Goal: Information Seeking & Learning: Compare options

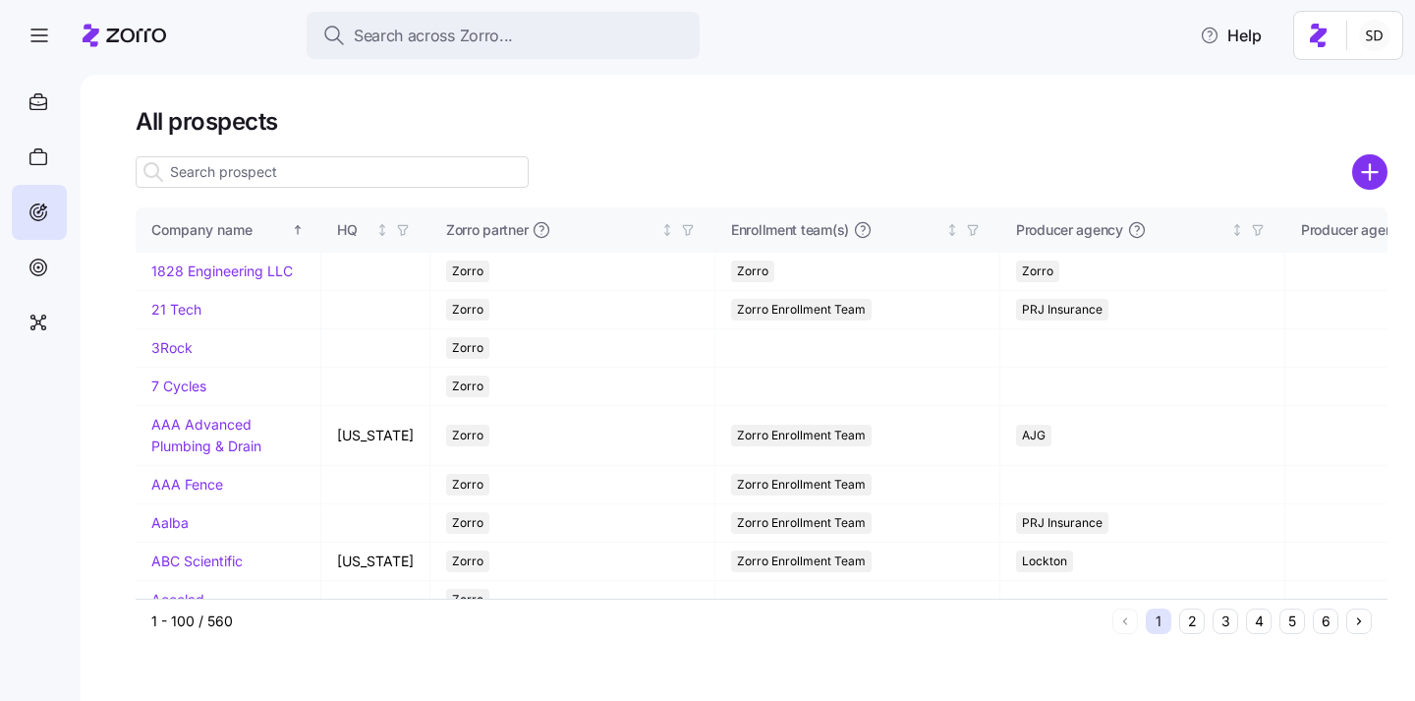
click at [270, 179] on input at bounding box center [332, 171] width 393 height 31
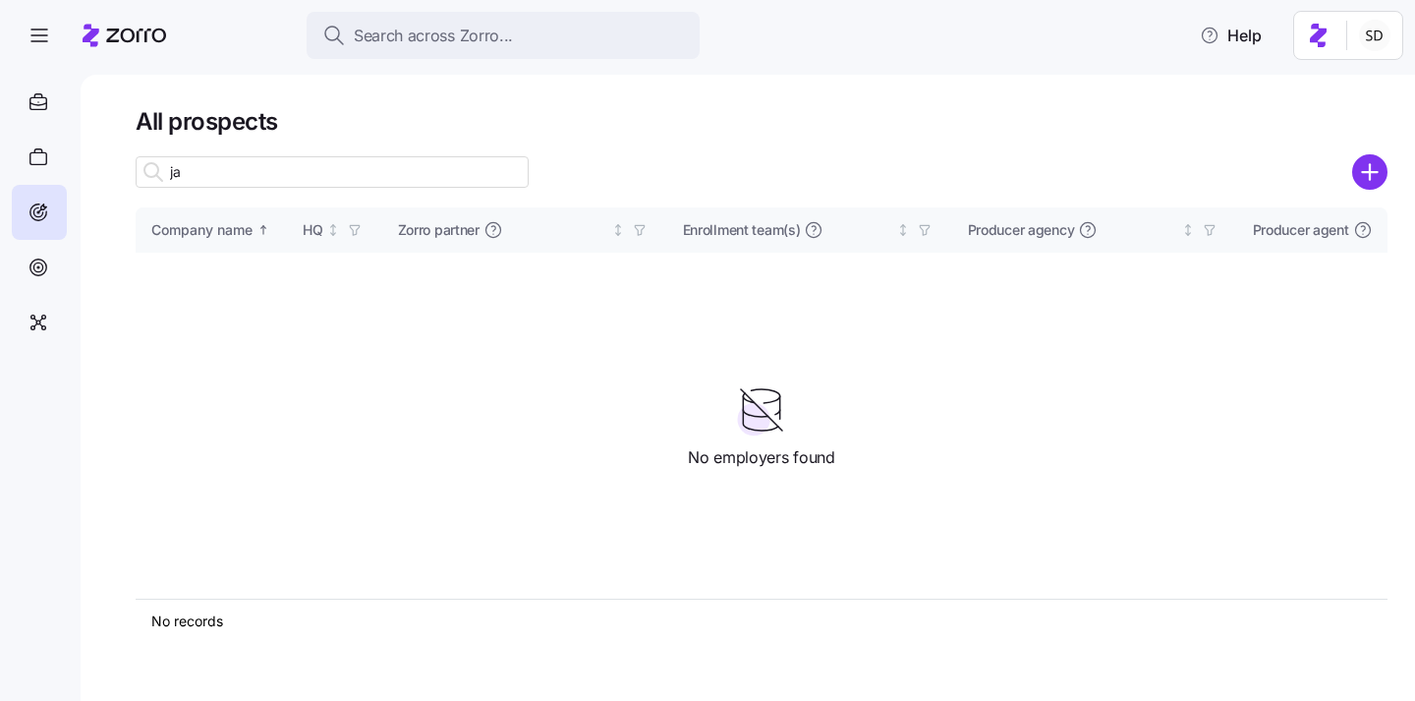
type input "j"
type input "genesail"
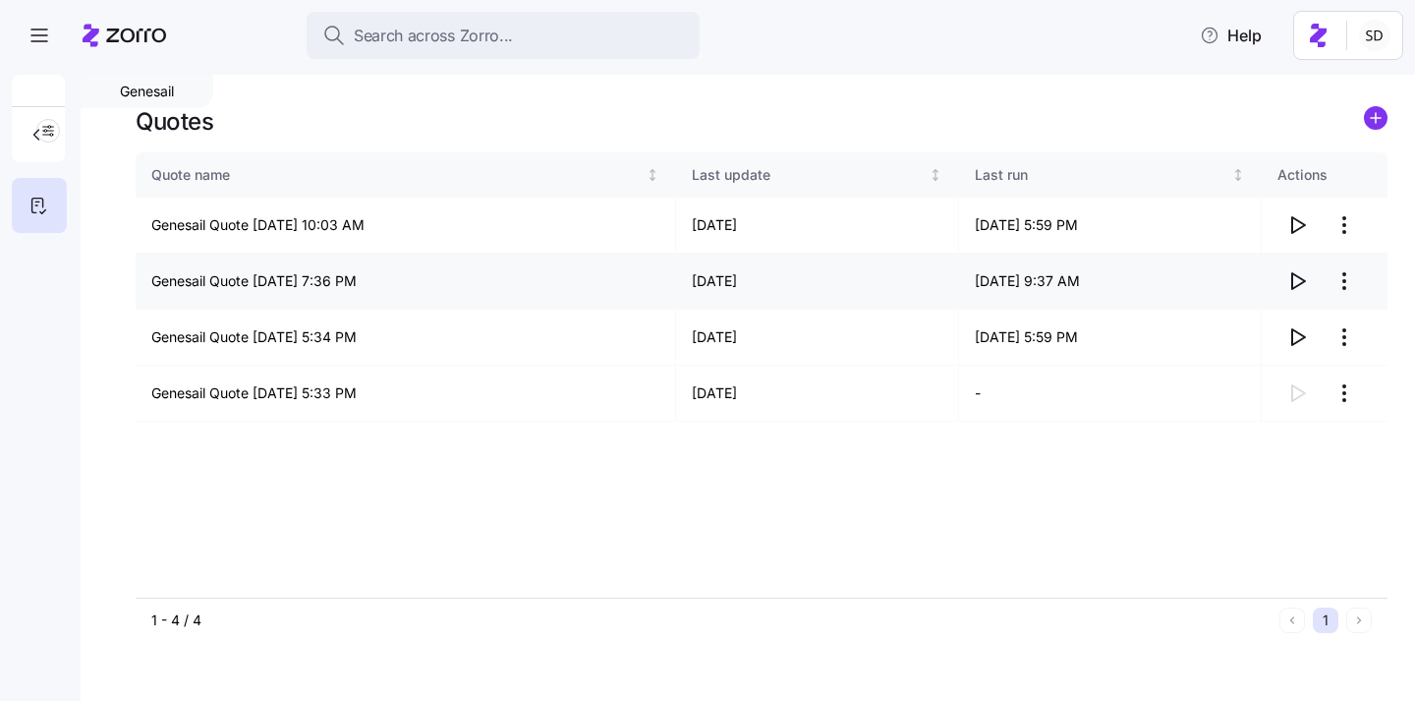
click at [1297, 279] on icon "button" at bounding box center [1297, 281] width 24 height 24
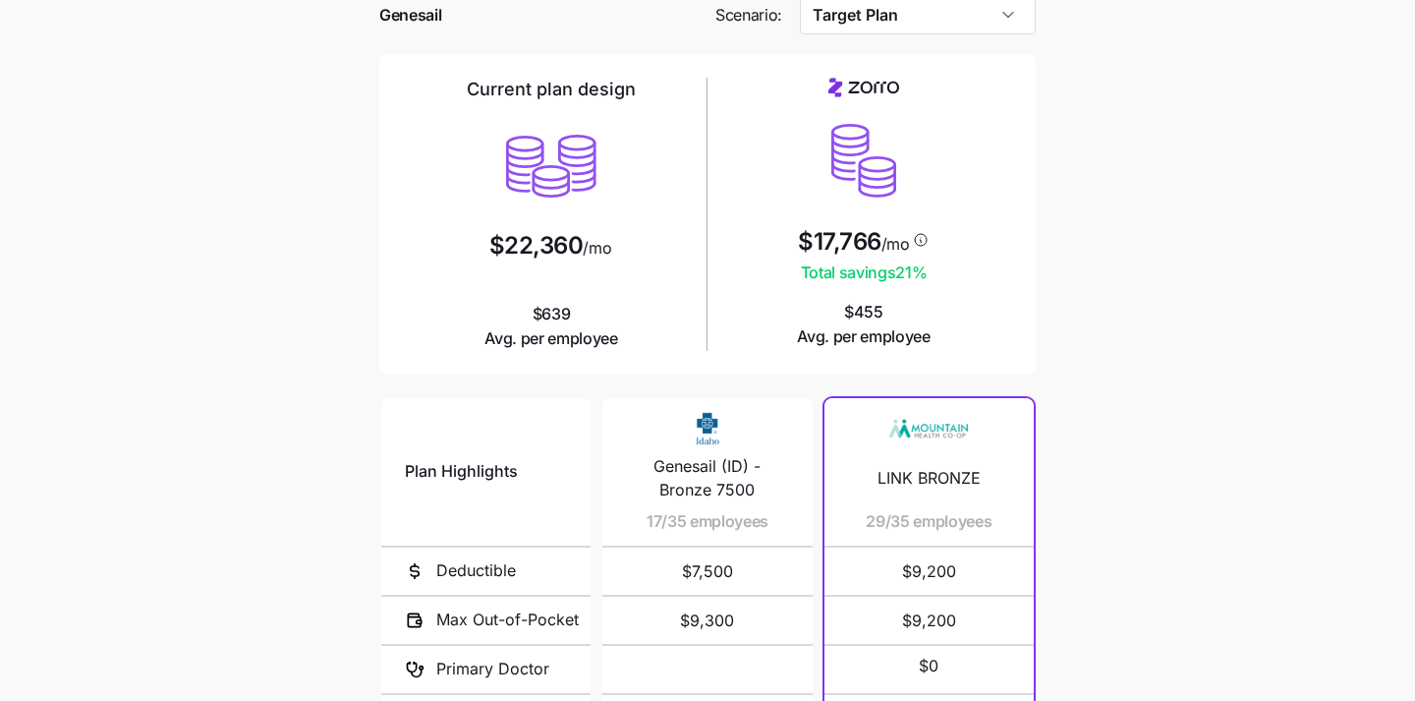
scroll to position [371, 0]
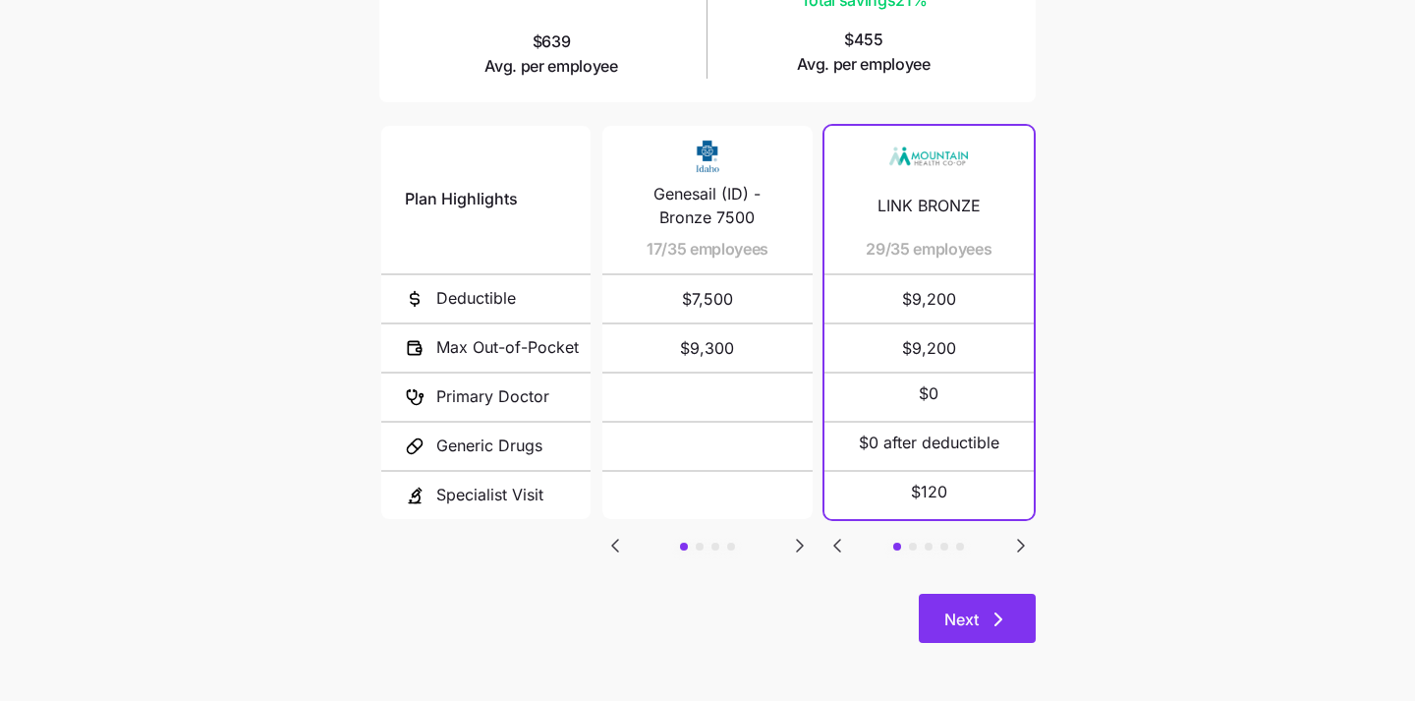
click at [972, 602] on button "Next" at bounding box center [977, 617] width 117 height 49
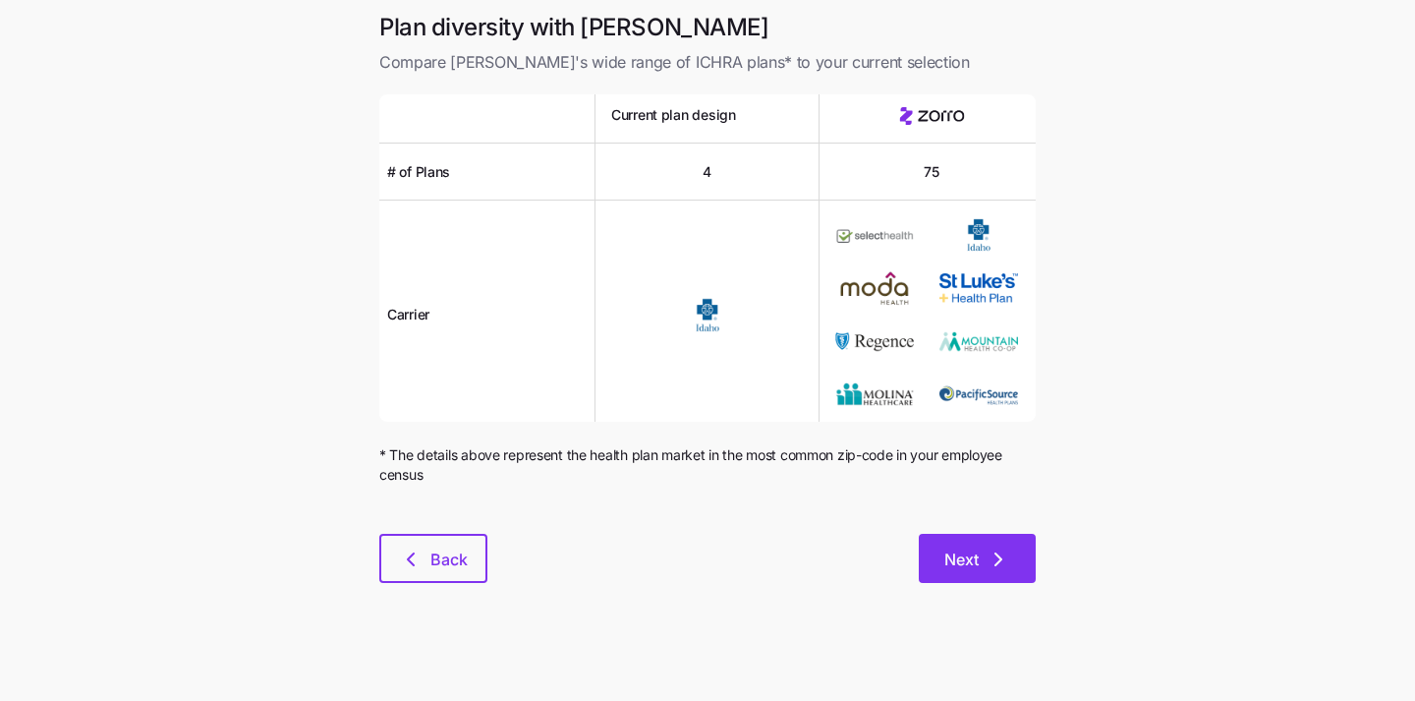
click at [986, 547] on icon "button" at bounding box center [998, 559] width 24 height 24
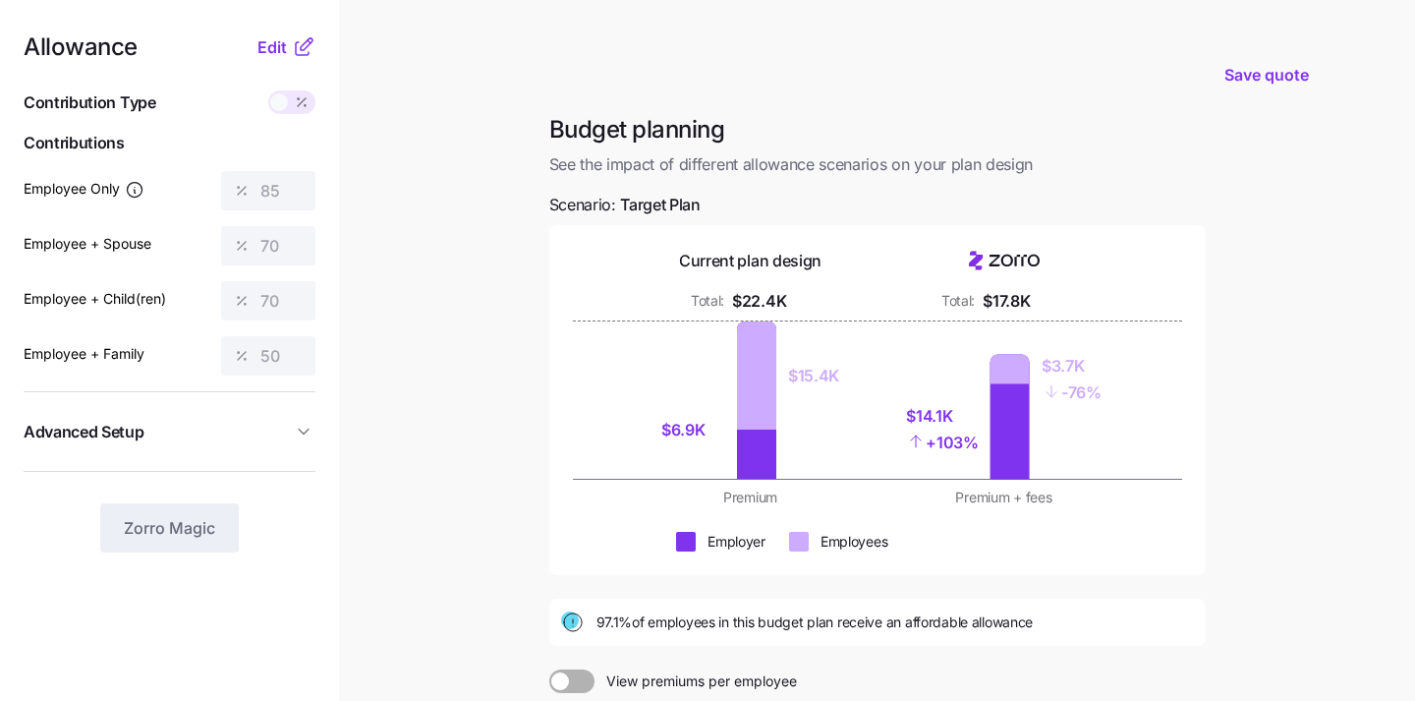
scroll to position [5, 0]
click at [270, 47] on span "Edit" at bounding box center [271, 46] width 29 height 24
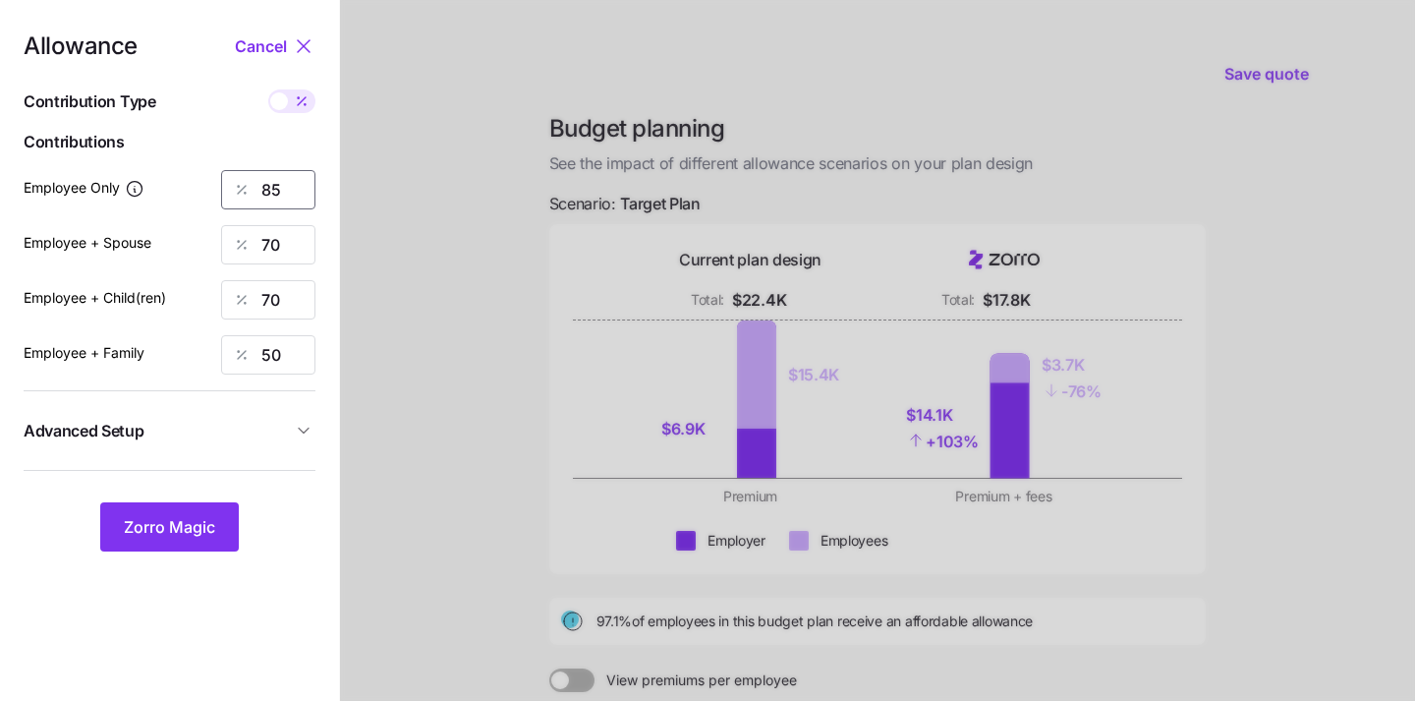
click at [287, 207] on input "85" at bounding box center [268, 189] width 94 height 39
click at [287, 201] on input "85" at bounding box center [268, 189] width 94 height 39
type input "50"
click at [285, 240] on input "70" at bounding box center [268, 244] width 94 height 39
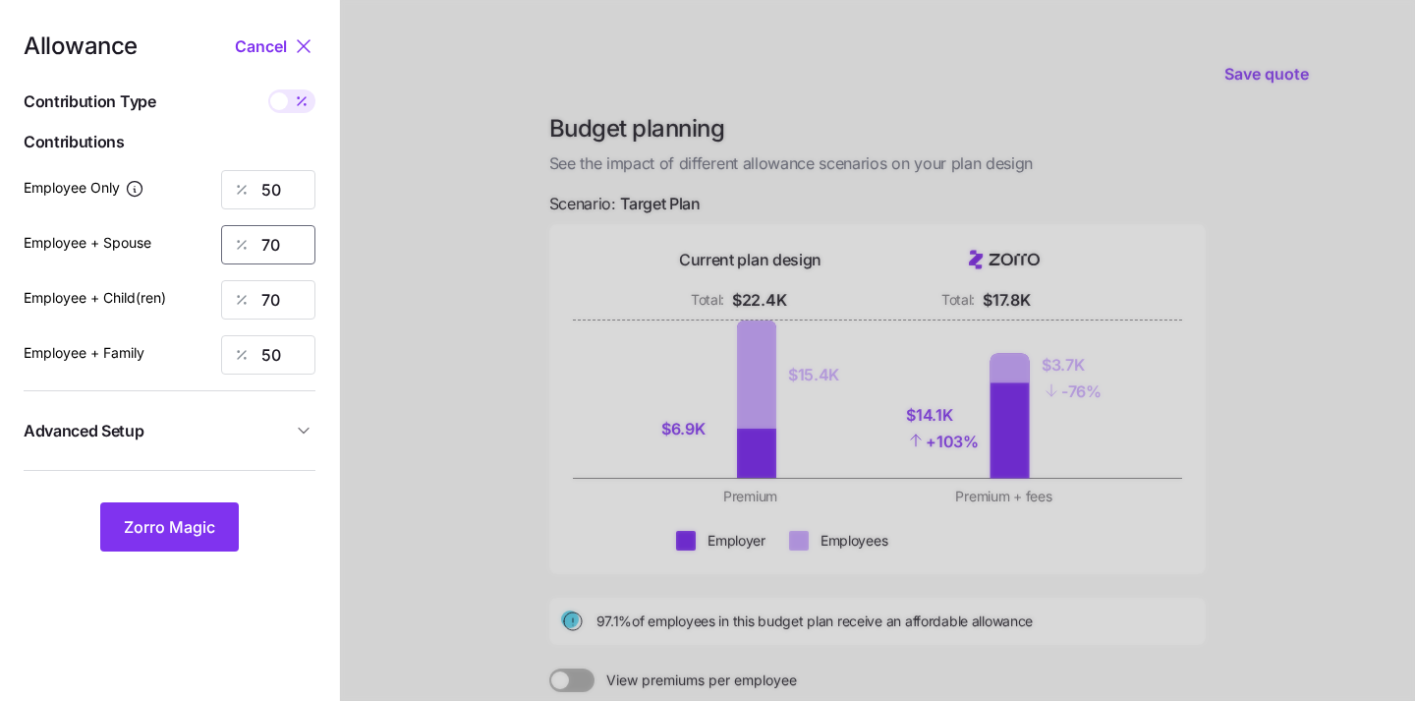
click at [285, 240] on input "70" at bounding box center [268, 244] width 94 height 39
type input "2"
type input "30"
click at [419, 206] on div at bounding box center [877, 478] width 1075 height 966
click at [293, 290] on input "70" at bounding box center [268, 299] width 94 height 39
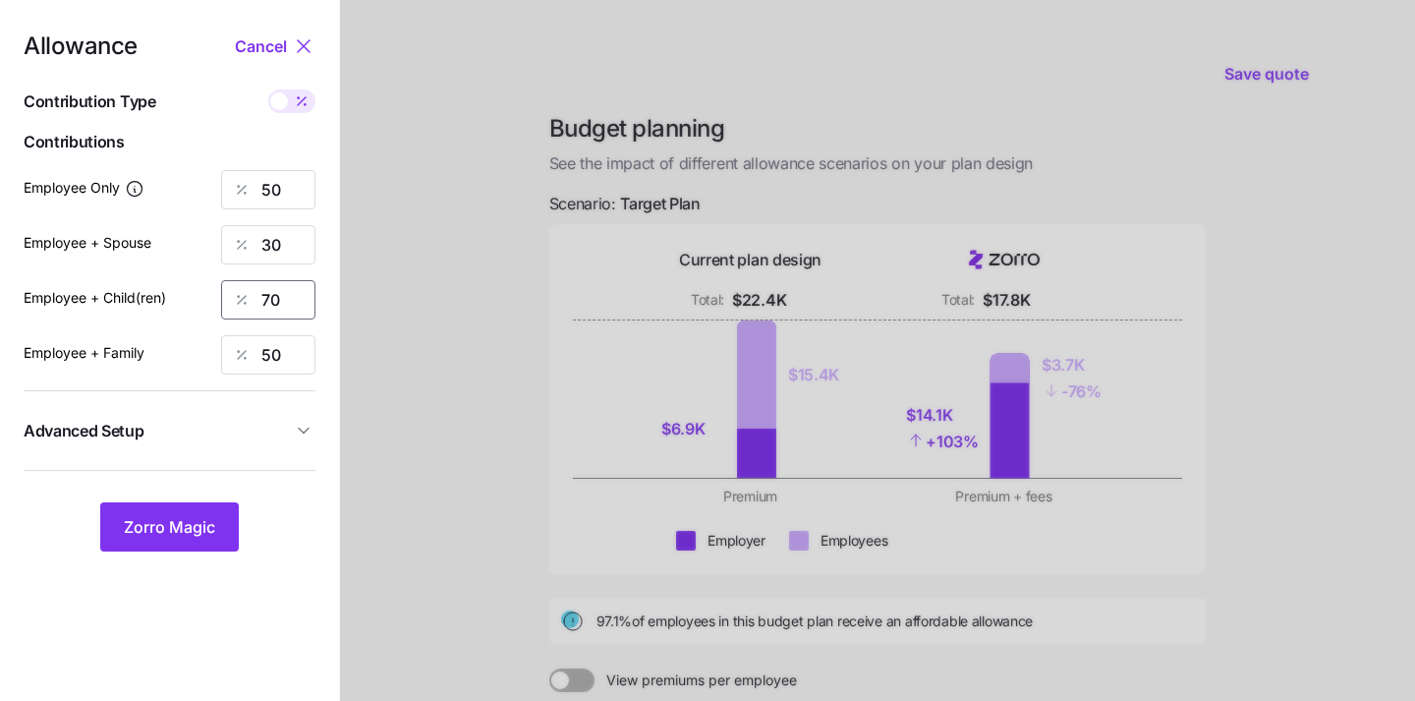
click at [293, 290] on input "70" at bounding box center [268, 299] width 94 height 39
type input "30"
click at [494, 261] on div at bounding box center [877, 478] width 1075 height 966
click at [286, 352] on input "50" at bounding box center [268, 354] width 94 height 39
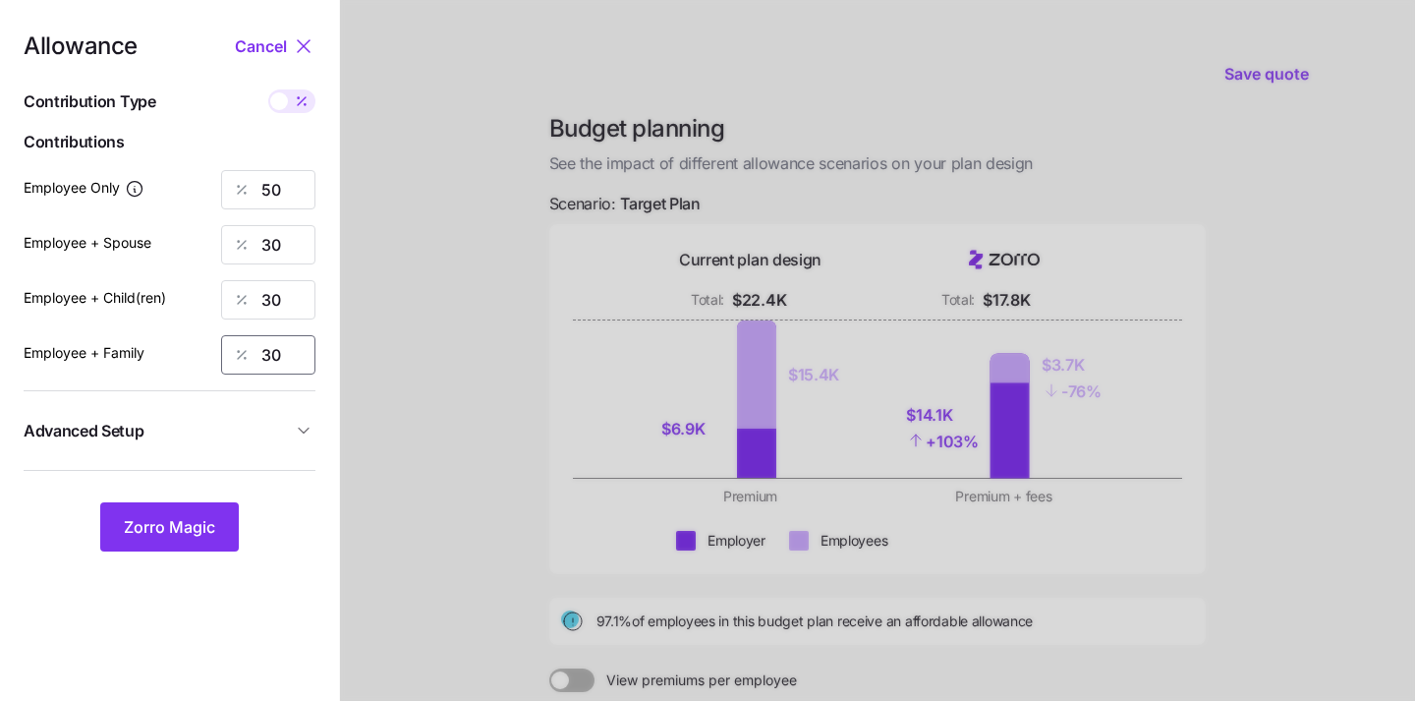
type input "30"
click at [387, 396] on div at bounding box center [877, 478] width 1075 height 966
click at [157, 533] on span "Zorro Magic" at bounding box center [169, 527] width 91 height 24
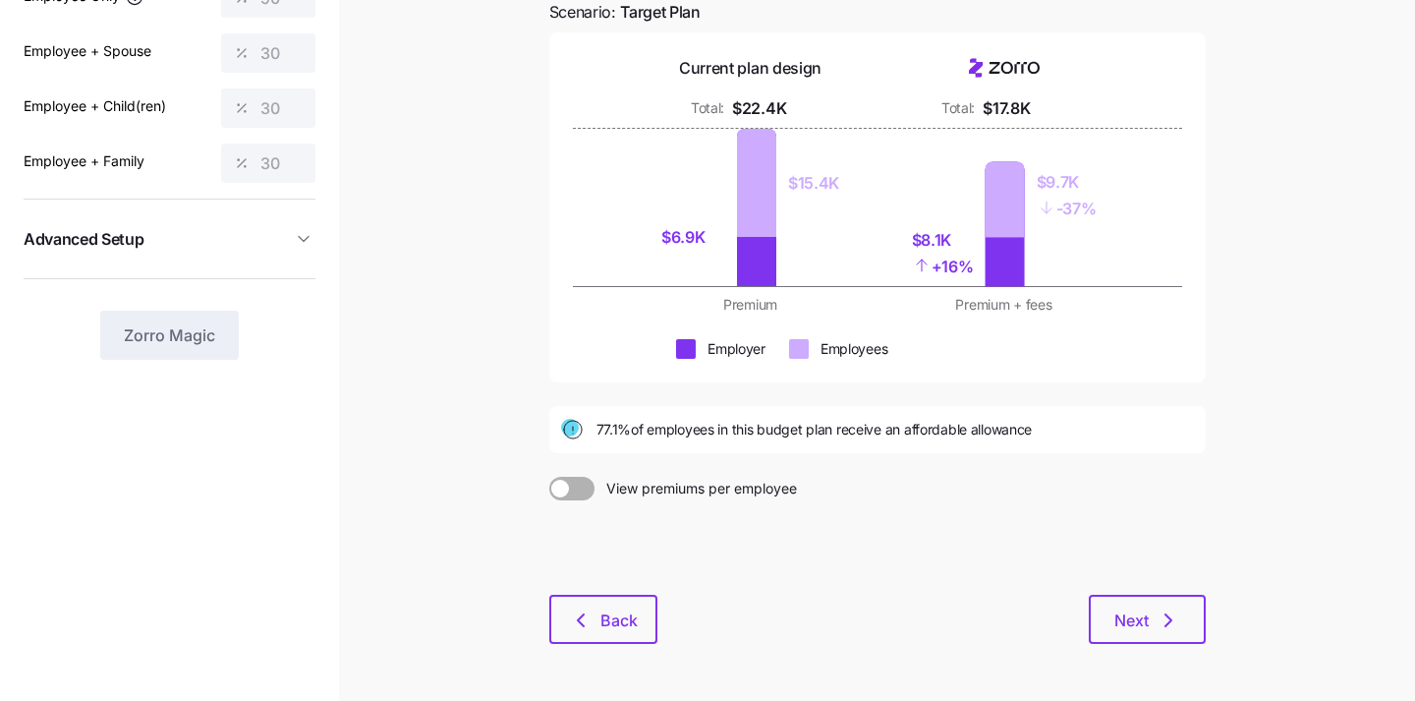
scroll to position [0, 0]
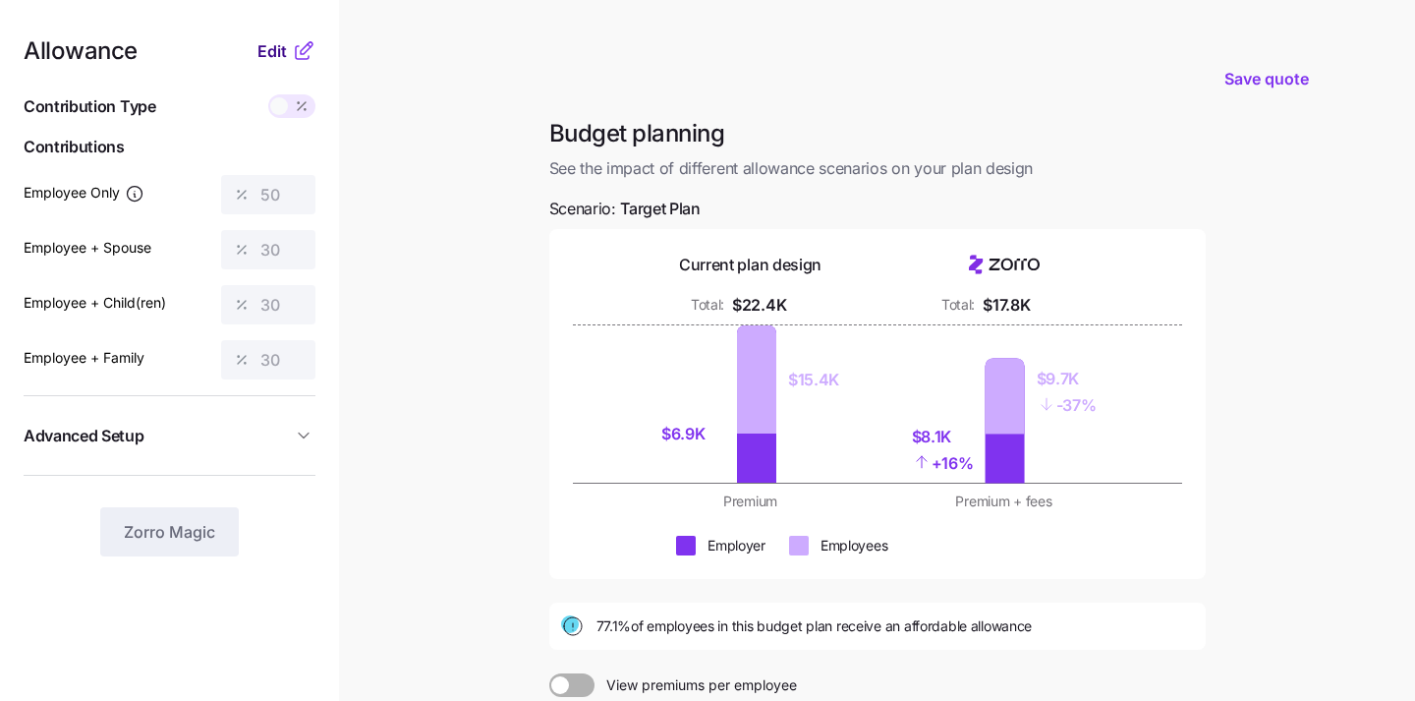
click at [271, 50] on span "Edit" at bounding box center [271, 51] width 29 height 24
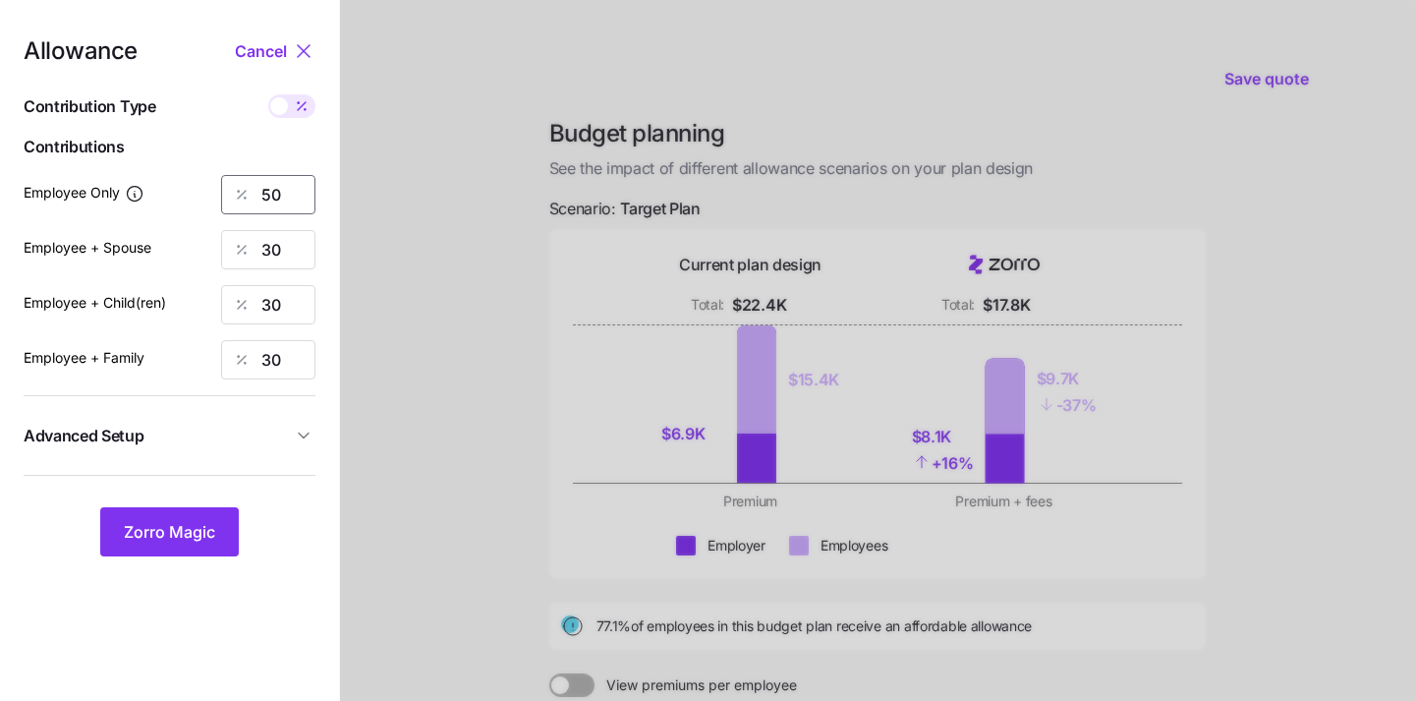
click at [284, 194] on input "50" at bounding box center [268, 194] width 94 height 39
type input "5"
type input "80"
click at [194, 522] on span "Zorro Magic" at bounding box center [169, 532] width 91 height 24
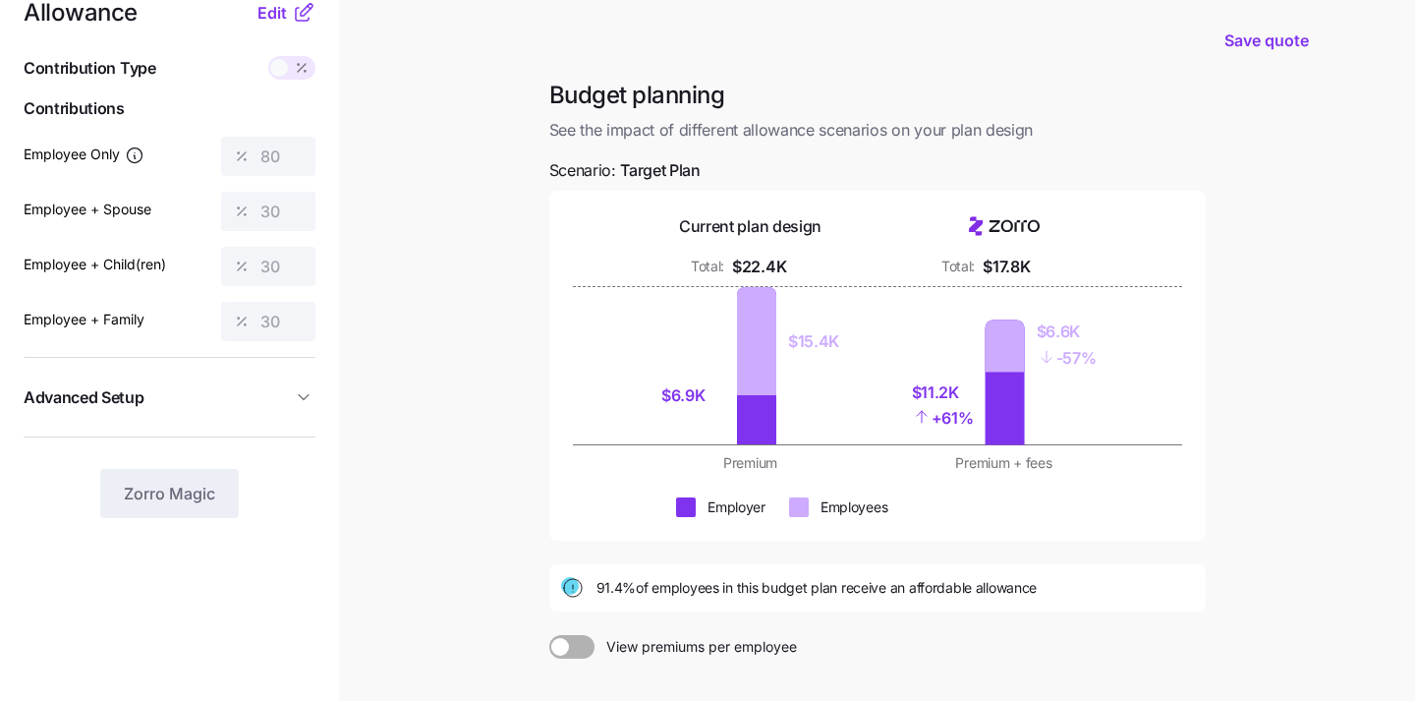
scroll to position [28, 0]
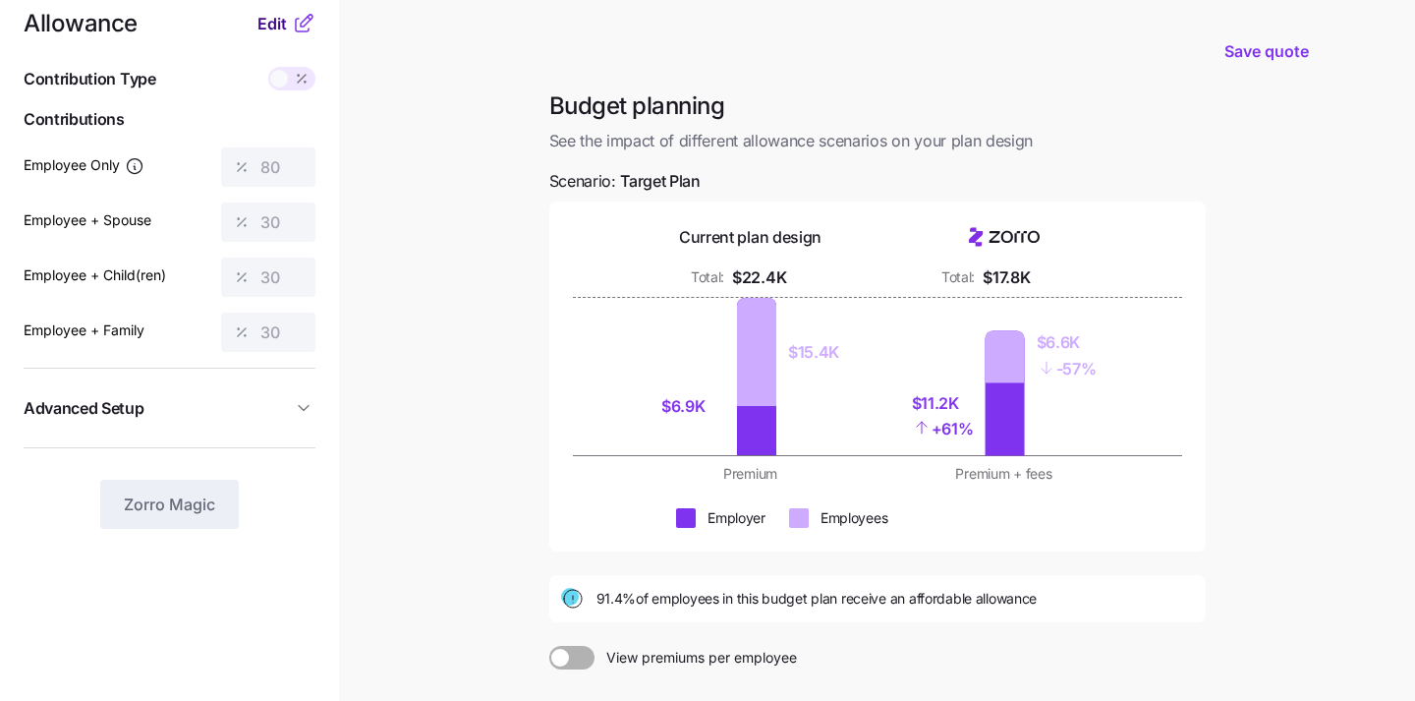
click at [268, 15] on span "Edit" at bounding box center [271, 24] width 29 height 24
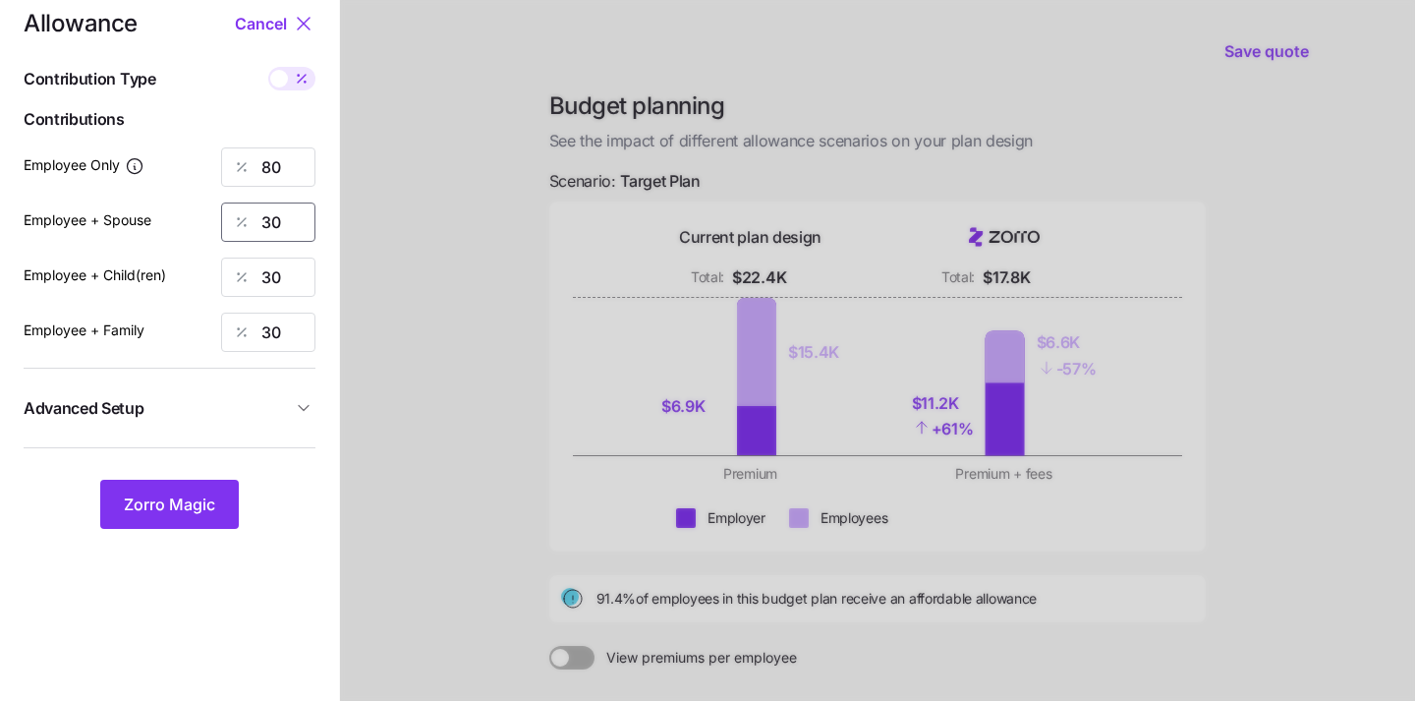
drag, startPoint x: 292, startPoint y: 228, endPoint x: 262, endPoint y: 227, distance: 29.5
click at [264, 227] on input "30" at bounding box center [268, 221] width 94 height 39
type input "0"
drag, startPoint x: 283, startPoint y: 275, endPoint x: 248, endPoint y: 275, distance: 35.4
click at [257, 275] on div "30" at bounding box center [268, 276] width 94 height 39
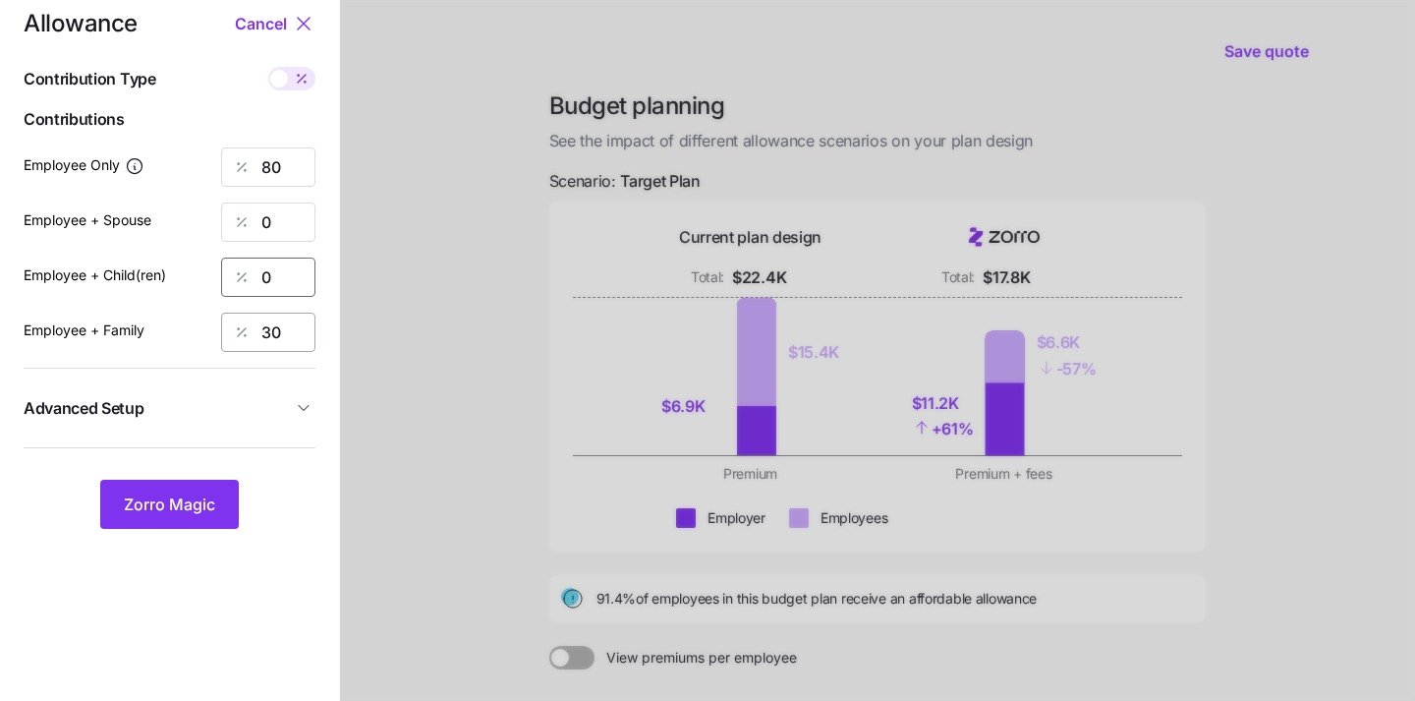
type input "0"
drag, startPoint x: 287, startPoint y: 338, endPoint x: 262, endPoint y: 338, distance: 24.6
click at [267, 338] on input "30" at bounding box center [268, 331] width 94 height 39
type input "3"
type input "0"
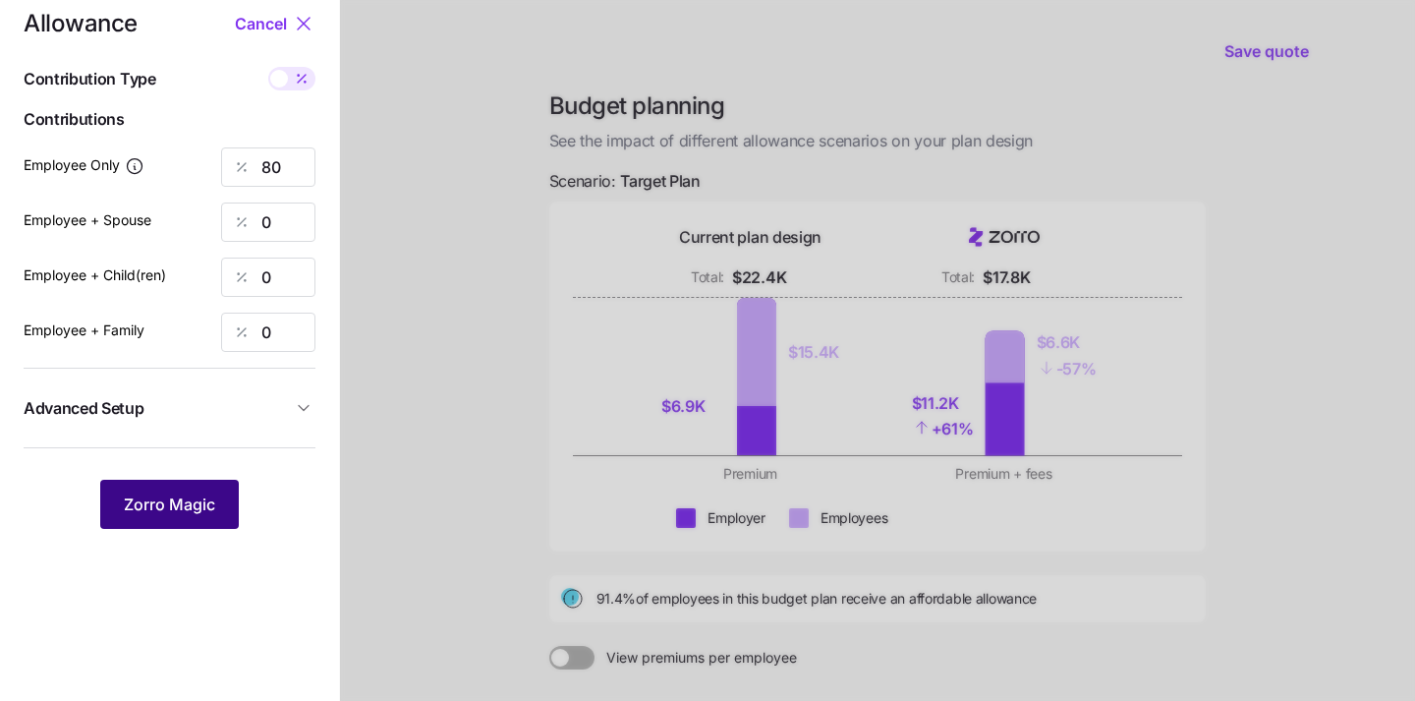
click at [173, 521] on button "Zorro Magic" at bounding box center [169, 503] width 139 height 49
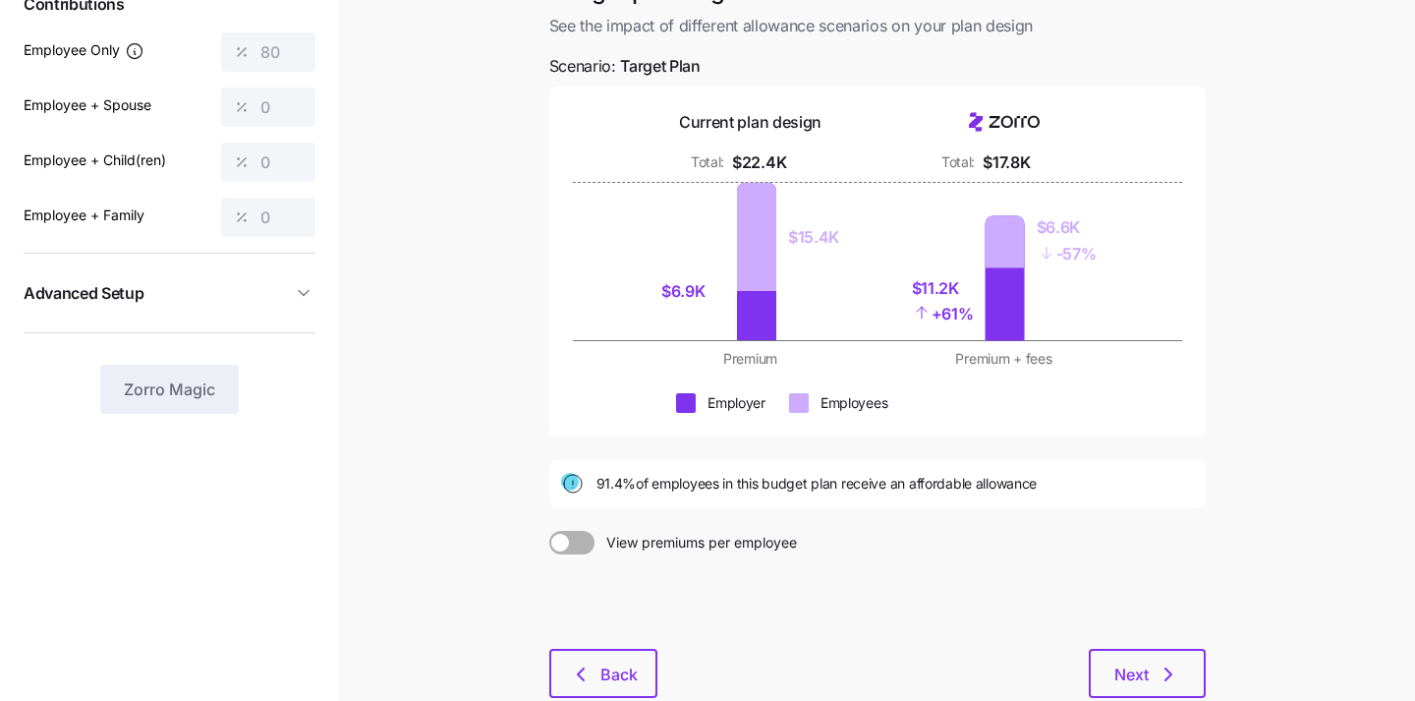
scroll to position [265, 0]
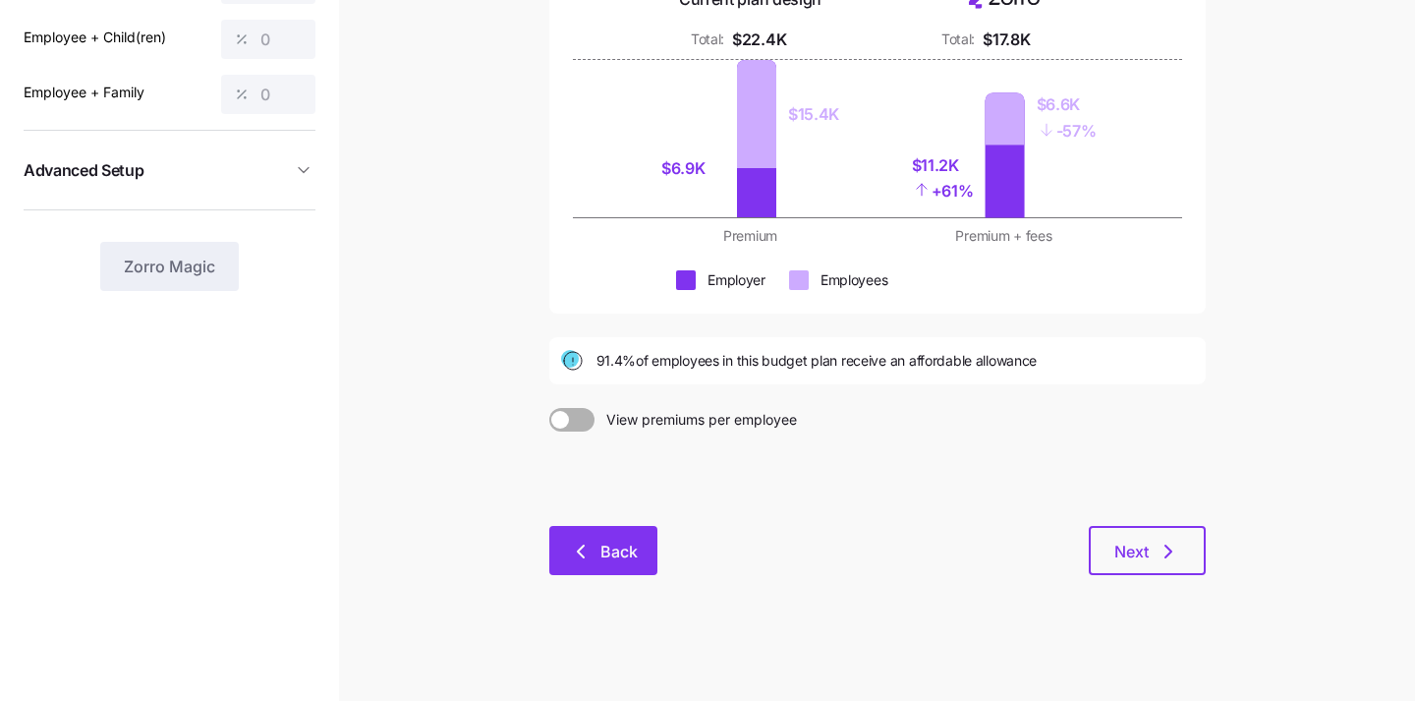
click at [609, 547] on span "Back" at bounding box center [618, 551] width 37 height 24
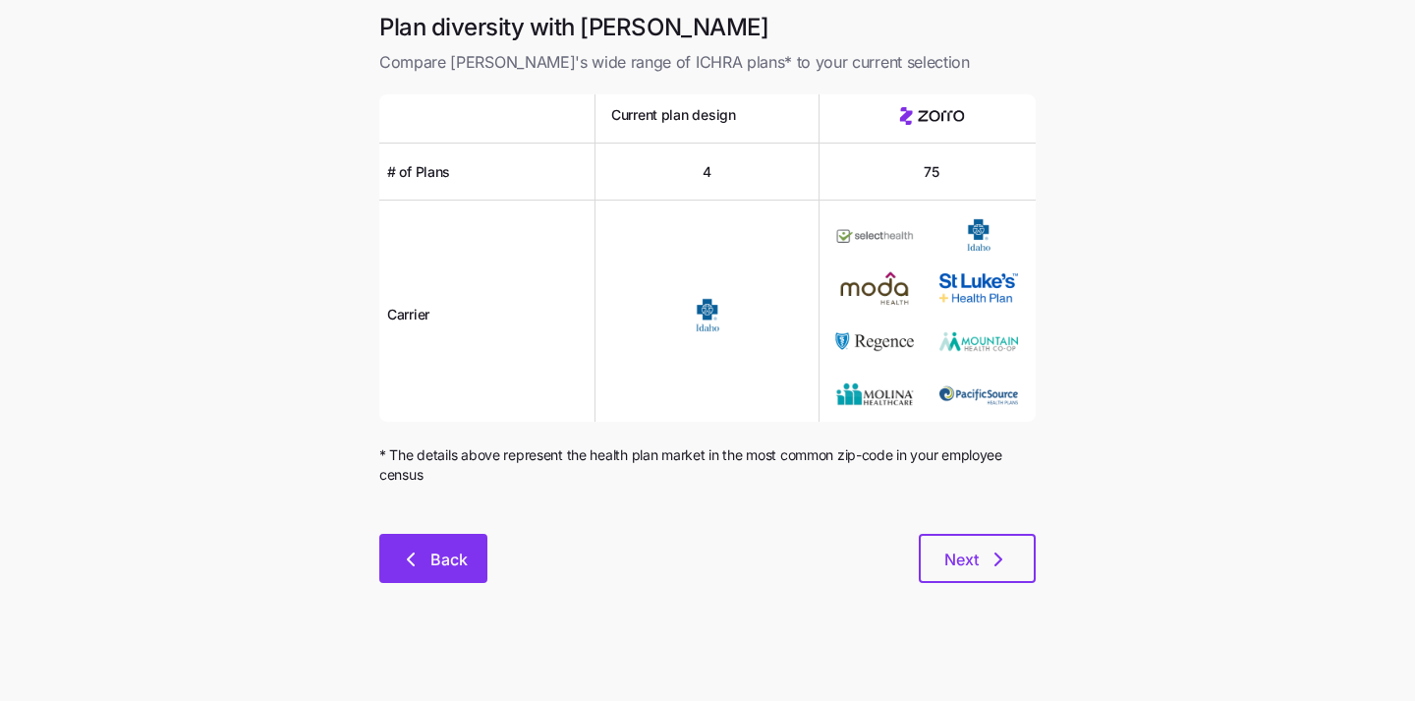
click at [448, 541] on button "Back" at bounding box center [433, 558] width 108 height 49
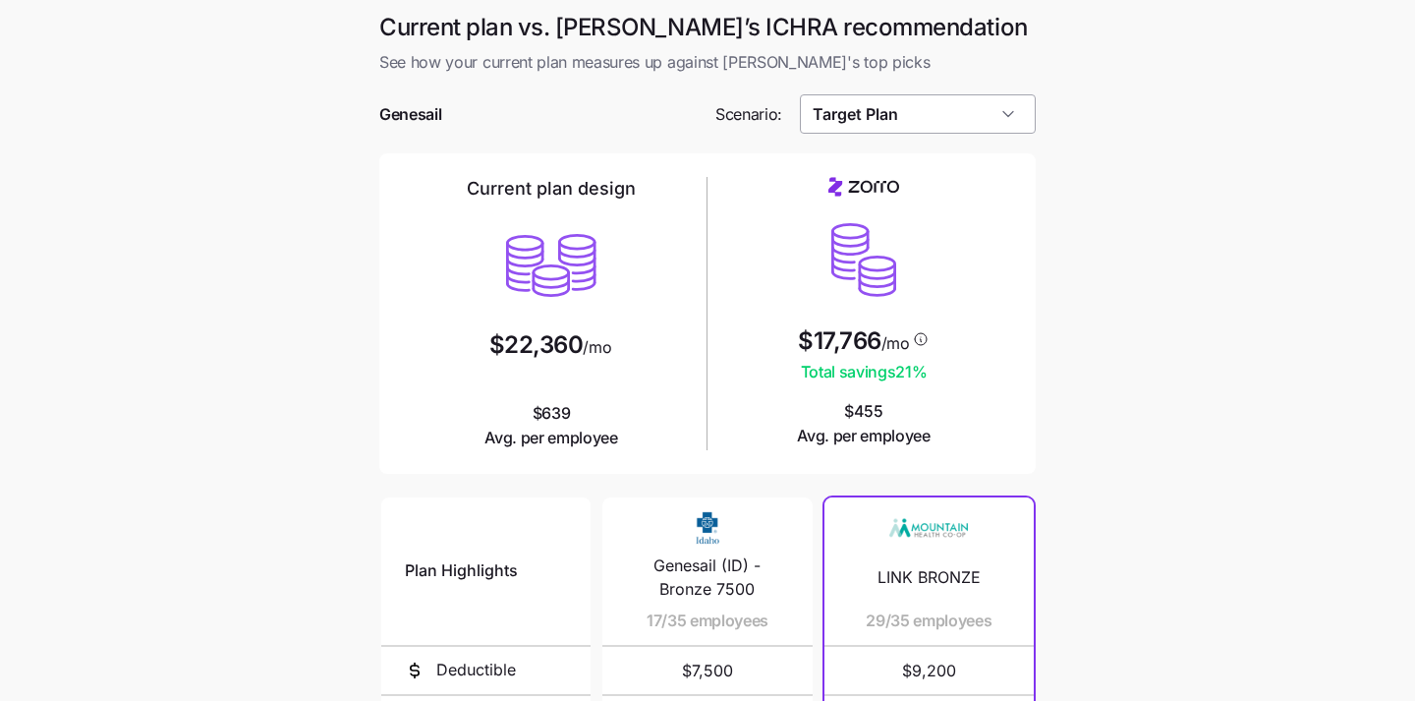
click at [898, 108] on input "Target Plan" at bounding box center [918, 113] width 237 height 39
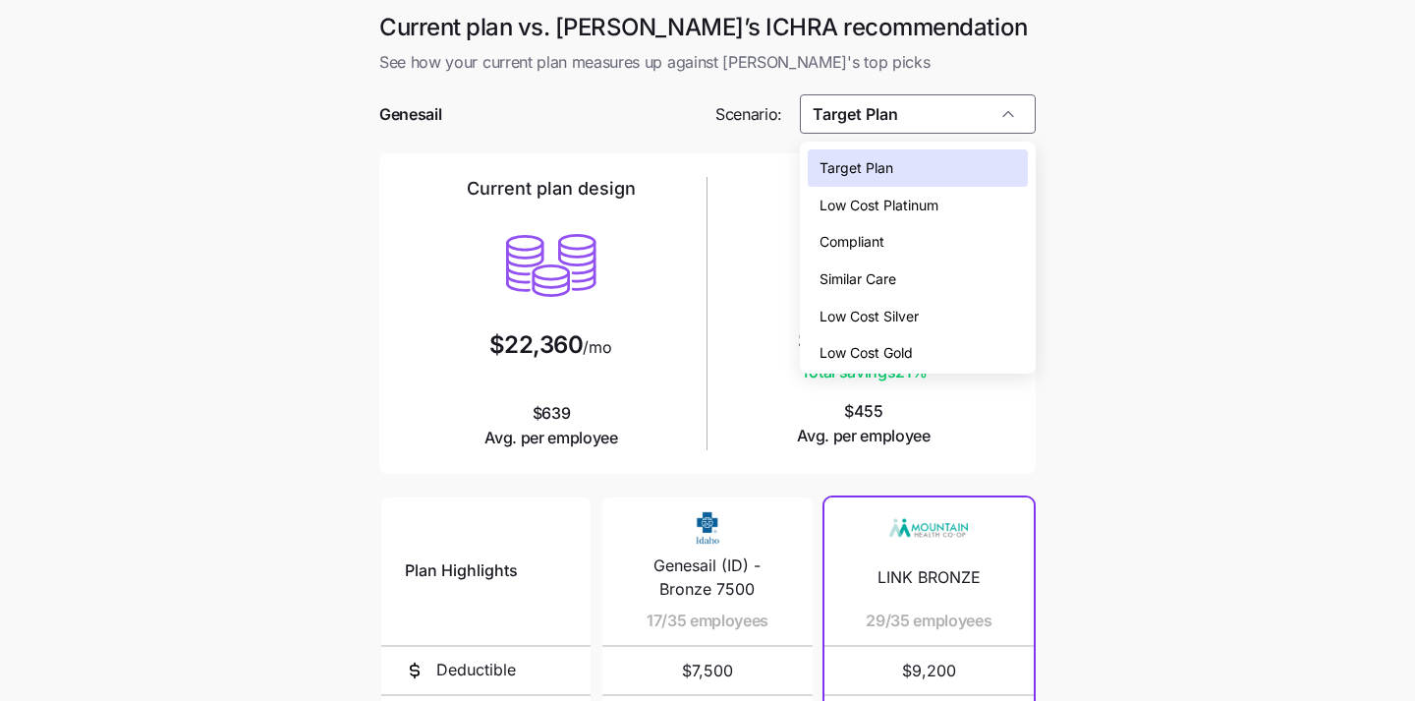
click at [880, 320] on span "Low Cost Silver" at bounding box center [868, 317] width 99 height 22
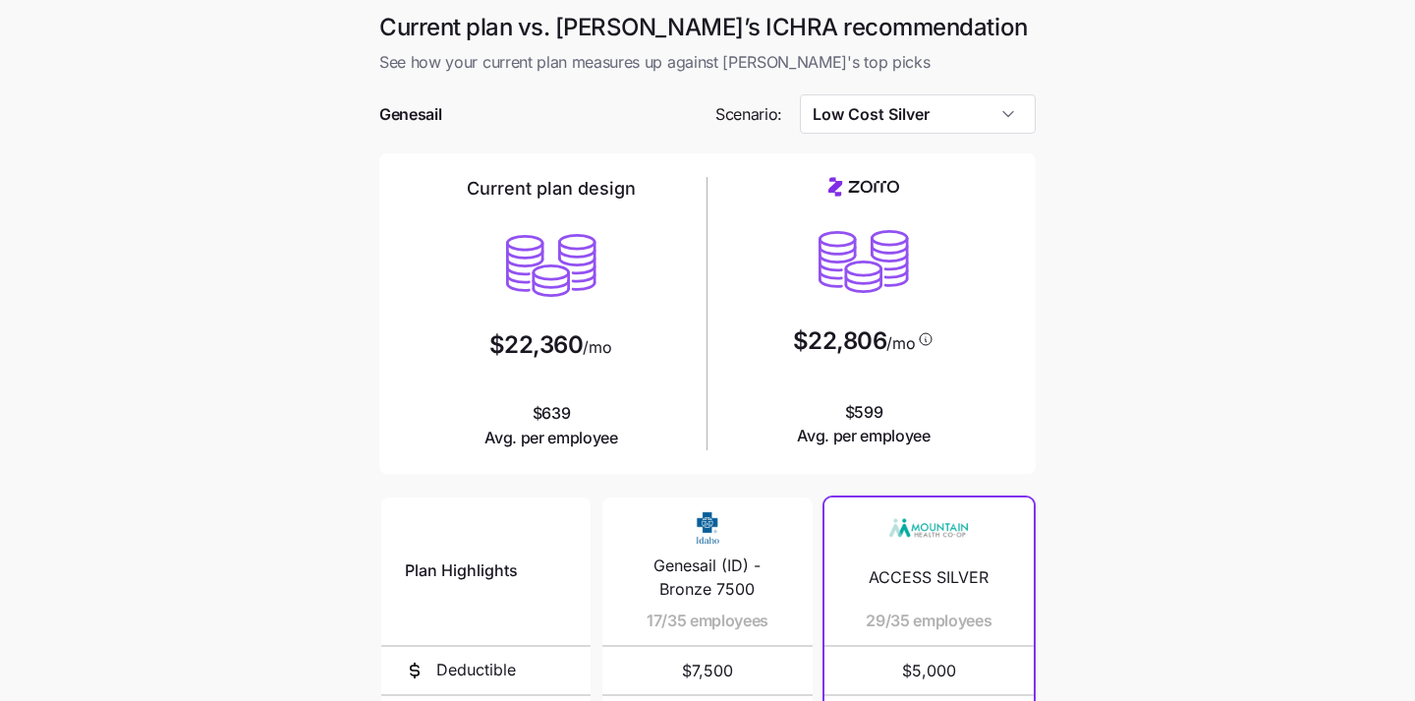
type input "Low Cost Silver"
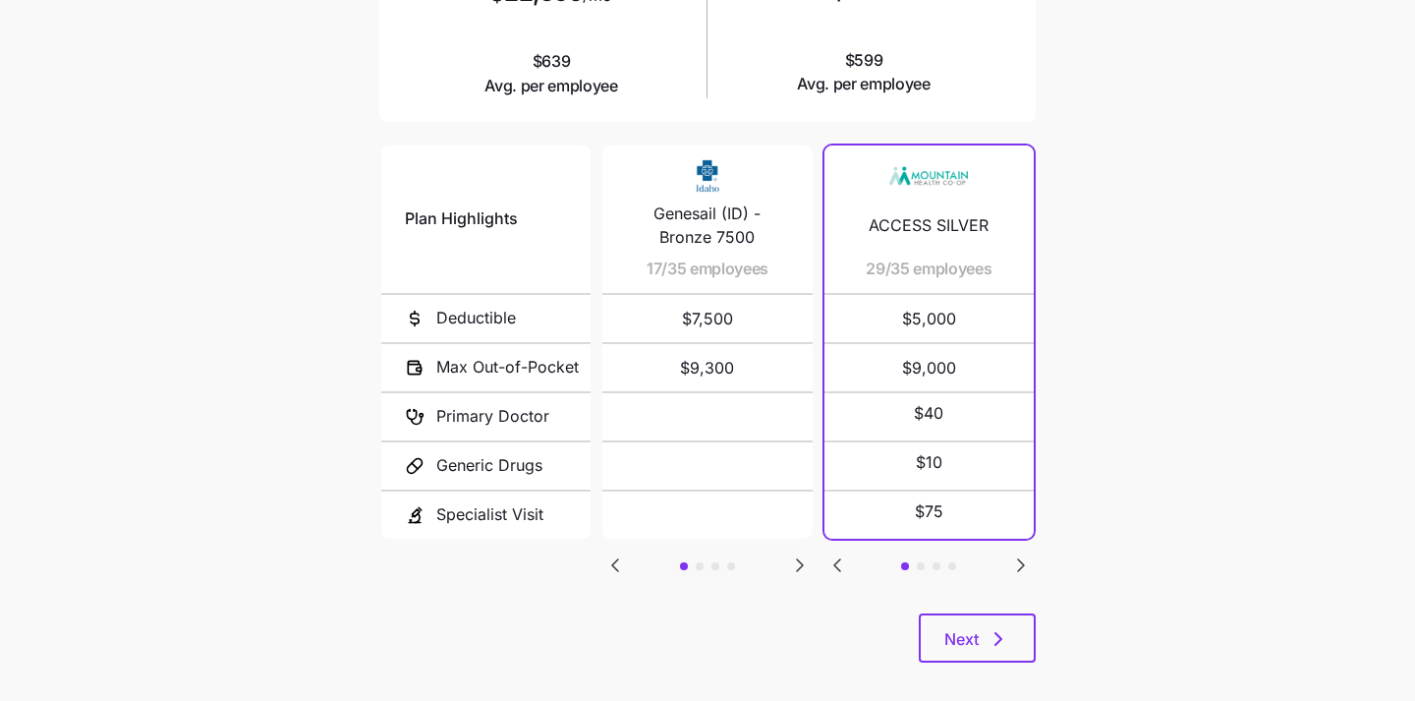
click at [1128, 433] on main "Current plan vs. Zorro’s ICHRA recommendation See how your current plan measure…" at bounding box center [707, 184] width 1415 height 1073
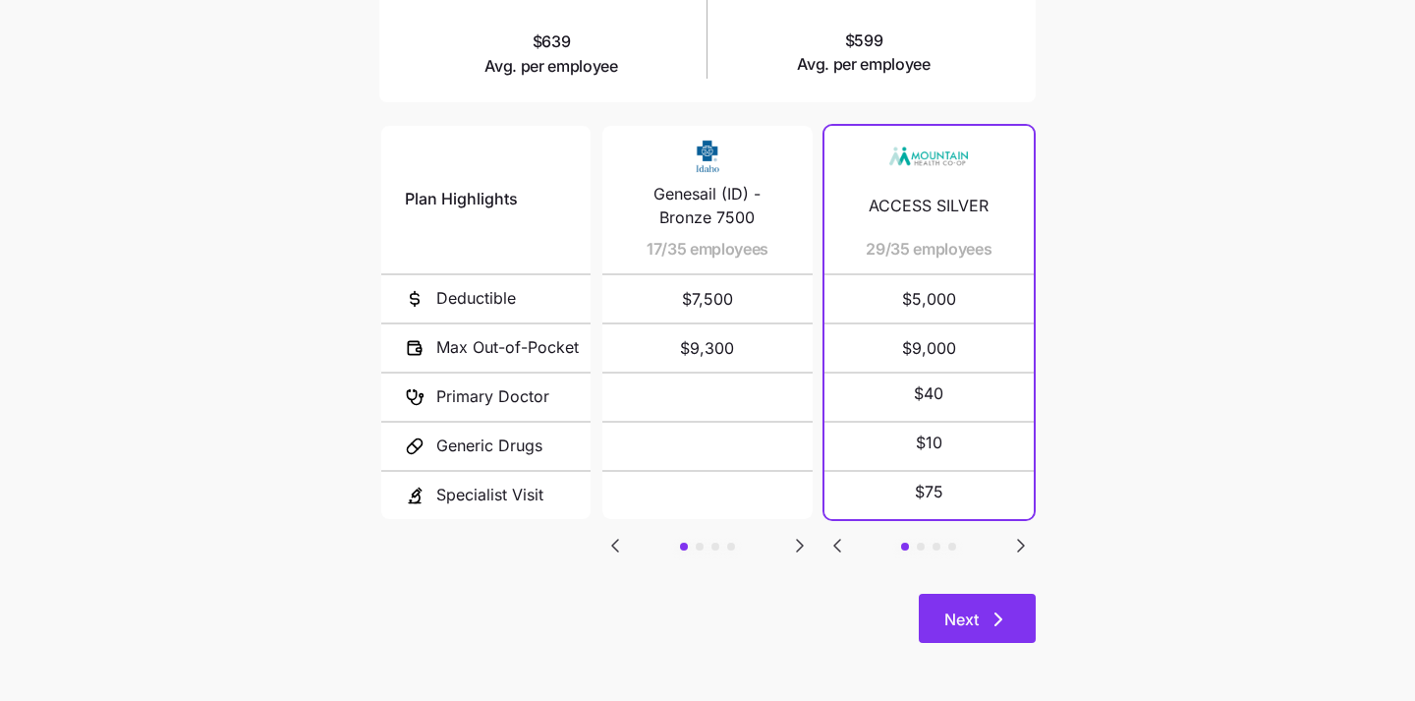
click at [978, 611] on span "Next" at bounding box center [961, 619] width 34 height 24
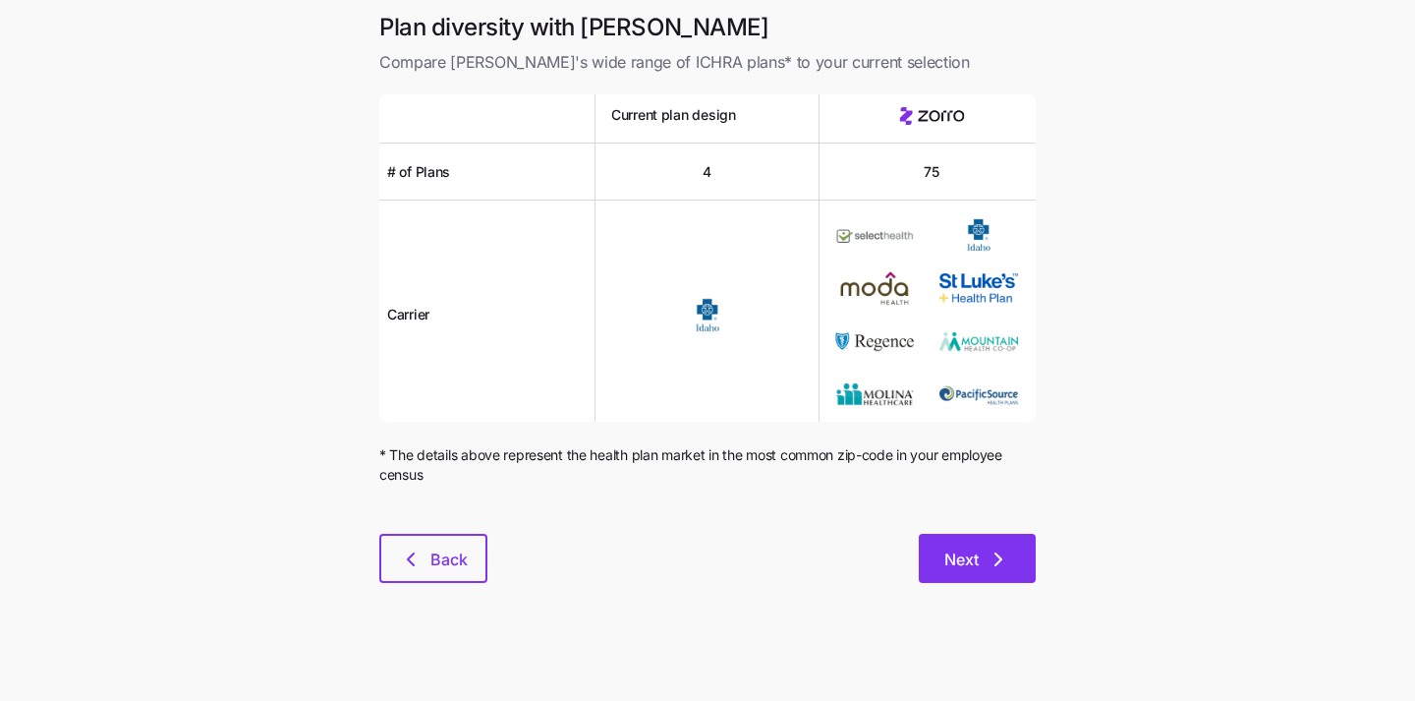
click at [990, 561] on icon "button" at bounding box center [998, 559] width 24 height 24
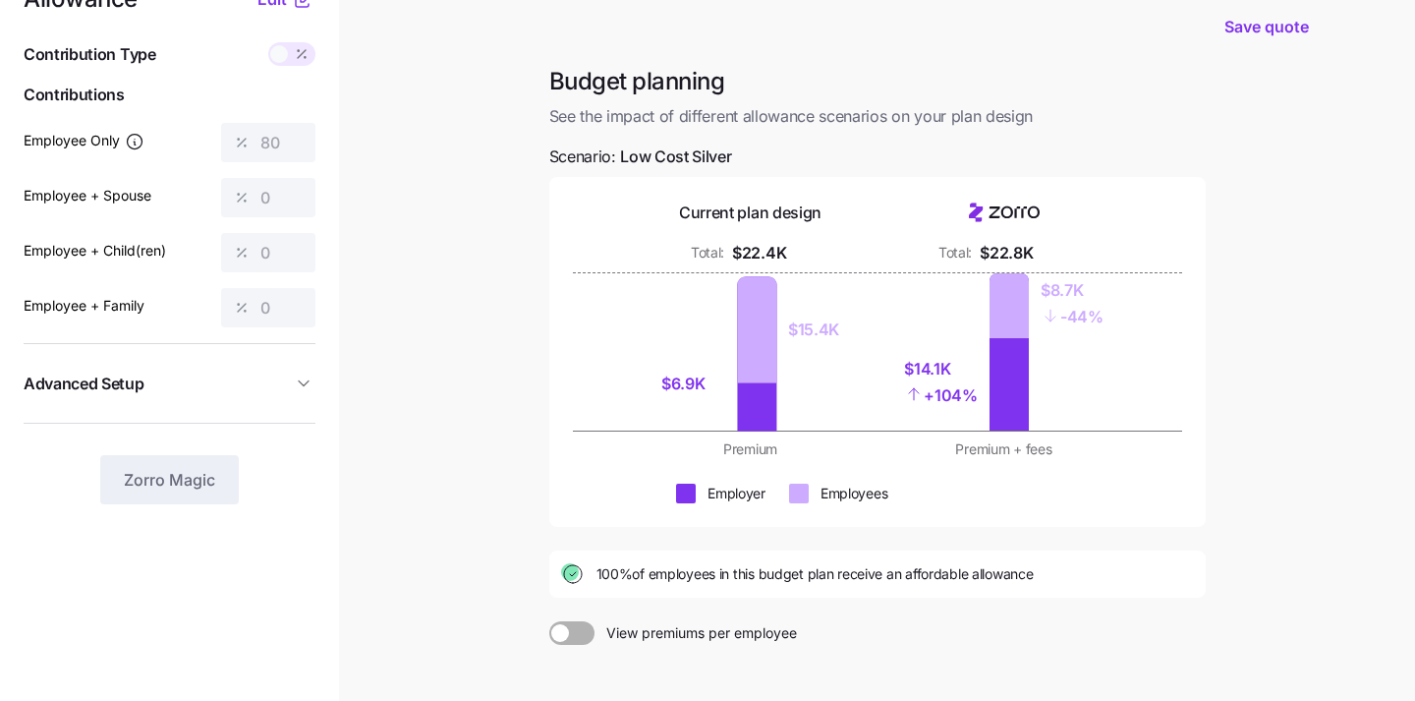
scroll to position [41, 0]
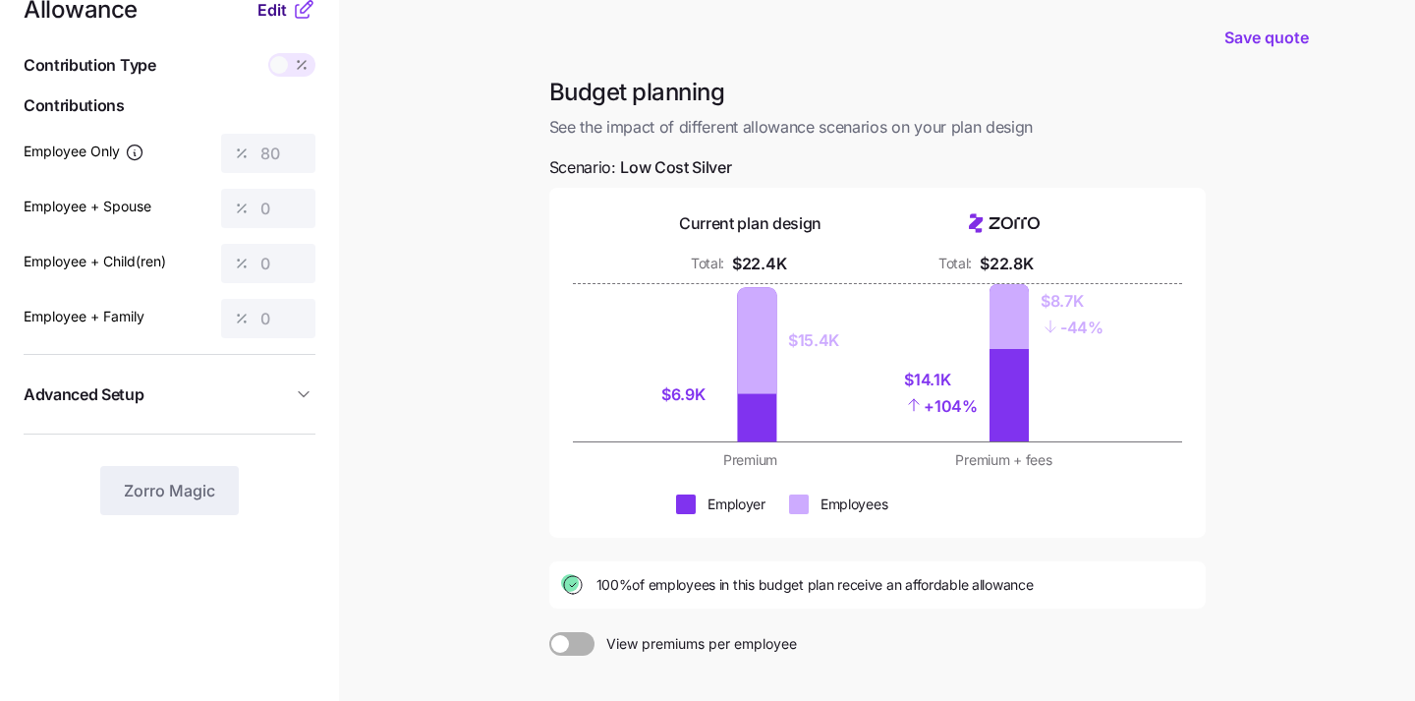
click at [276, 14] on span "Edit" at bounding box center [271, 10] width 29 height 24
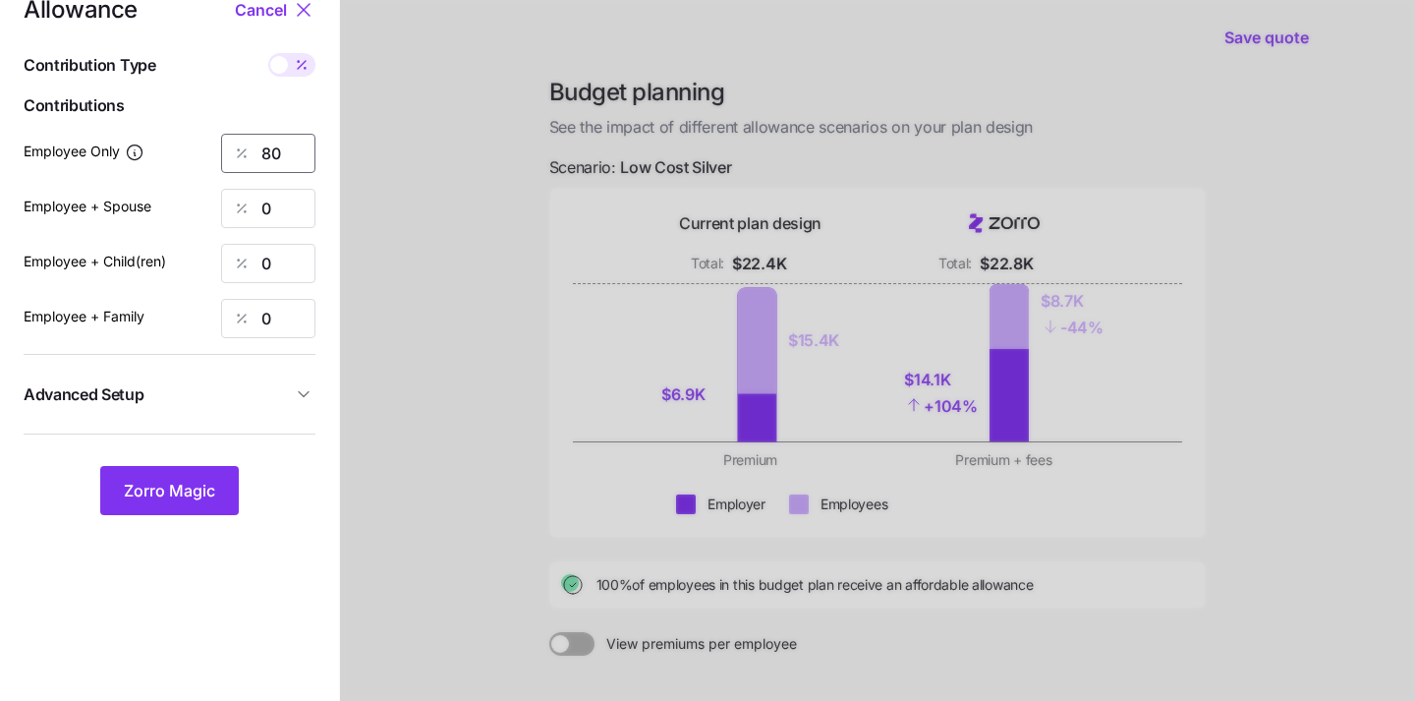
click at [283, 155] on input "80" at bounding box center [268, 153] width 94 height 39
type input "8"
type input "50"
click at [186, 498] on span "Zorro Magic" at bounding box center [169, 490] width 91 height 24
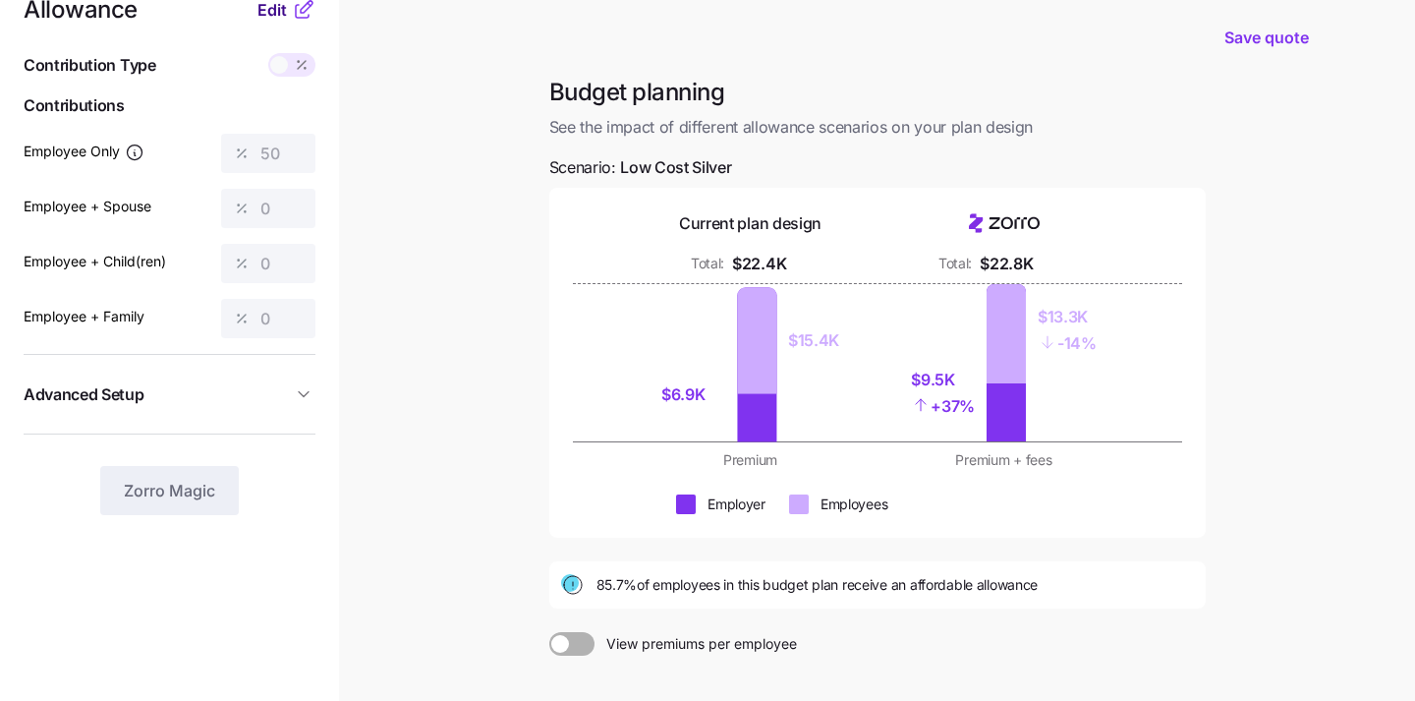
click at [264, 11] on span "Edit" at bounding box center [271, 10] width 29 height 24
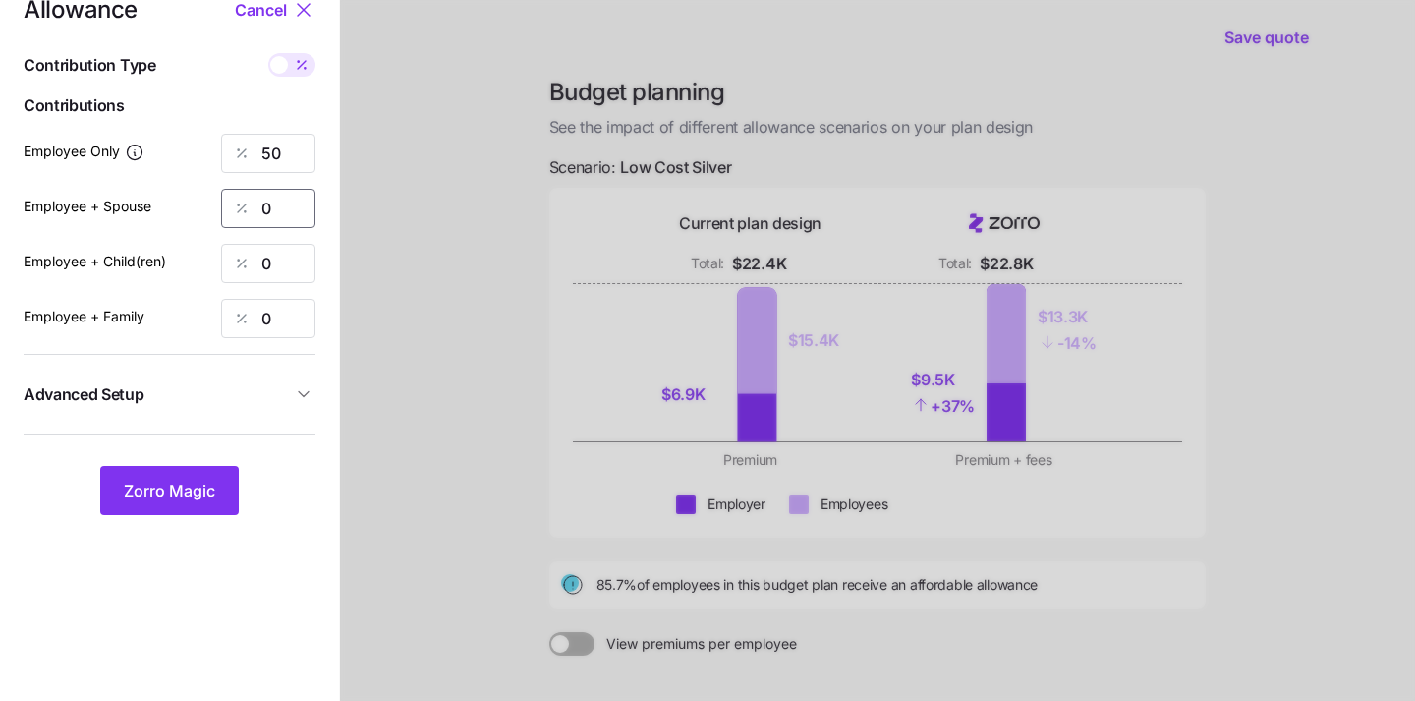
click at [287, 200] on input "0" at bounding box center [268, 208] width 94 height 39
type input "50"
click at [282, 261] on input "0" at bounding box center [268, 263] width 94 height 39
type input "50"
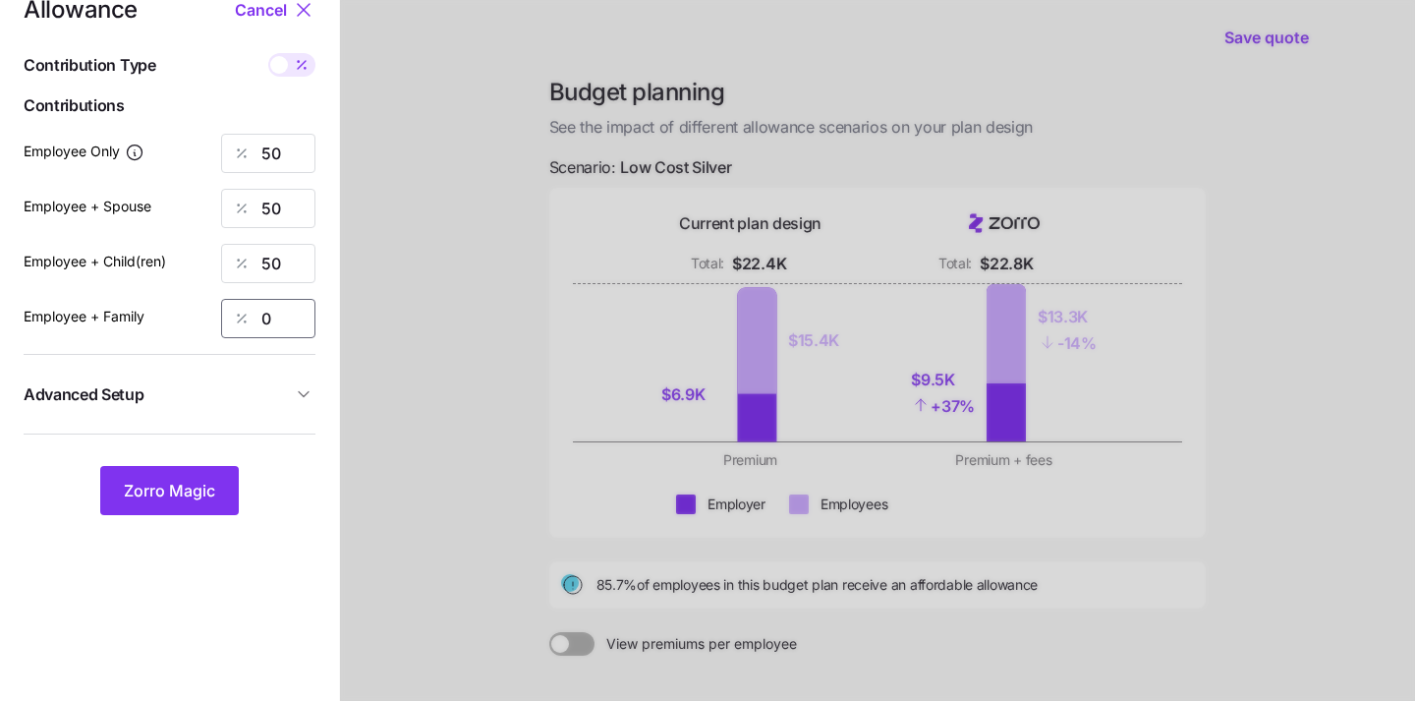
click at [265, 315] on input "0" at bounding box center [268, 318] width 94 height 39
type input "50"
click at [164, 490] on span "Zorro Magic" at bounding box center [169, 490] width 91 height 24
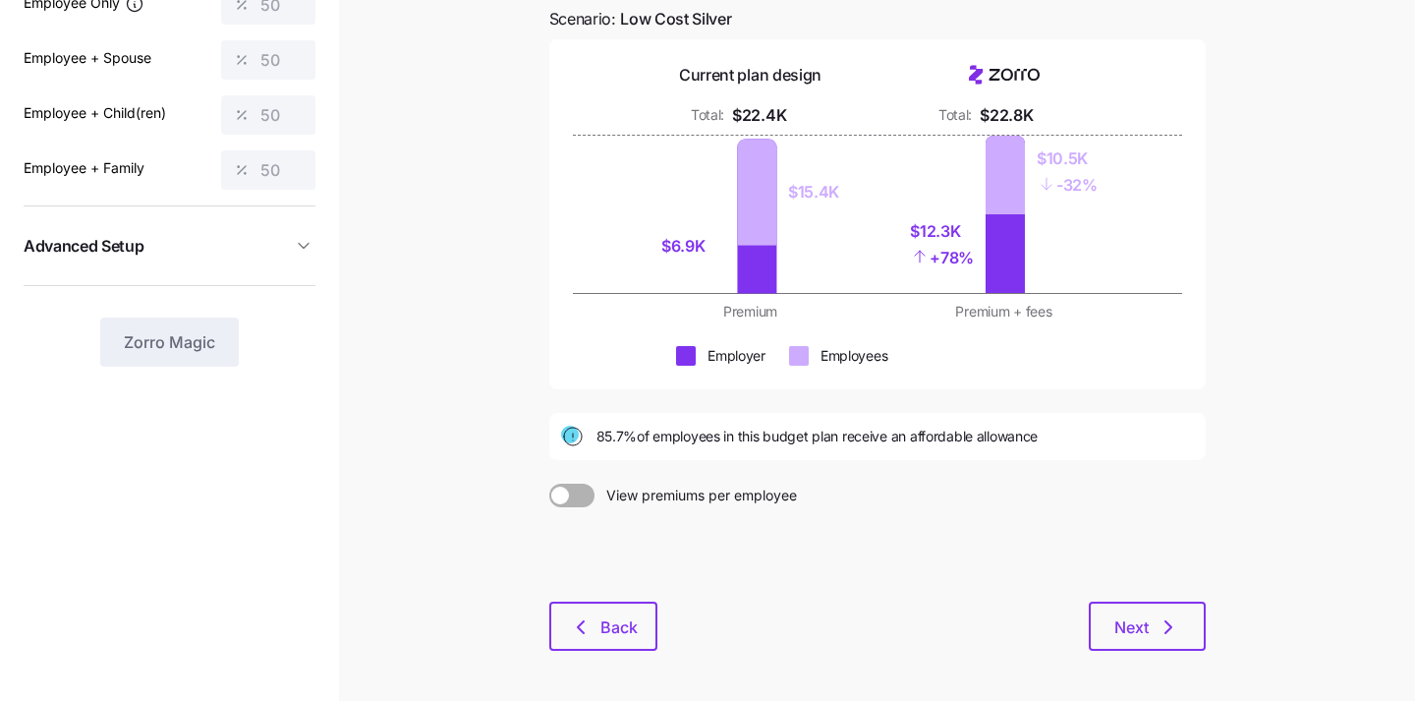
scroll to position [265, 0]
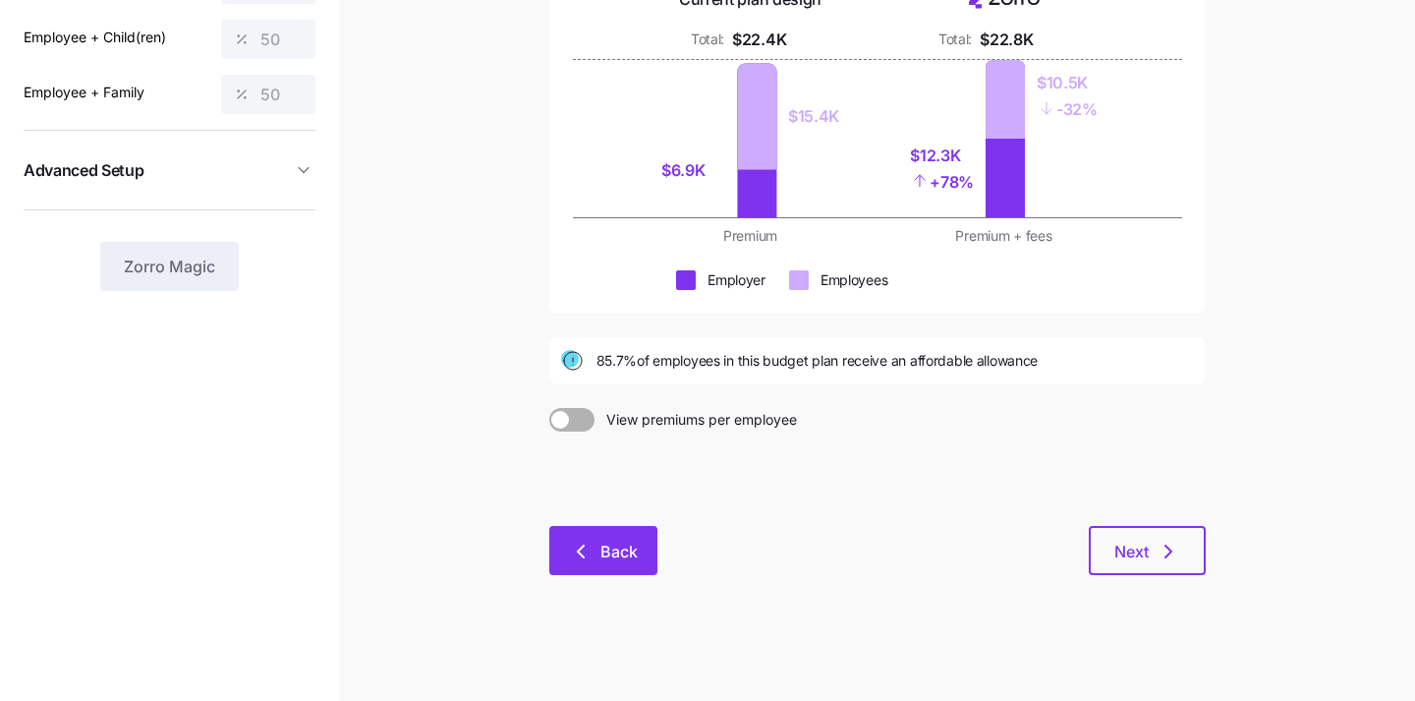
click at [578, 550] on icon "button" at bounding box center [581, 551] width 6 height 12
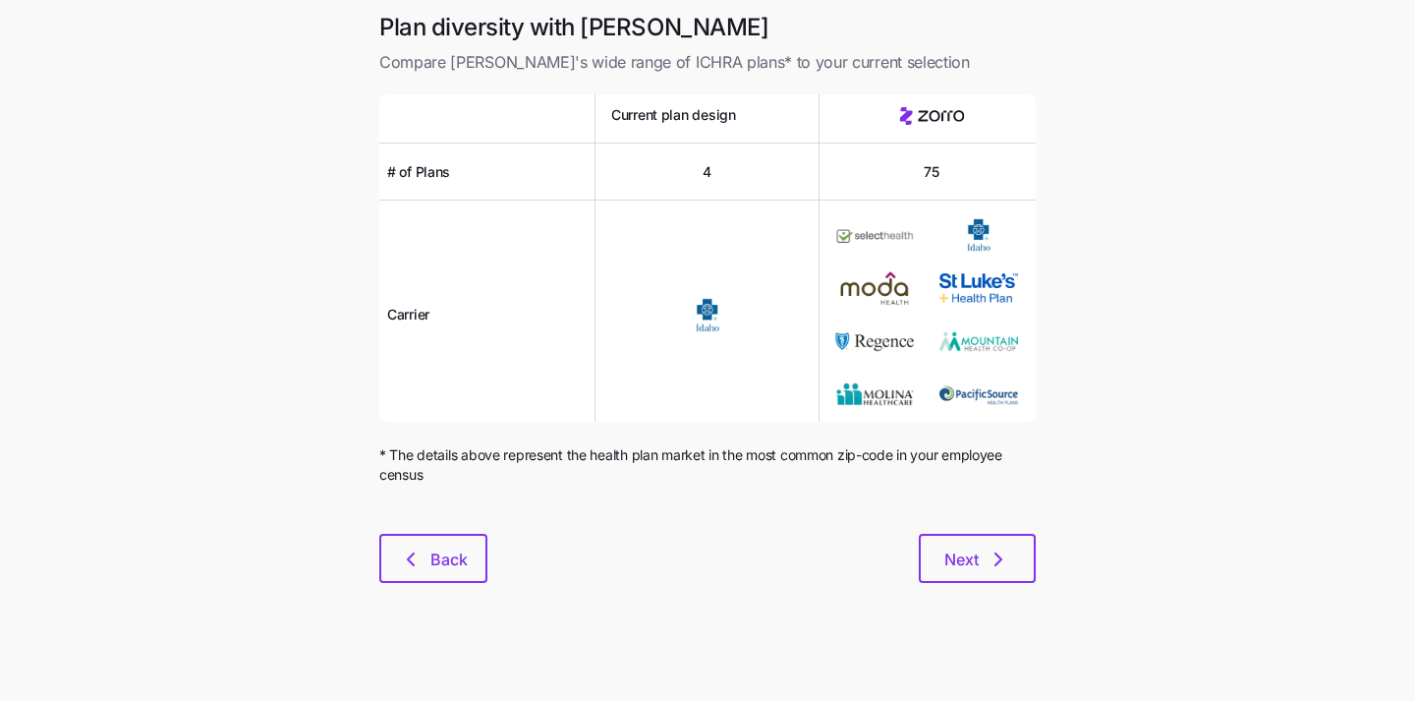
click at [462, 528] on div at bounding box center [707, 522] width 656 height 24
click at [458, 560] on span "Back" at bounding box center [448, 559] width 37 height 24
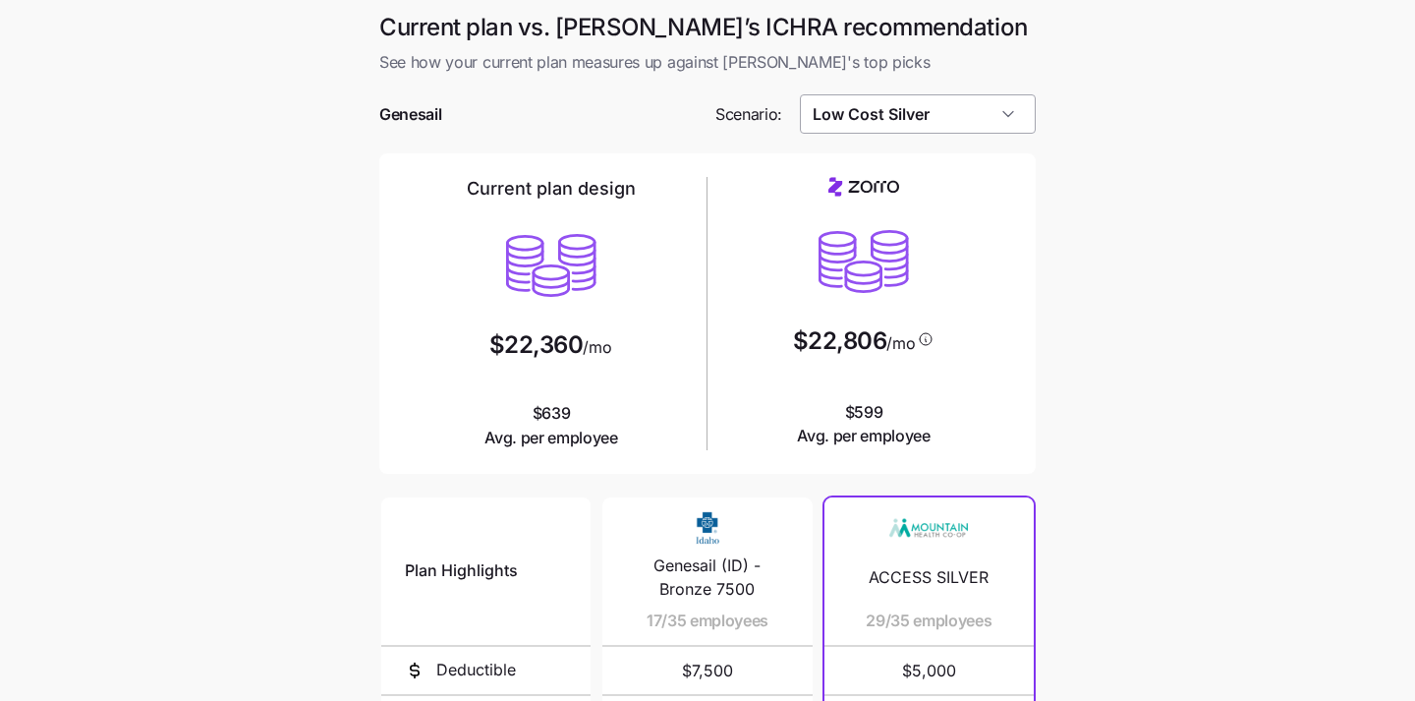
click at [967, 107] on input "Low Cost Silver" at bounding box center [918, 113] width 237 height 39
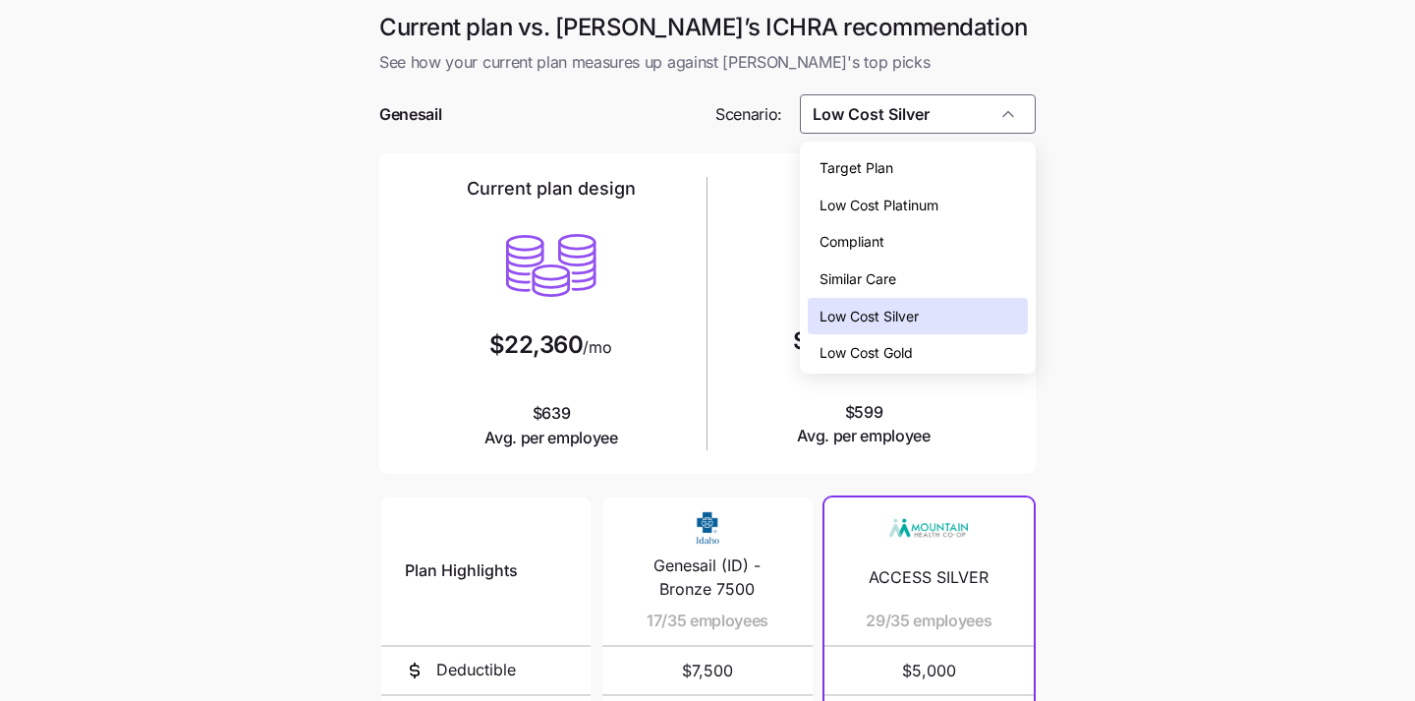
click at [939, 180] on div "Target Plan" at bounding box center [918, 167] width 221 height 37
type input "Target Plan"
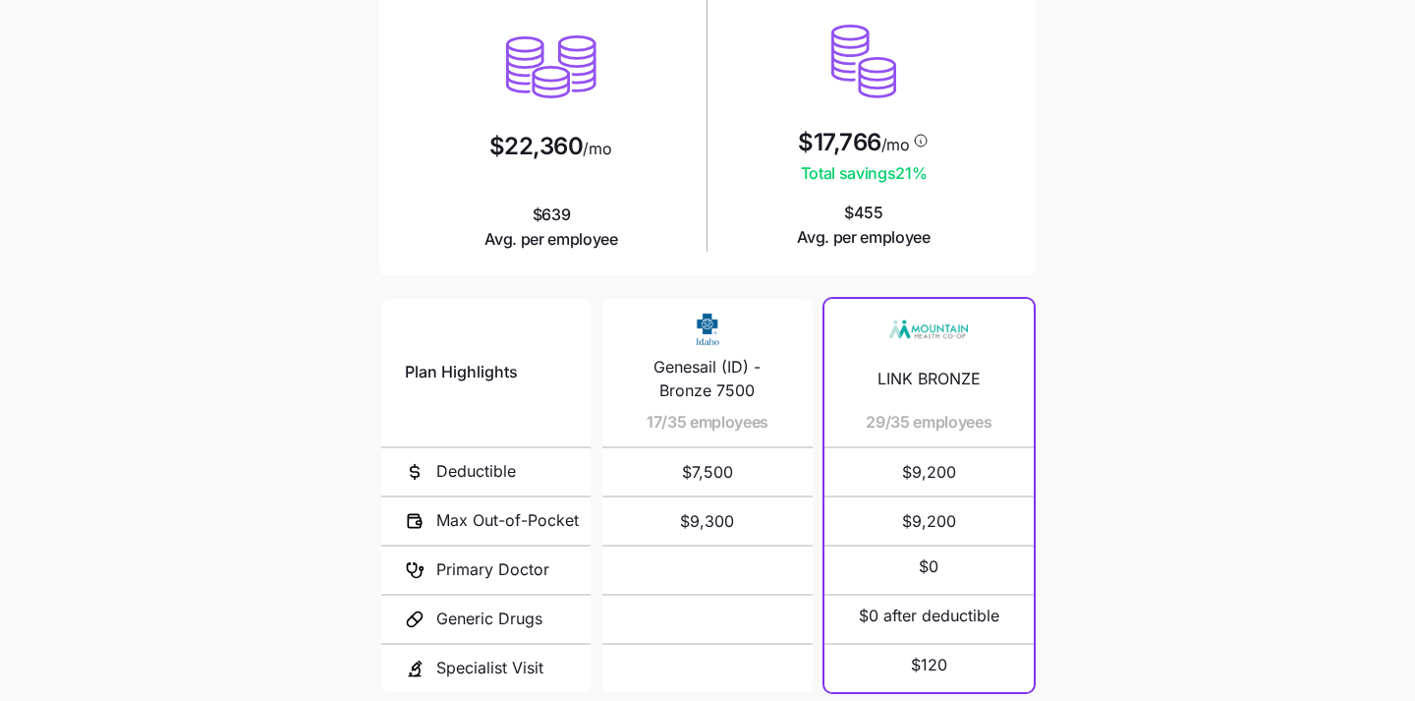
scroll to position [371, 0]
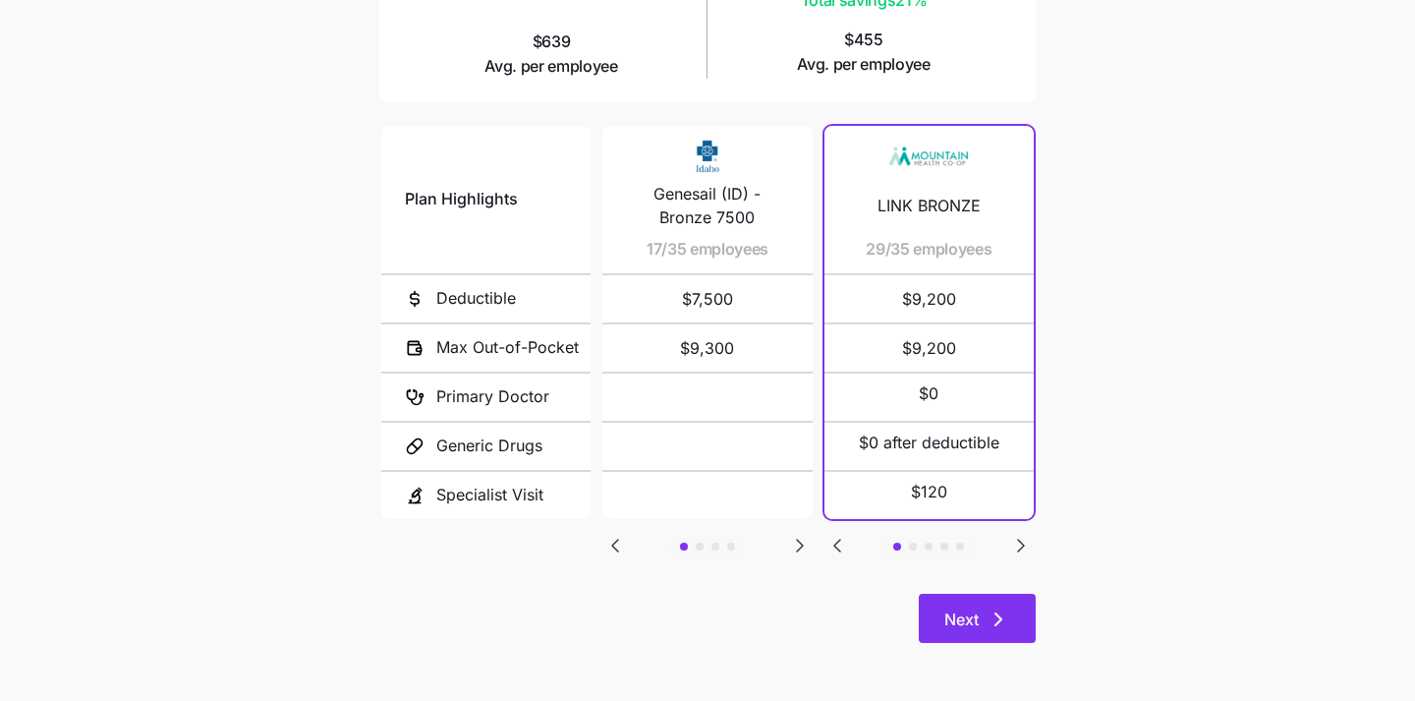
click at [970, 605] on button "Next" at bounding box center [977, 617] width 117 height 49
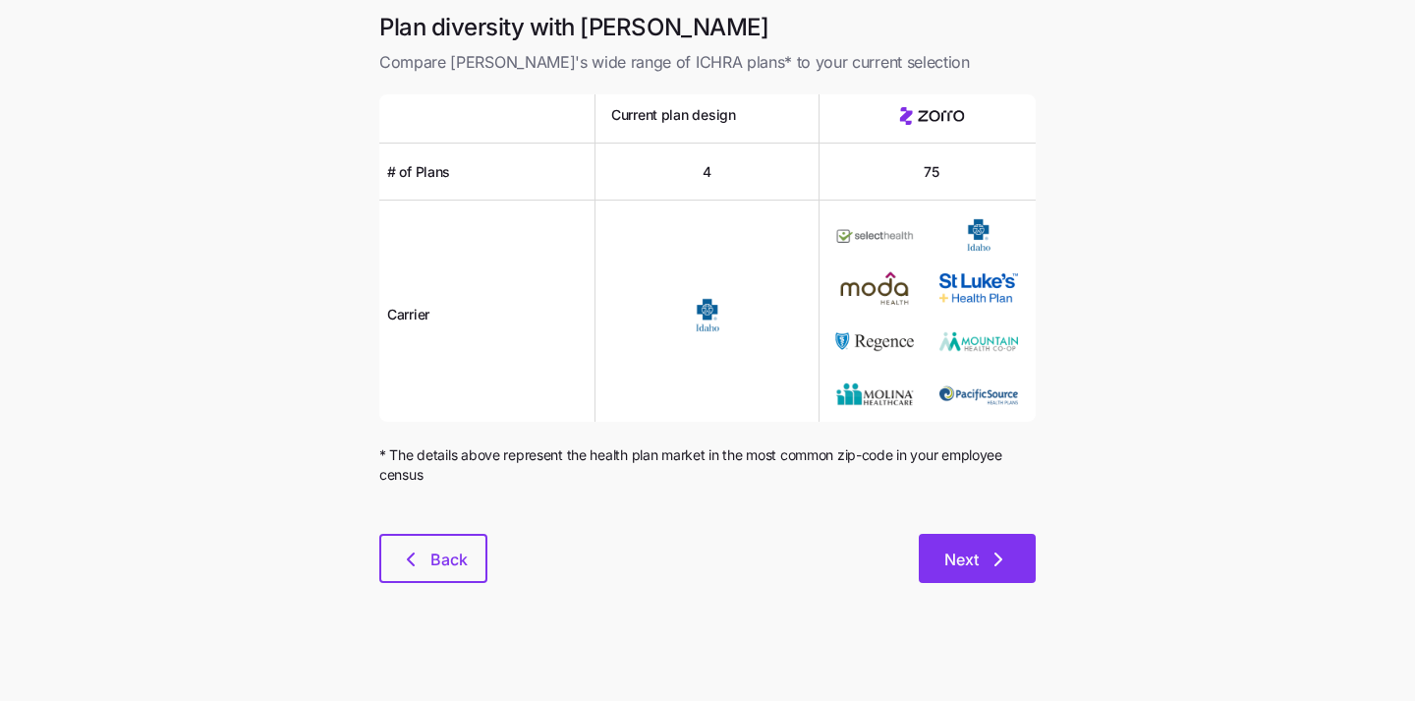
click at [981, 572] on button "Next" at bounding box center [977, 558] width 117 height 49
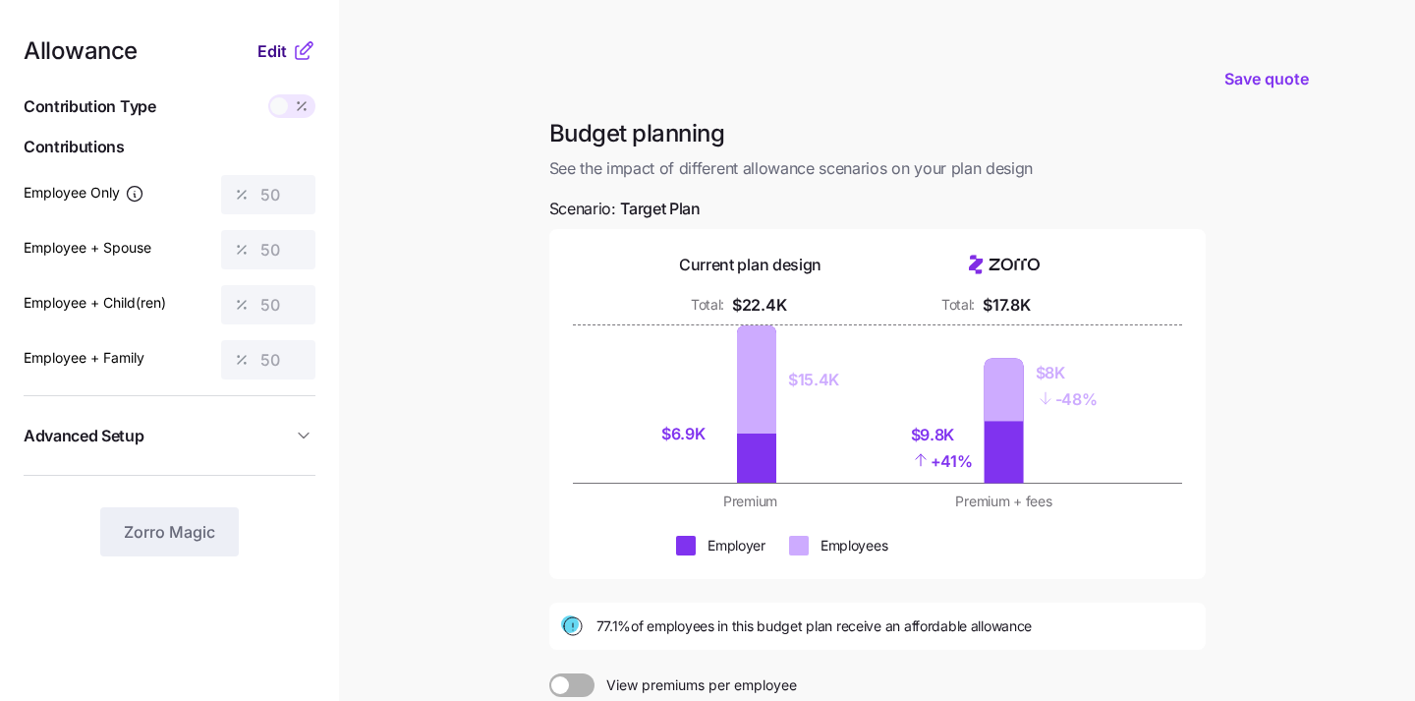
click at [281, 52] on span "Edit" at bounding box center [271, 51] width 29 height 24
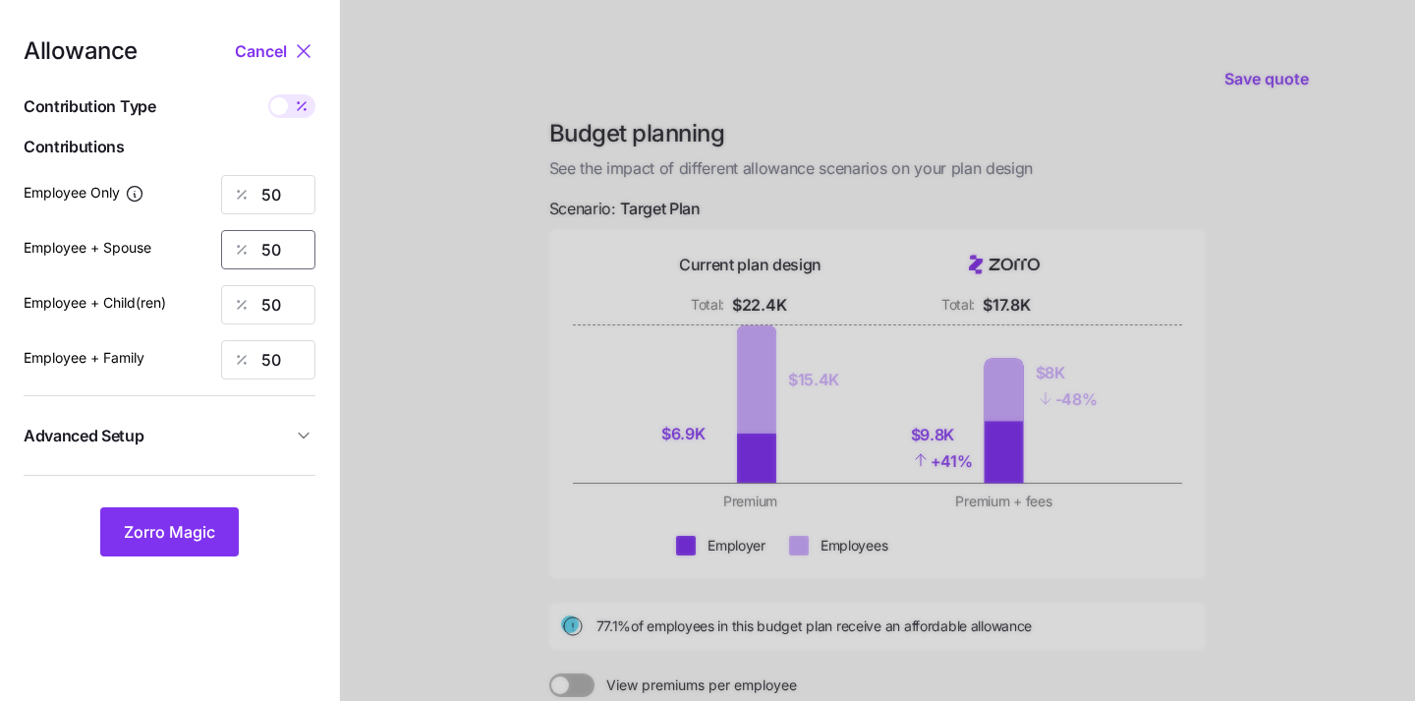
click at [299, 237] on input "50" at bounding box center [268, 249] width 94 height 39
type input "5"
type input "1"
type input "15"
click at [298, 309] on input "50" at bounding box center [268, 304] width 94 height 39
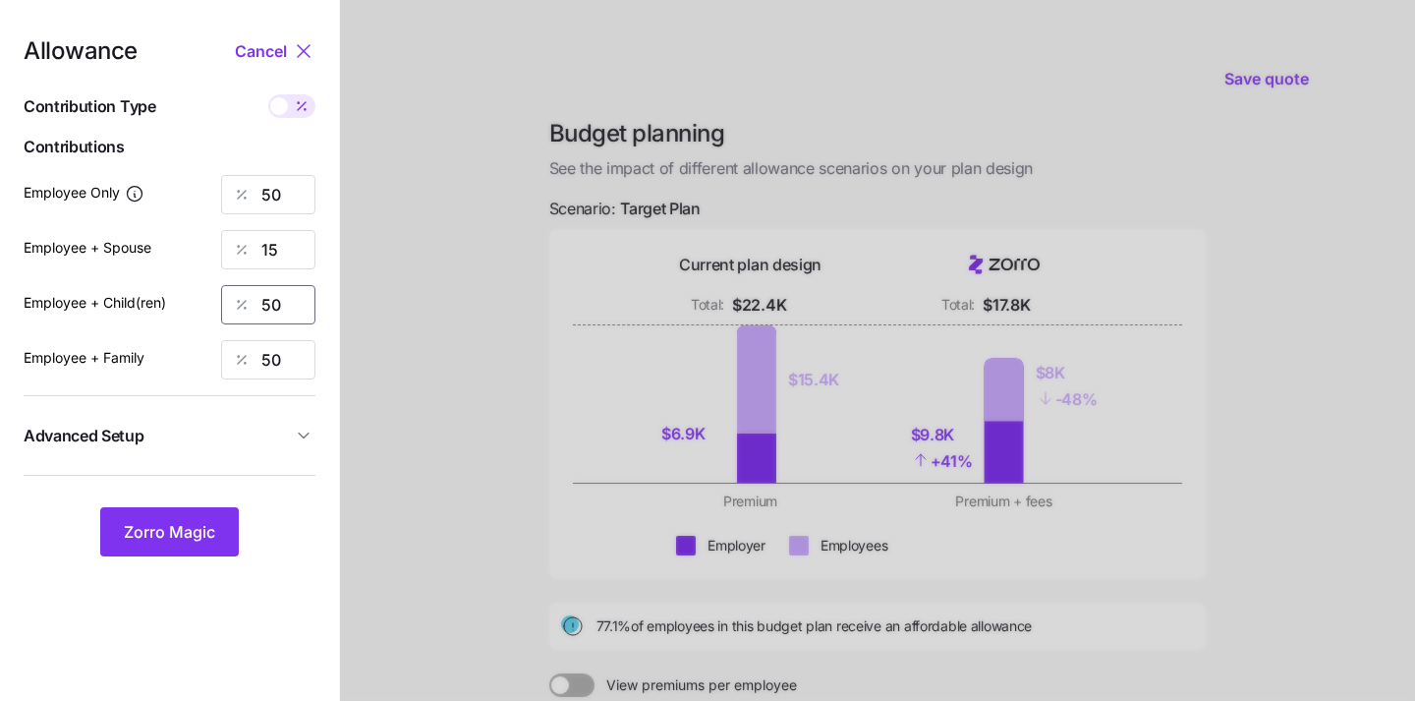
click at [298, 309] on input "50" at bounding box center [268, 304] width 94 height 39
type input "15"
click at [298, 369] on input "50" at bounding box center [268, 359] width 94 height 39
type input "15"
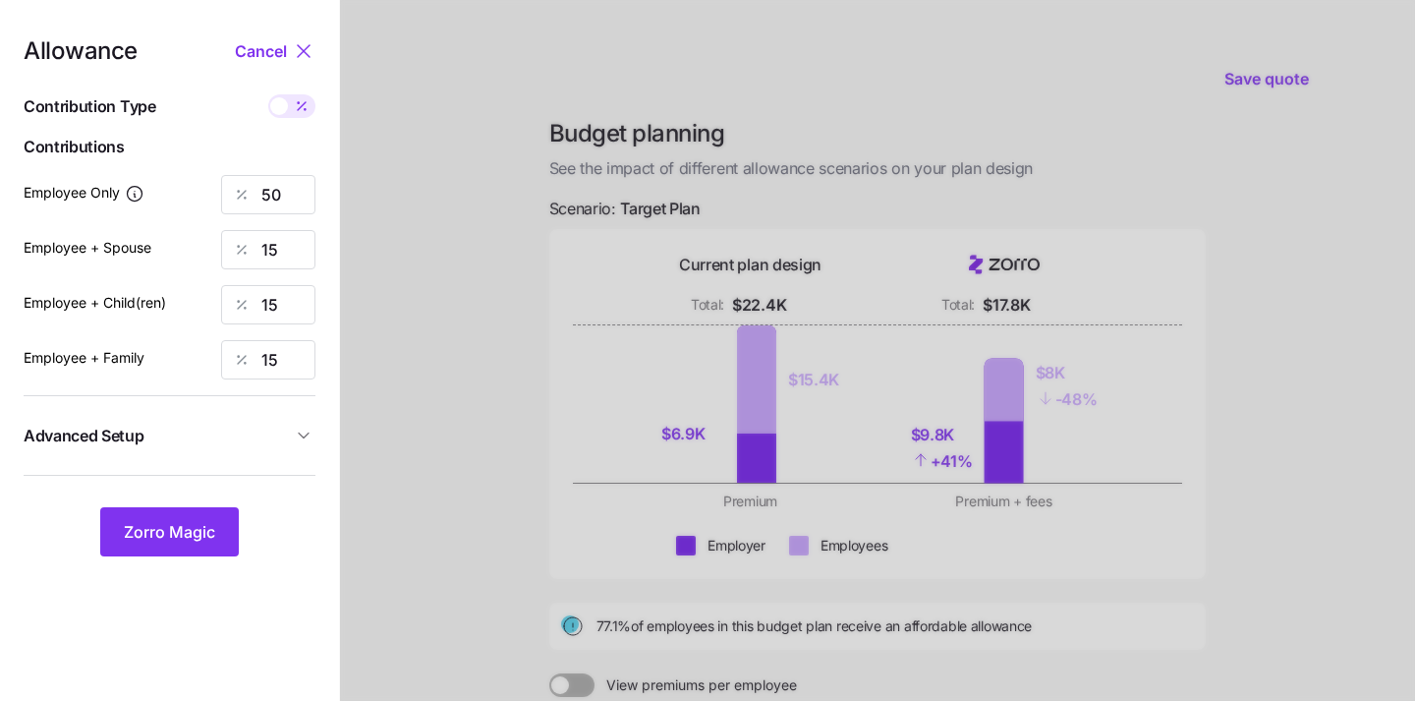
click at [335, 454] on nav "Allowance Cancel Contribution Type Use classes Contributions Employee Only 50 E…" at bounding box center [169, 483] width 339 height 966
click at [180, 503] on div "Allowance Cancel Contribution Type Use classes Contributions Employee Only 50 E…" at bounding box center [170, 297] width 292 height 517
click at [176, 534] on span "Zorro Magic" at bounding box center [169, 532] width 91 height 24
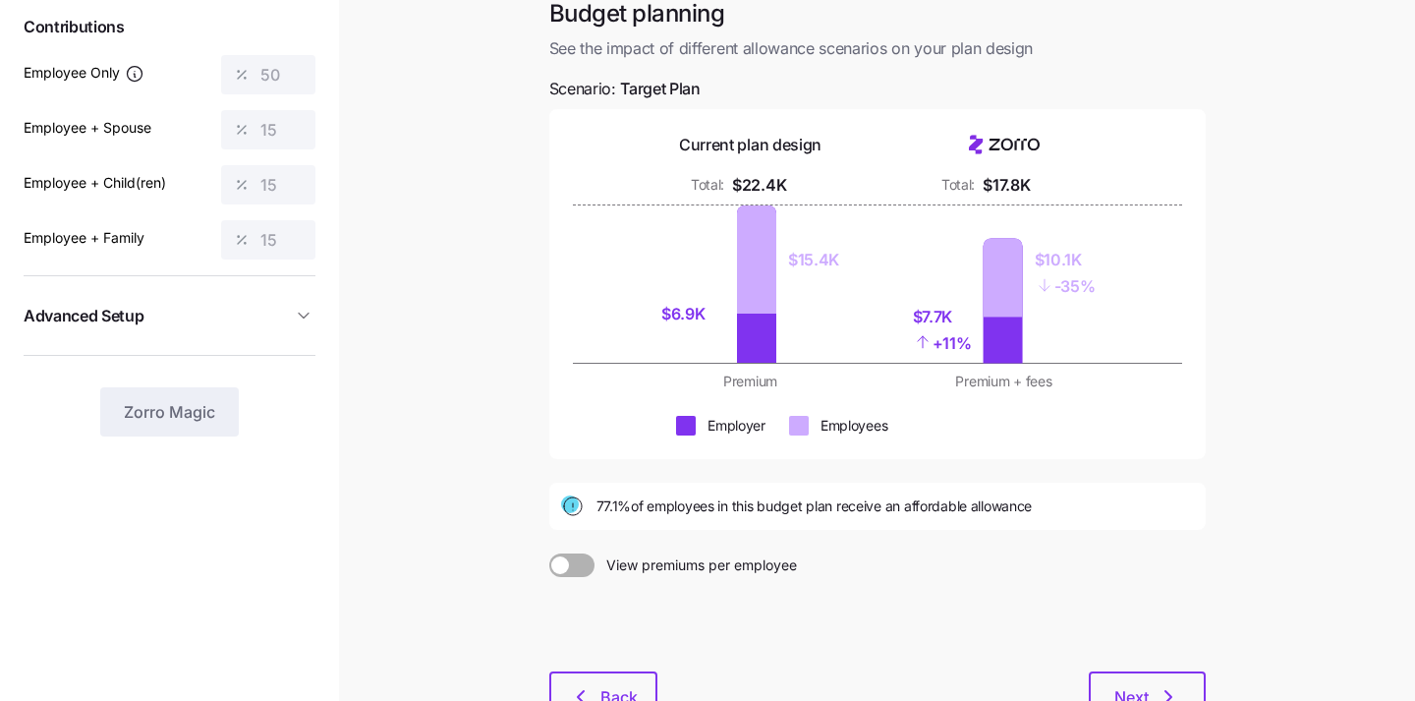
scroll to position [265, 0]
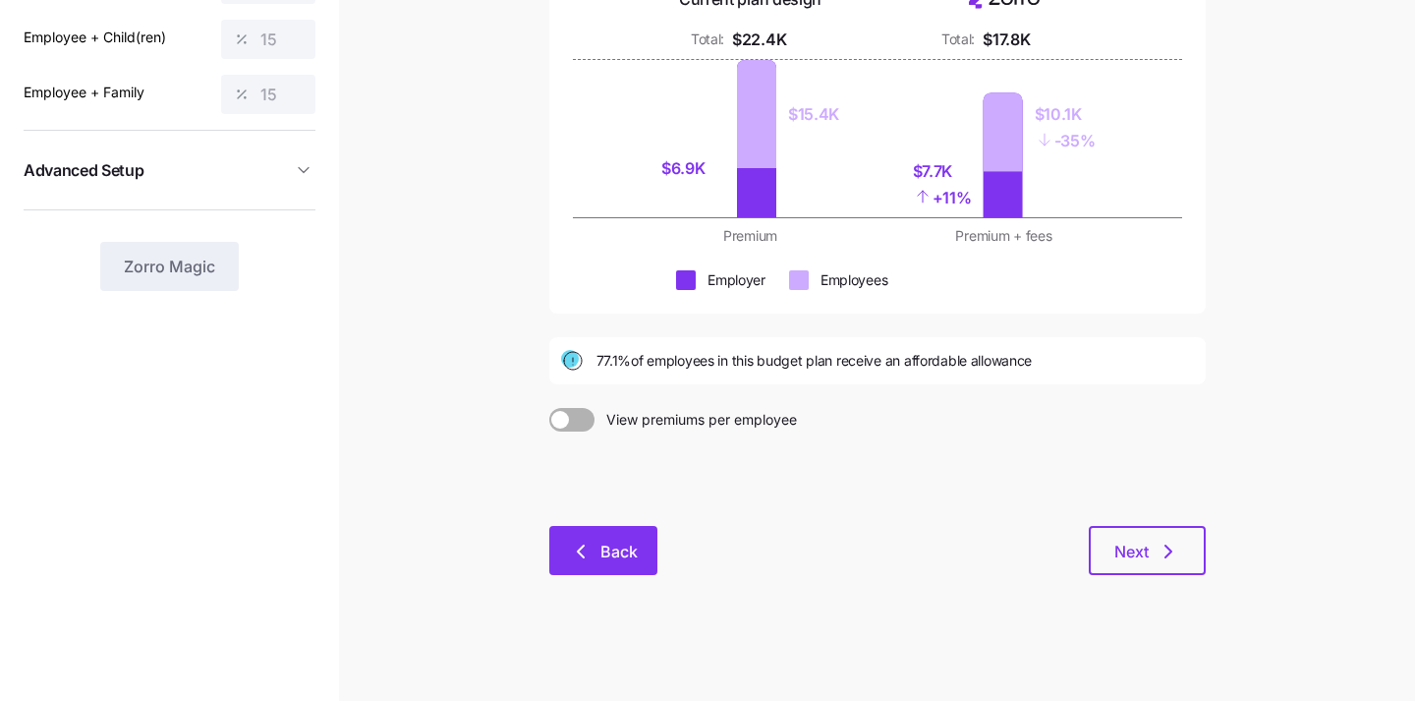
click at [607, 536] on button "Back" at bounding box center [603, 550] width 108 height 49
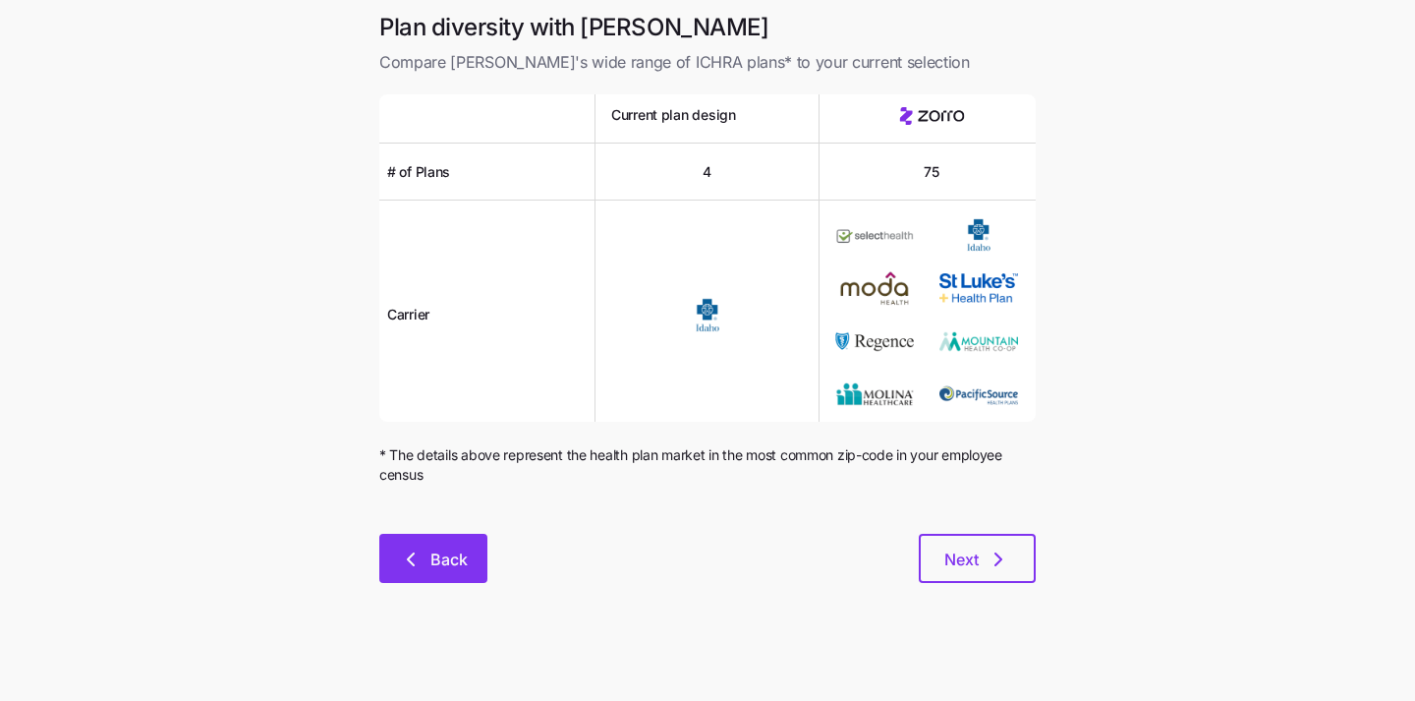
click at [469, 558] on button "Back" at bounding box center [433, 558] width 108 height 49
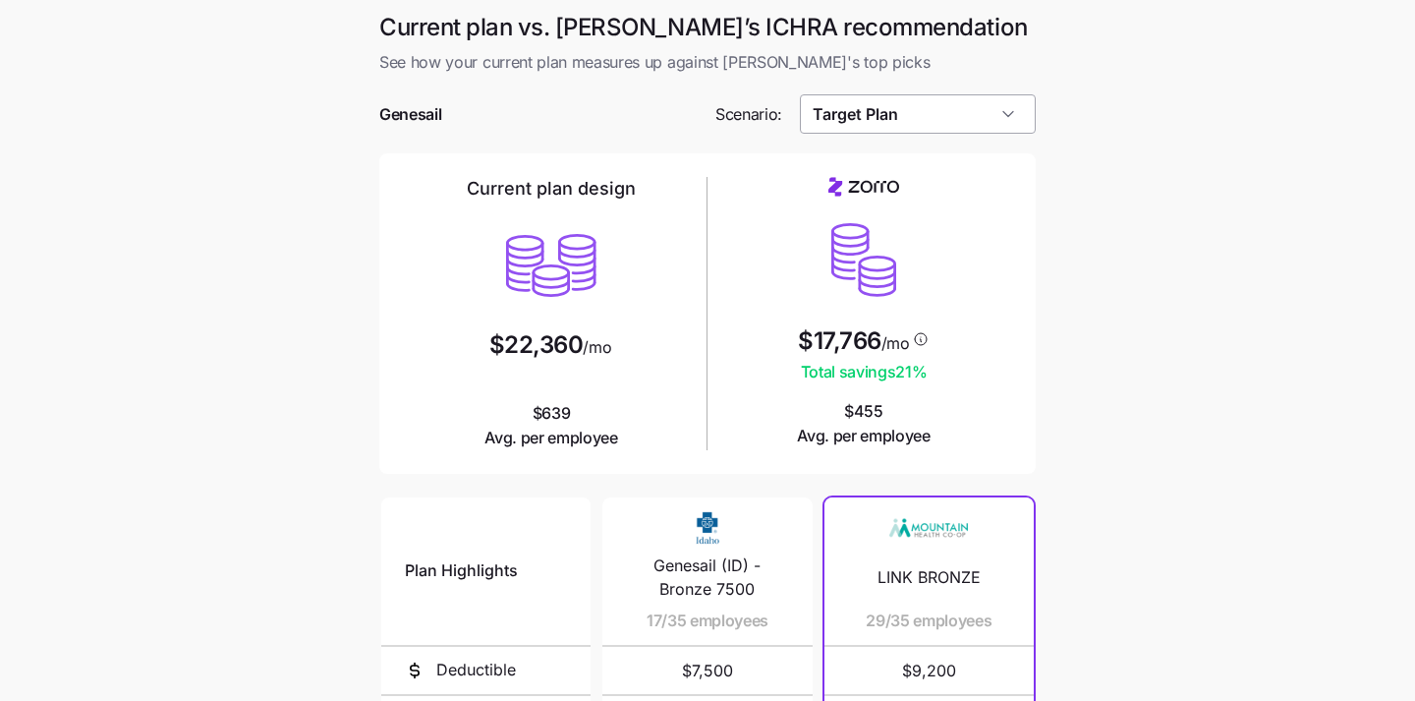
click at [895, 107] on input "Target Plan" at bounding box center [918, 113] width 237 height 39
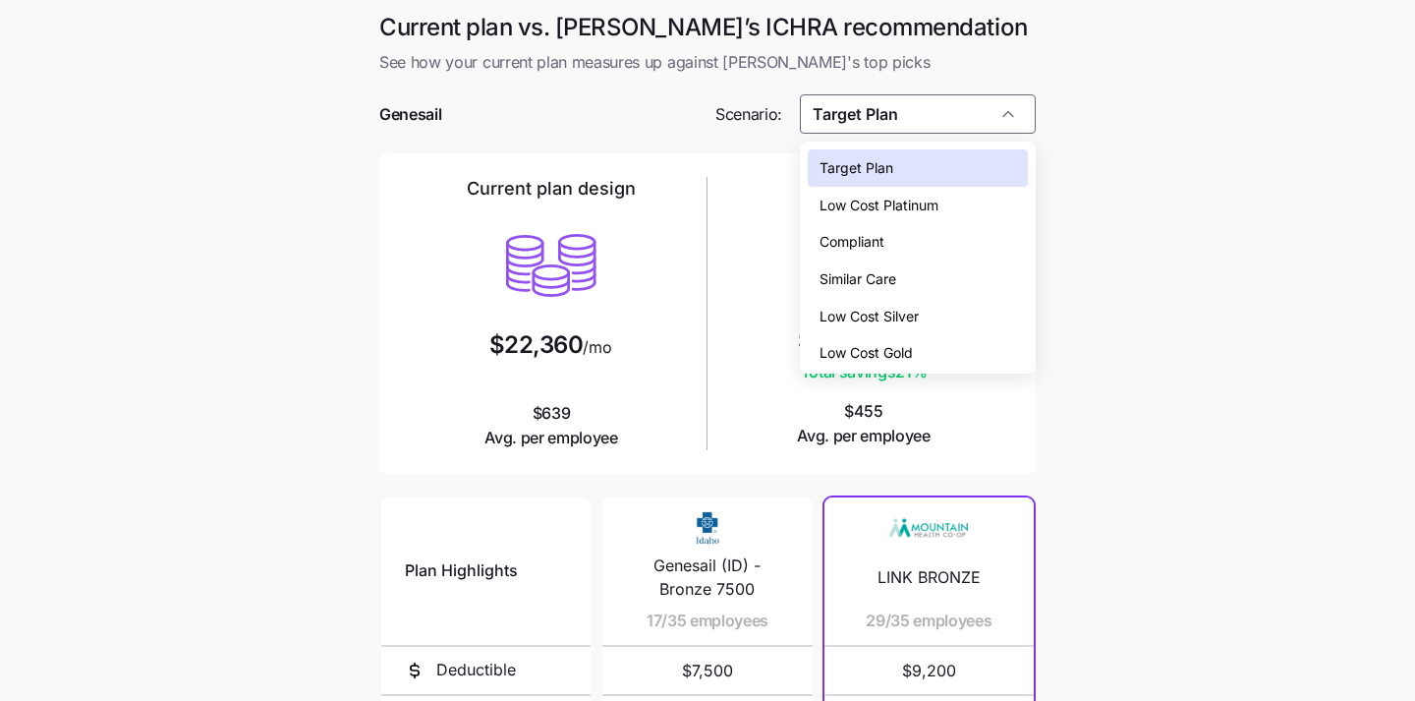
click at [889, 242] on div "Compliant" at bounding box center [918, 241] width 221 height 37
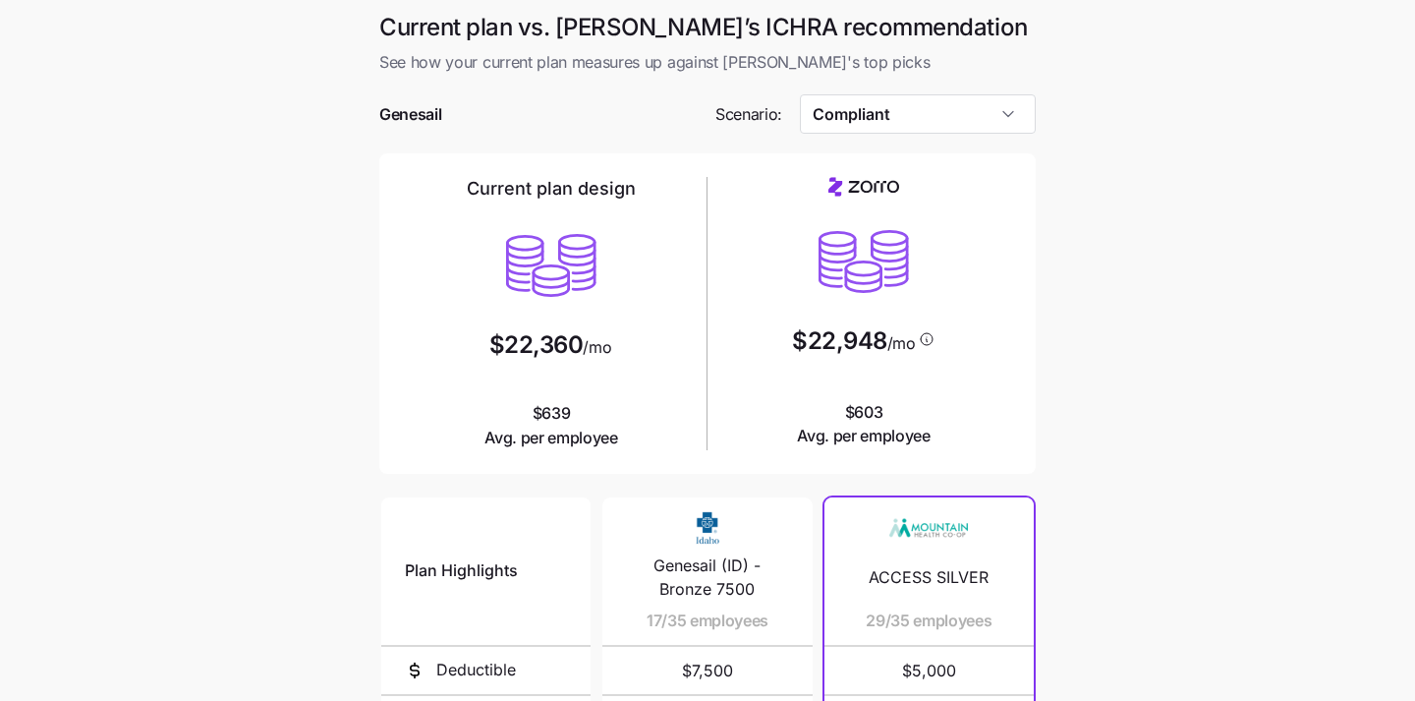
type input "Compliant"
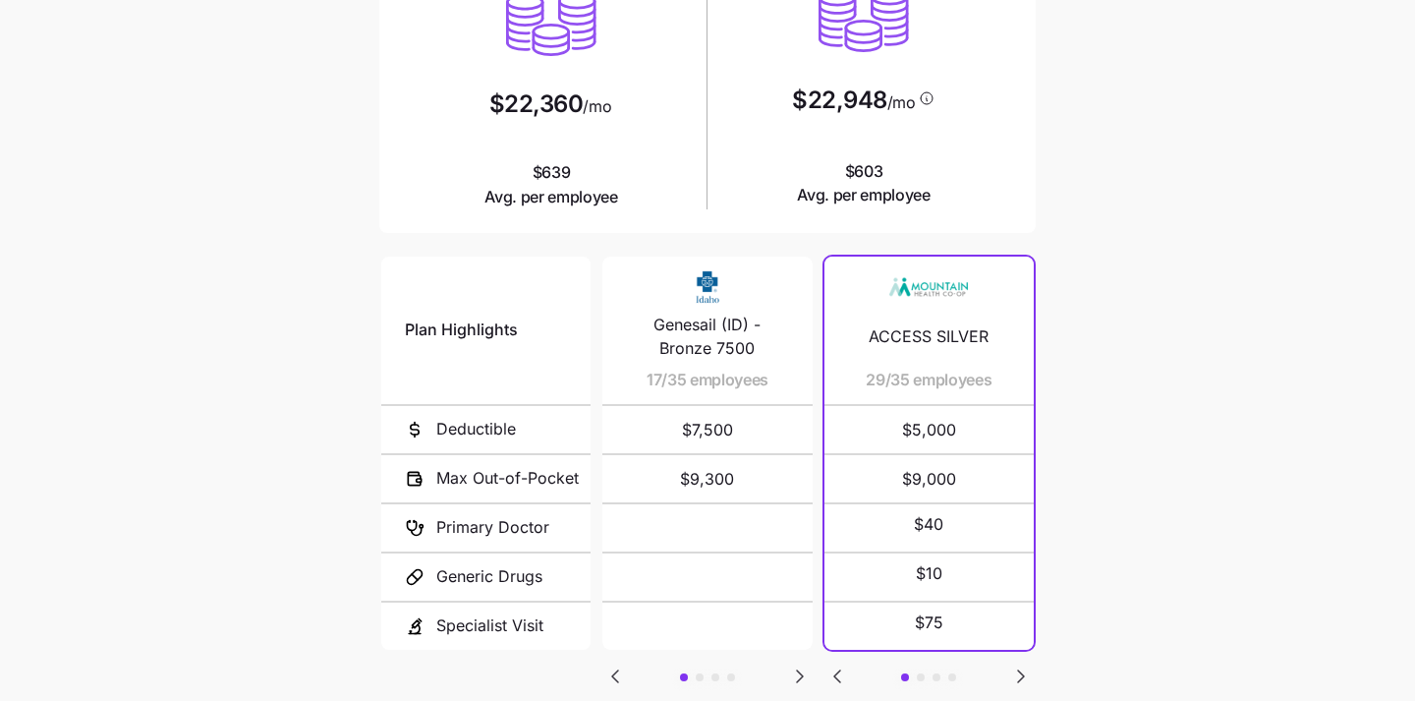
scroll to position [371, 0]
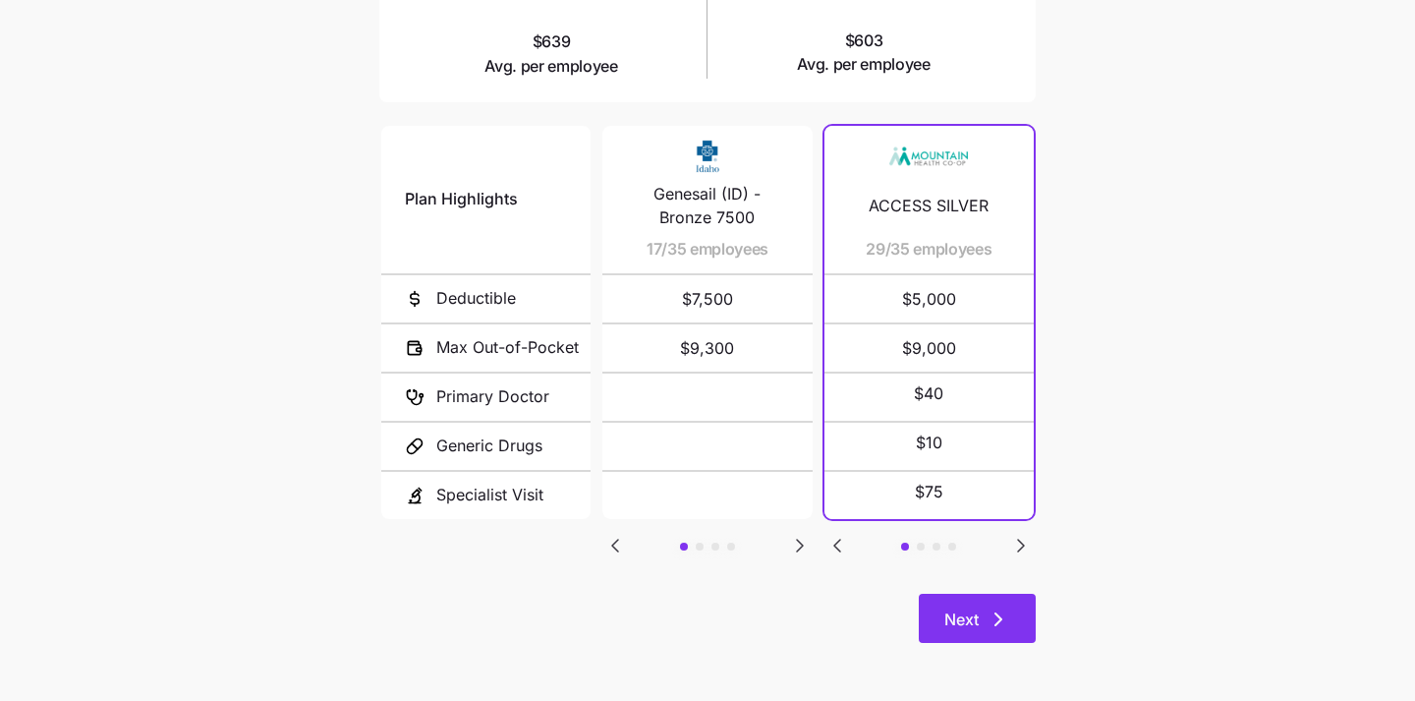
click at [986, 608] on icon "button" at bounding box center [998, 619] width 24 height 24
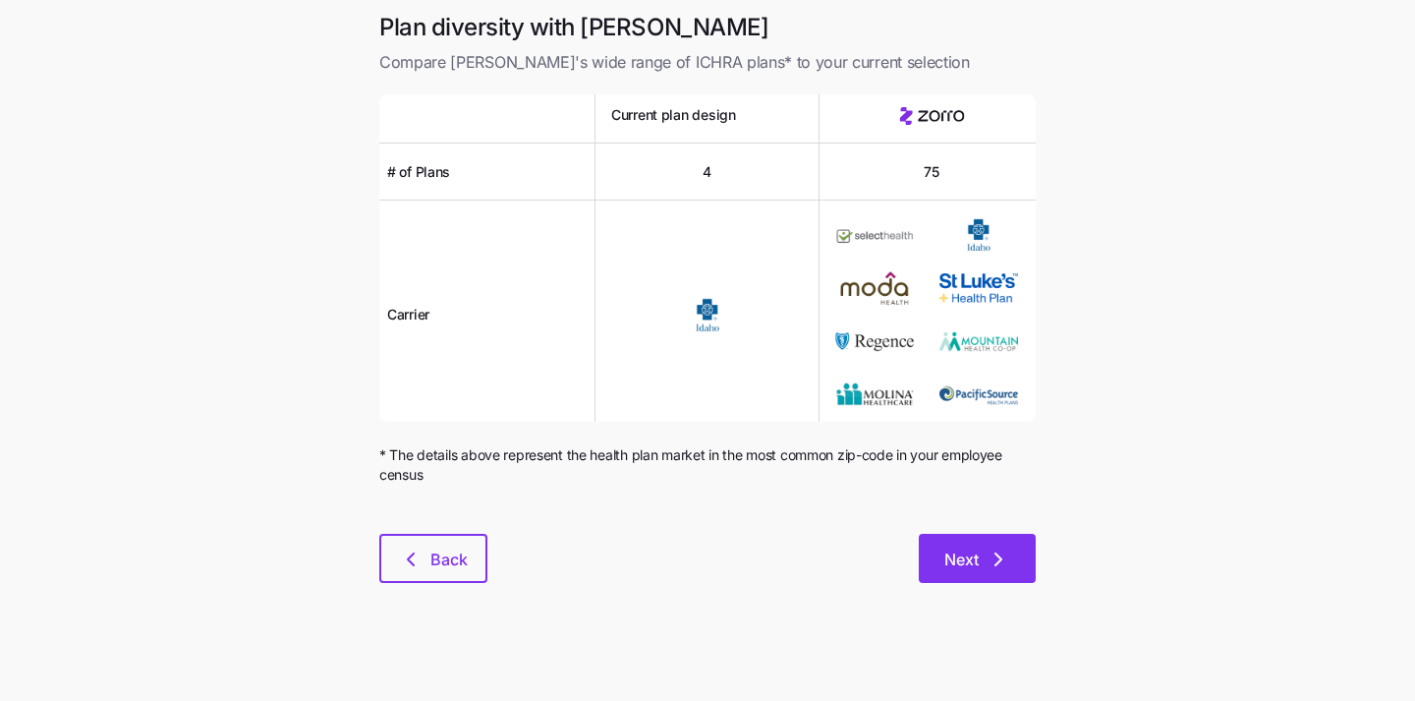
click at [984, 556] on span "Next" at bounding box center [977, 559] width 66 height 24
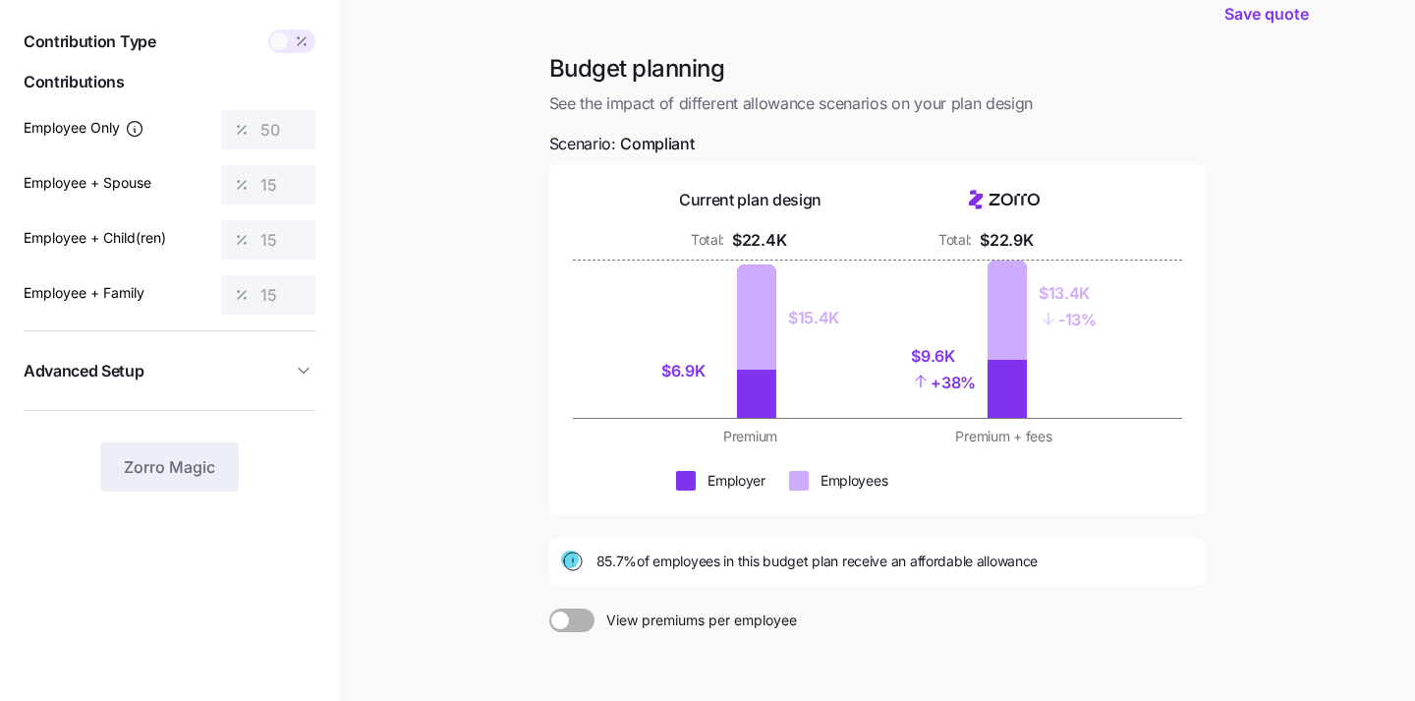
scroll to position [76, 0]
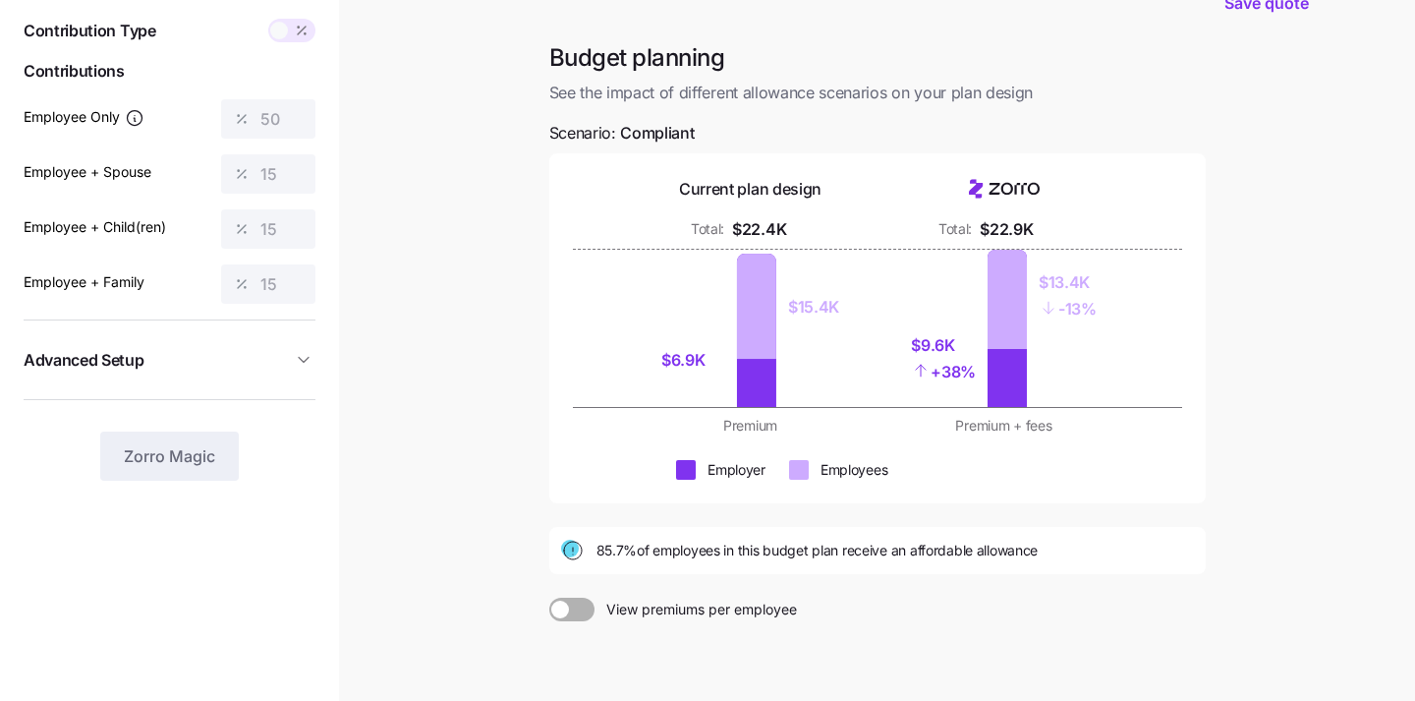
click at [284, 32] on span at bounding box center [279, 31] width 18 height 18
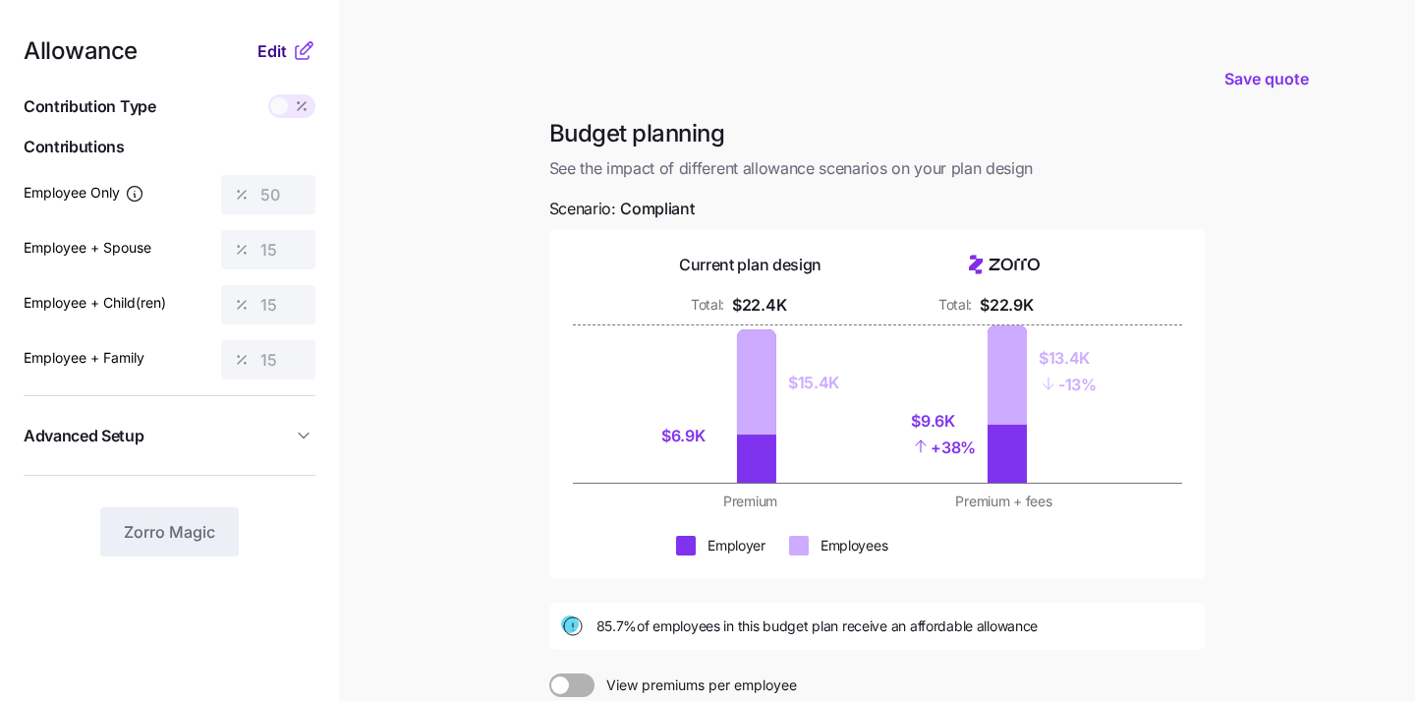
click at [283, 54] on span "Edit" at bounding box center [271, 51] width 29 height 24
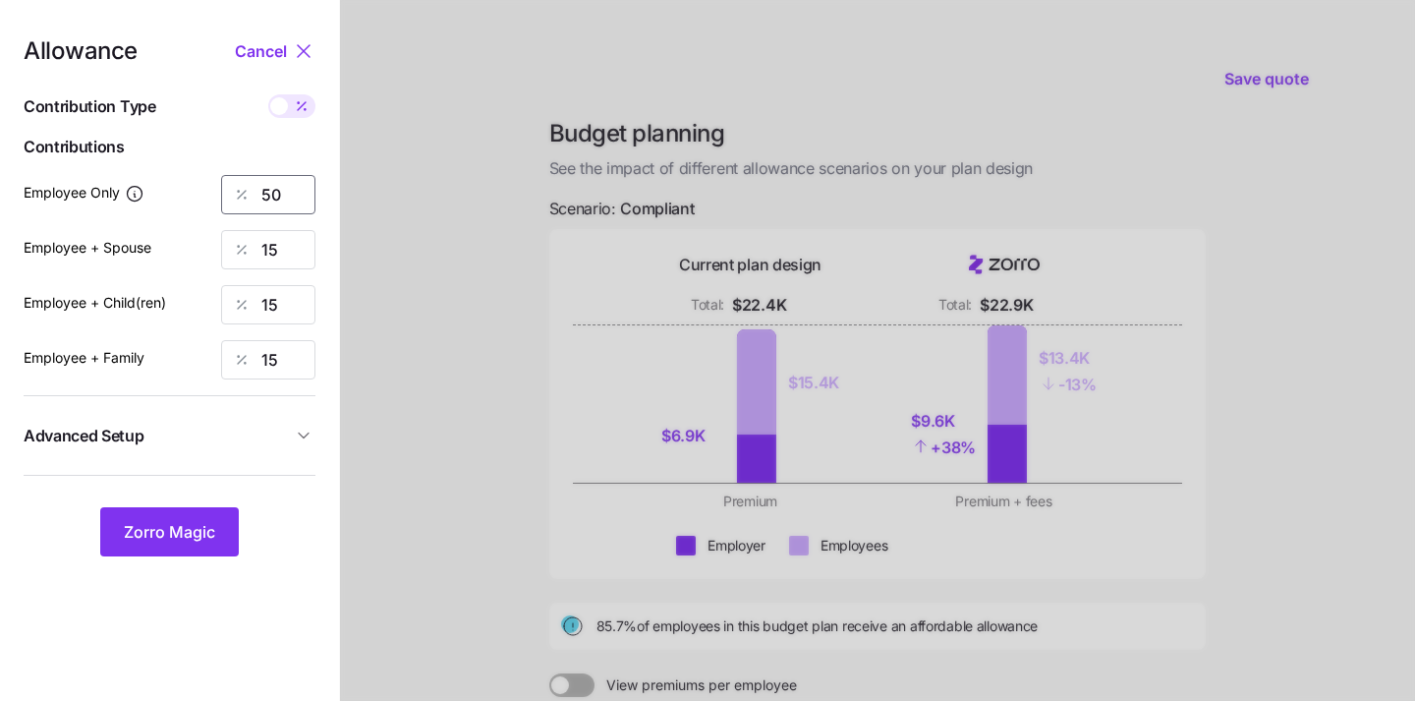
click at [282, 190] on input "50" at bounding box center [268, 194] width 94 height 39
type input "5"
click at [180, 527] on span "Zorro Magic" at bounding box center [169, 532] width 91 height 24
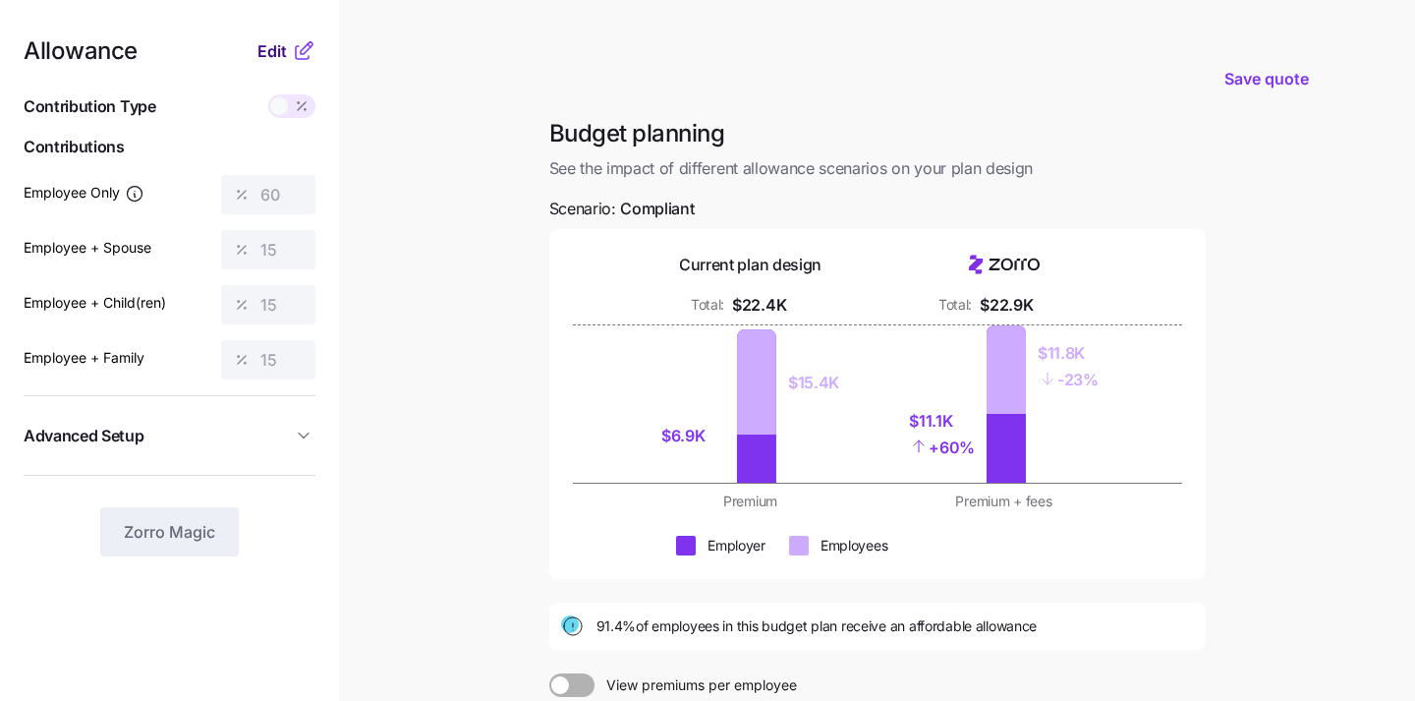
click at [279, 54] on span "Edit" at bounding box center [271, 51] width 29 height 24
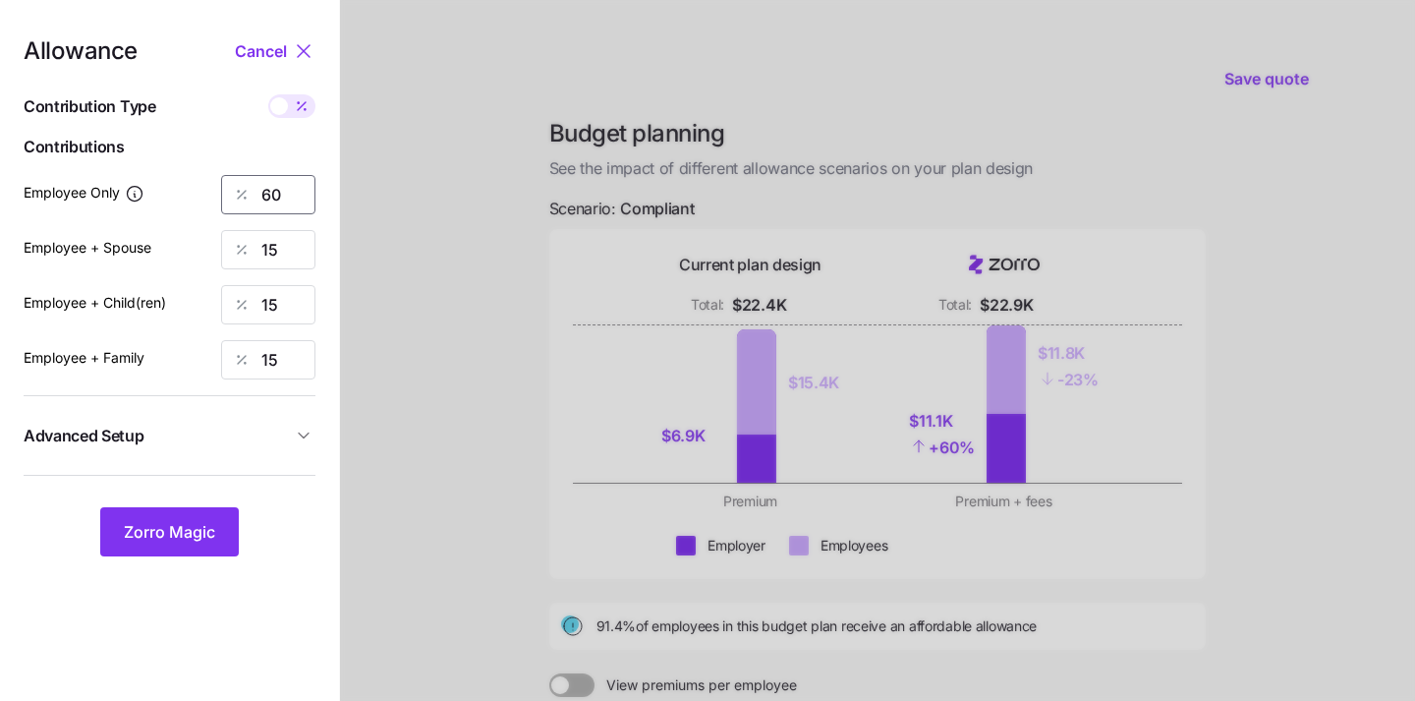
click at [282, 199] on input "60" at bounding box center [268, 194] width 94 height 39
click at [179, 552] on button "Zorro Magic" at bounding box center [169, 531] width 139 height 49
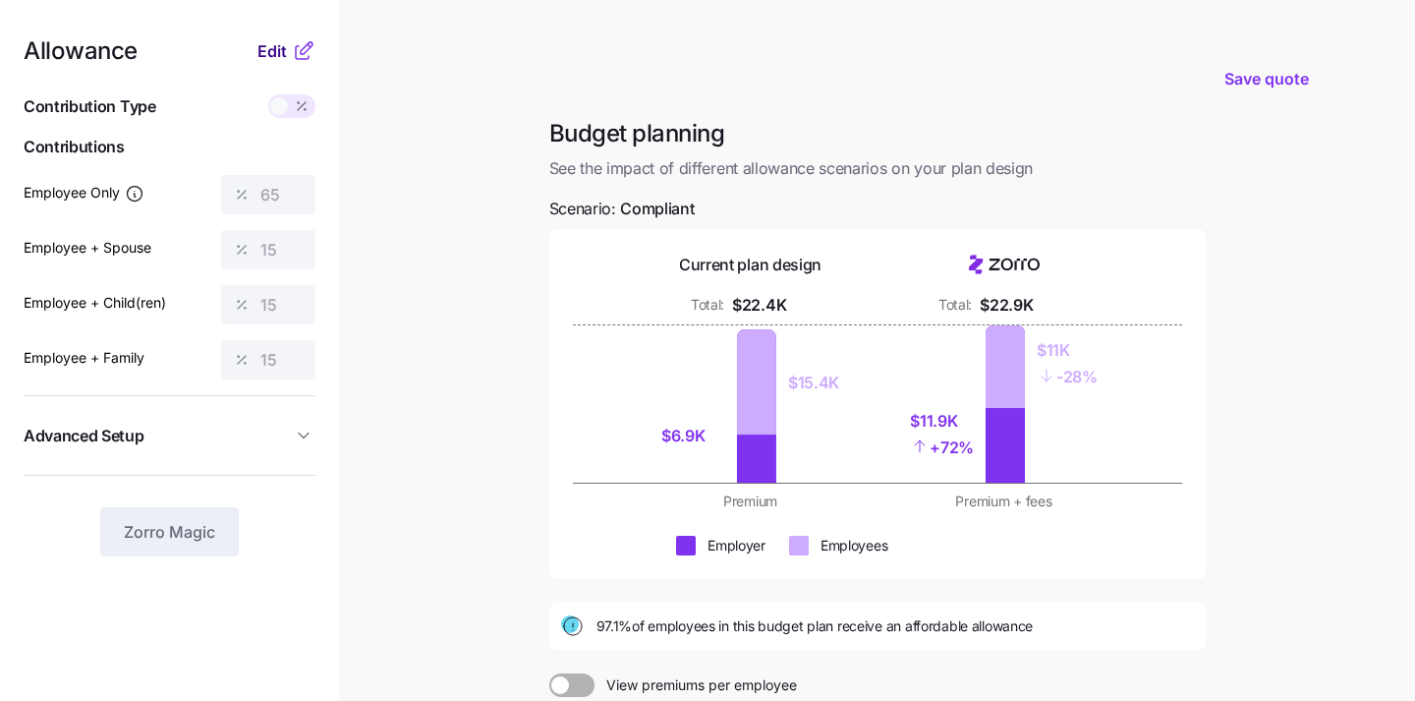
click at [271, 57] on span "Edit" at bounding box center [271, 51] width 29 height 24
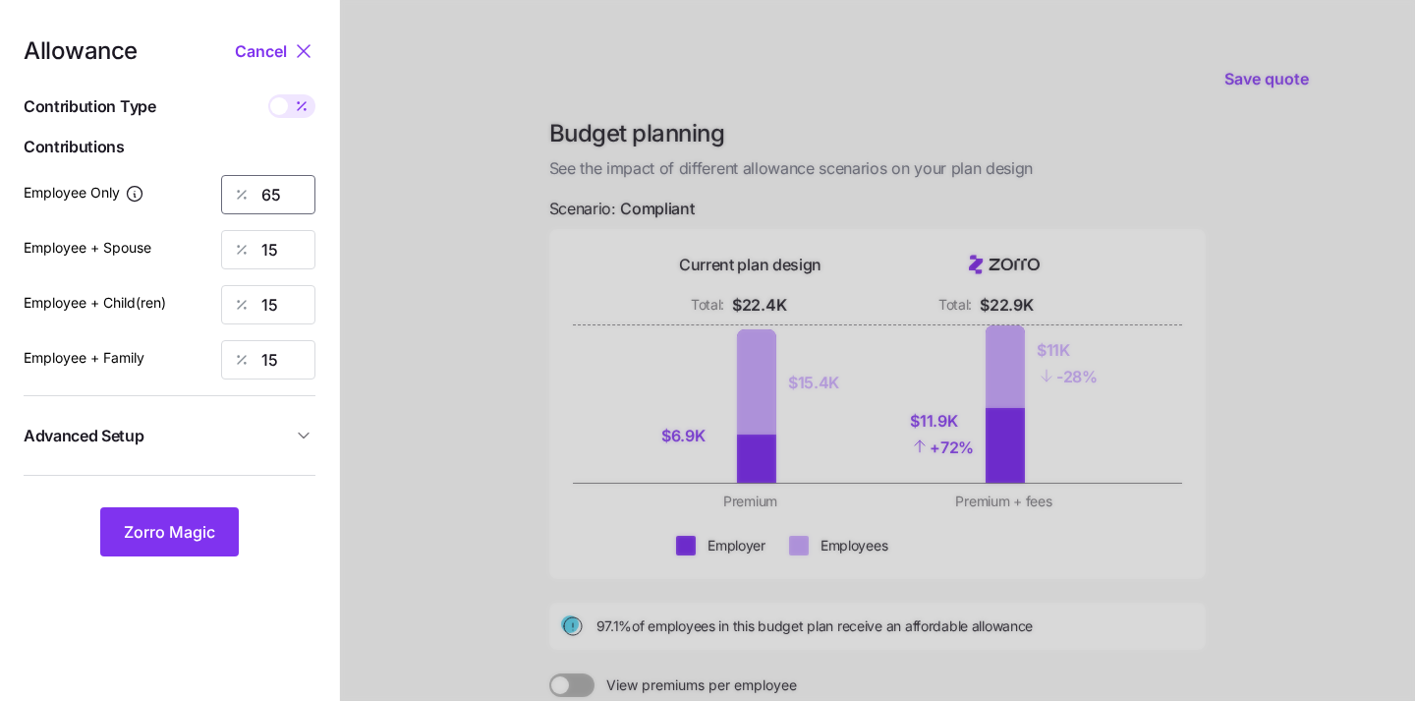
click at [276, 203] on input "65" at bounding box center [268, 194] width 94 height 39
type input "6"
type input "70"
click at [198, 533] on span "Zorro Magic" at bounding box center [169, 532] width 91 height 24
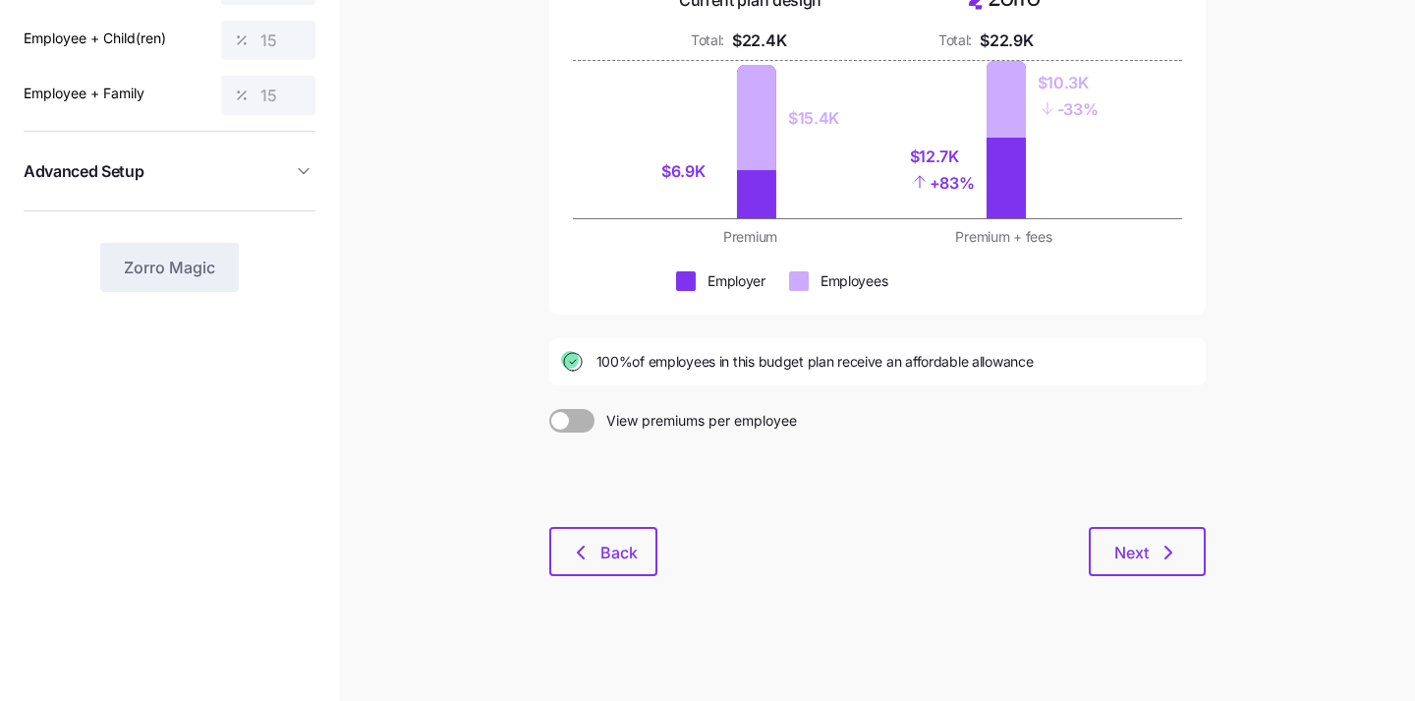
scroll to position [252, 0]
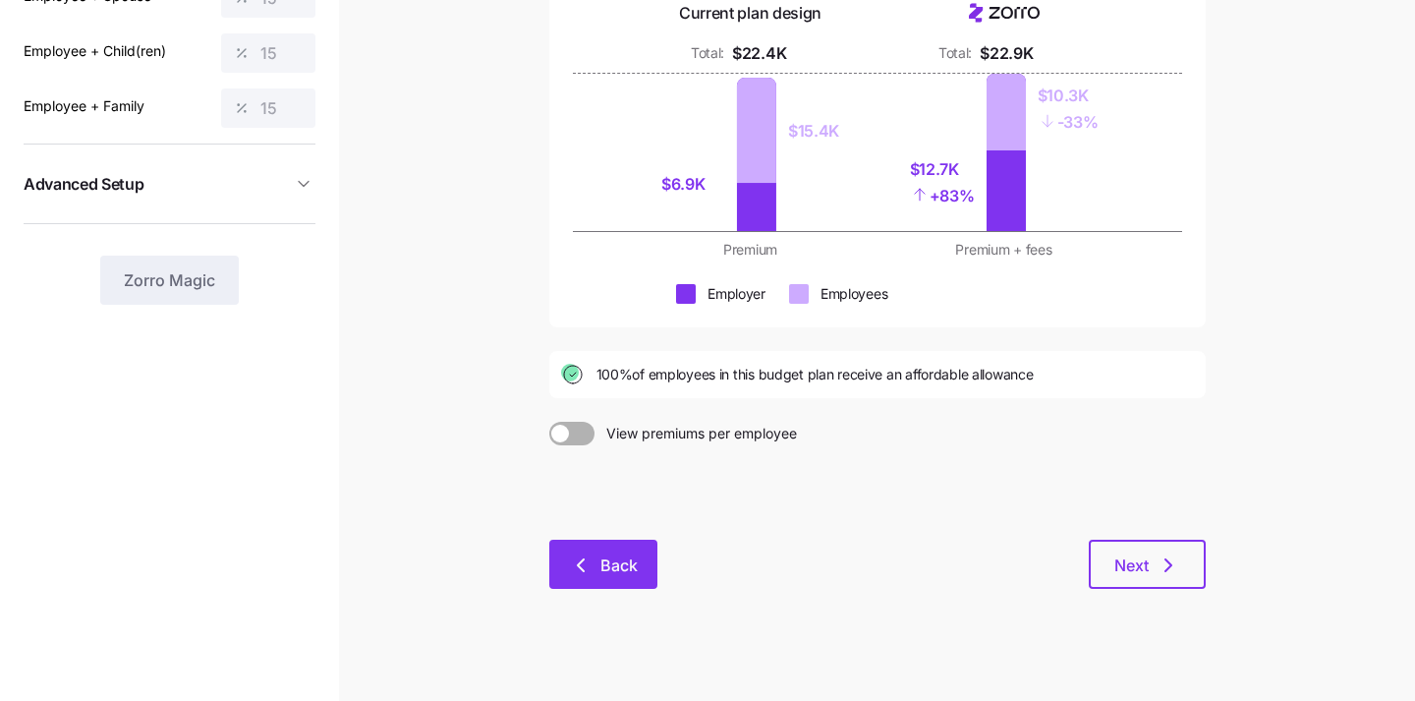
click at [621, 569] on span "Back" at bounding box center [618, 565] width 37 height 24
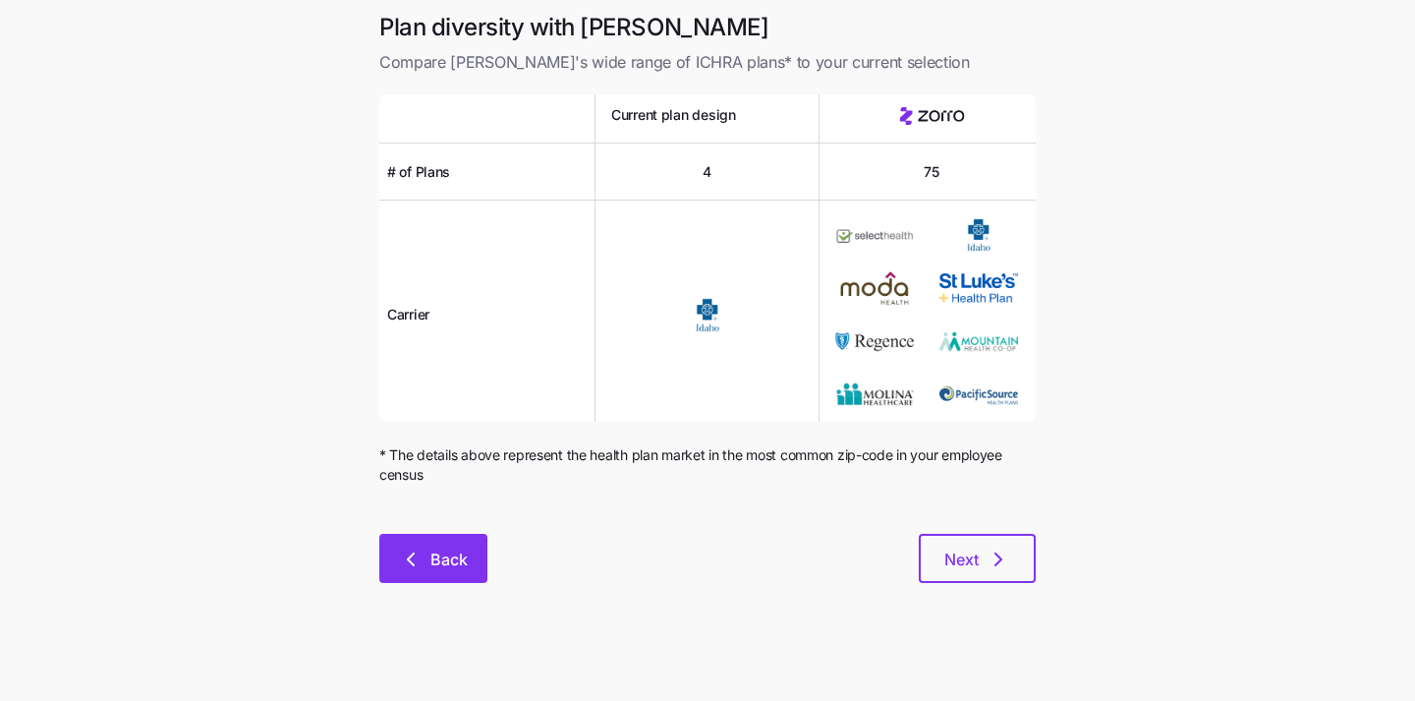
click at [437, 548] on span "Back" at bounding box center [448, 559] width 37 height 24
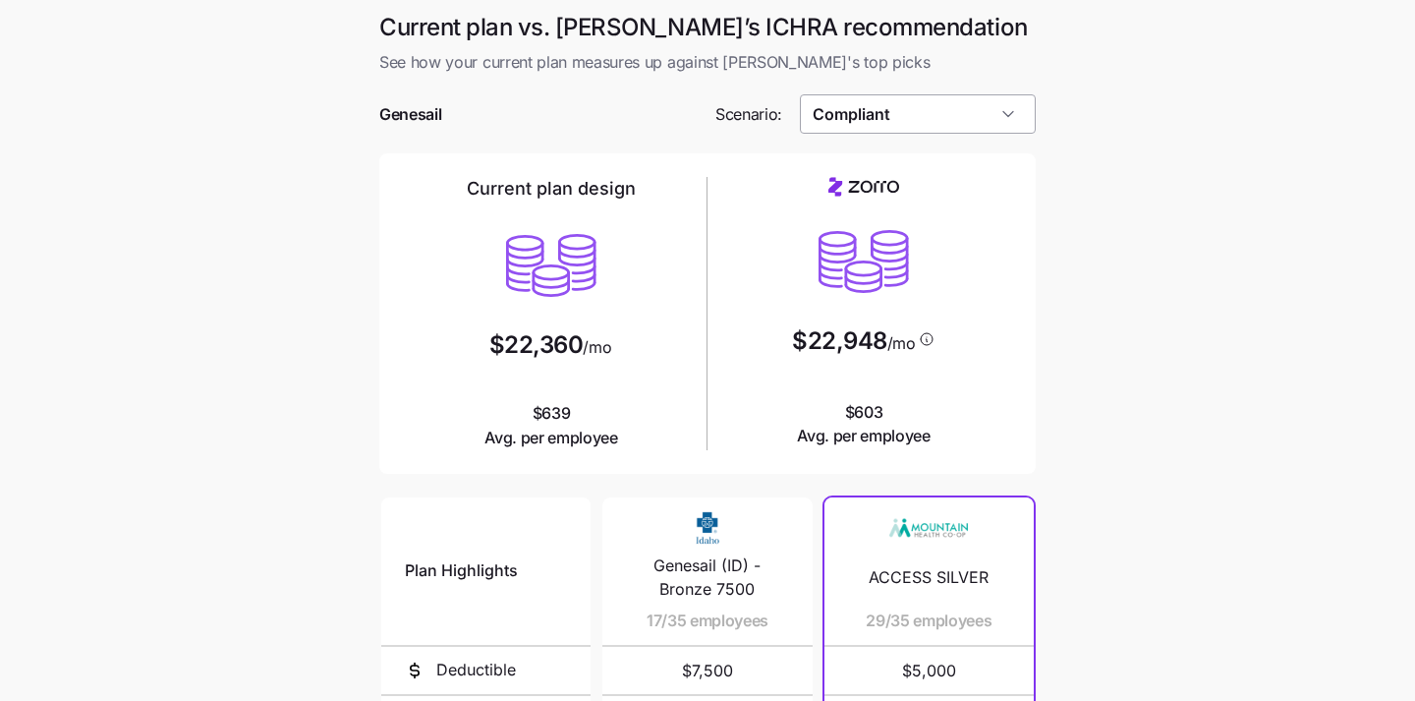
click at [907, 120] on input "Compliant" at bounding box center [918, 113] width 237 height 39
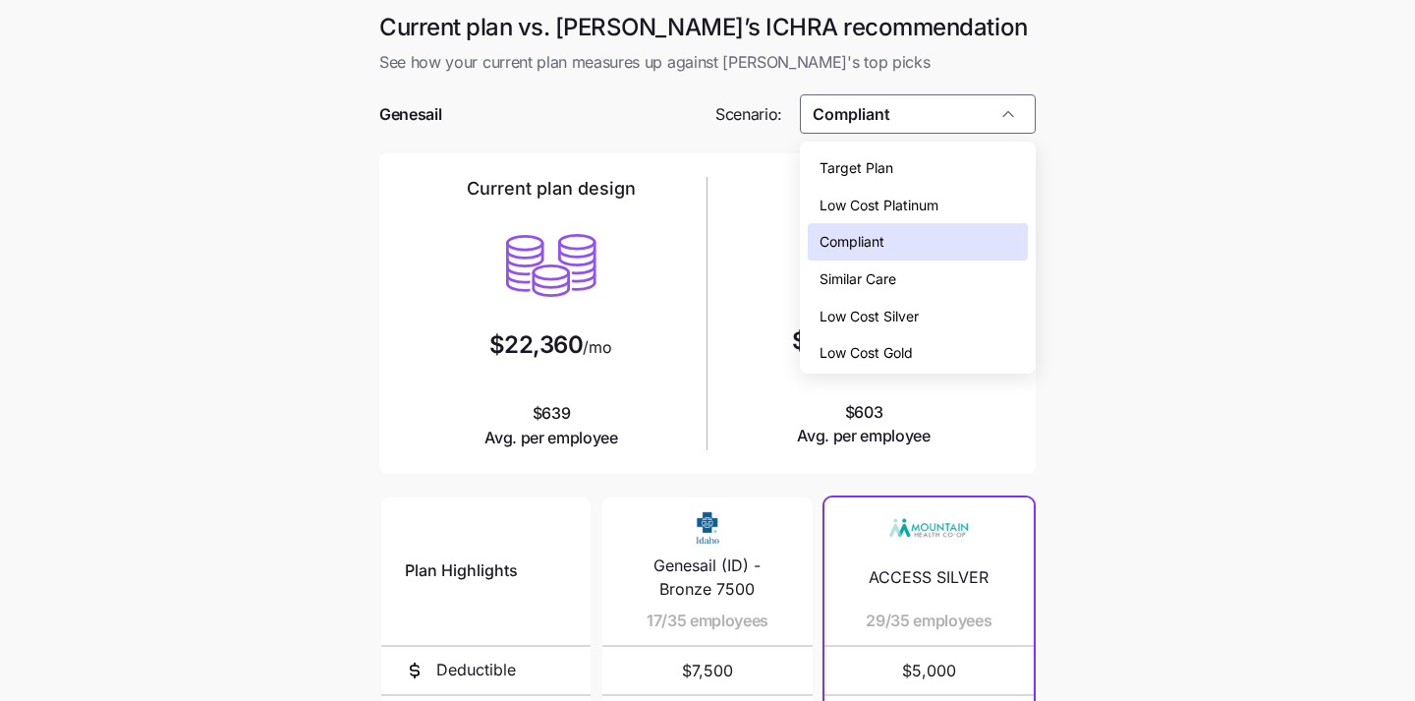
click at [886, 171] on span "Target Plan" at bounding box center [856, 168] width 74 height 22
type input "Target Plan"
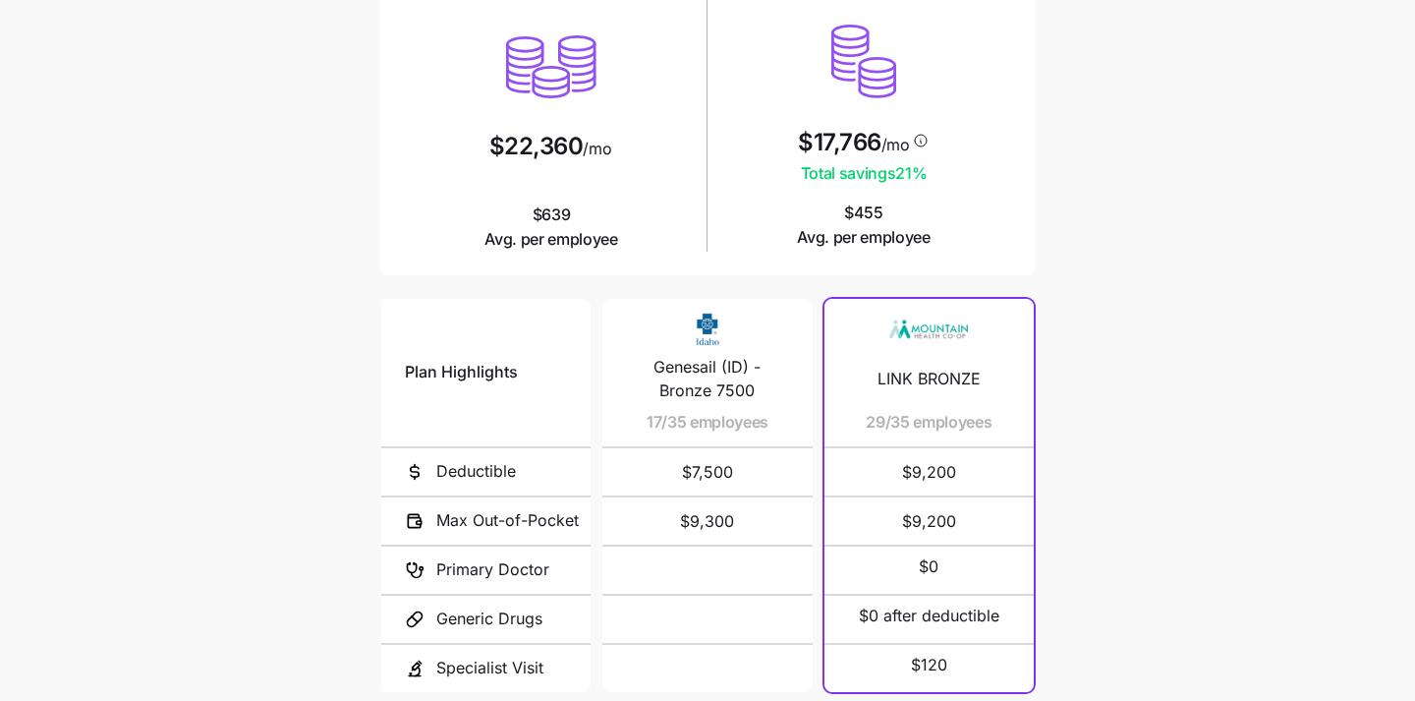
scroll to position [371, 0]
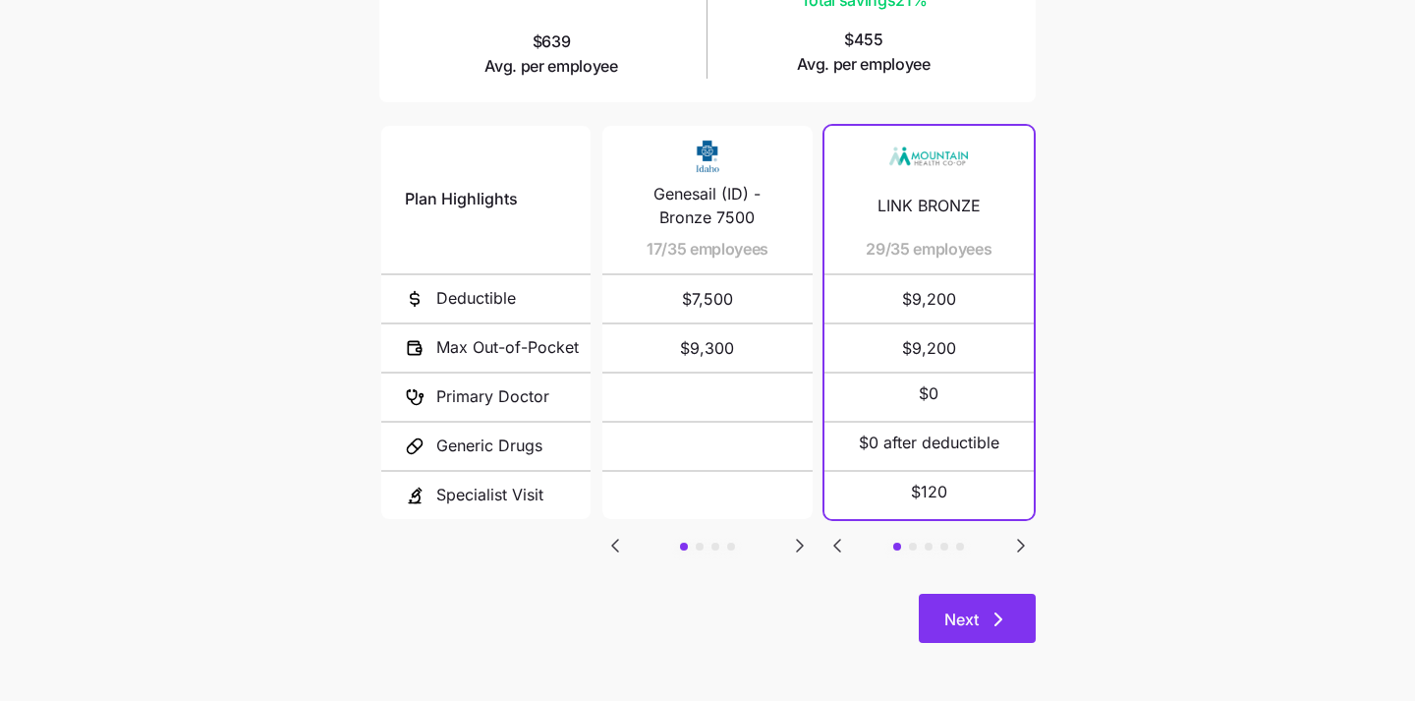
click at [984, 600] on button "Next" at bounding box center [977, 617] width 117 height 49
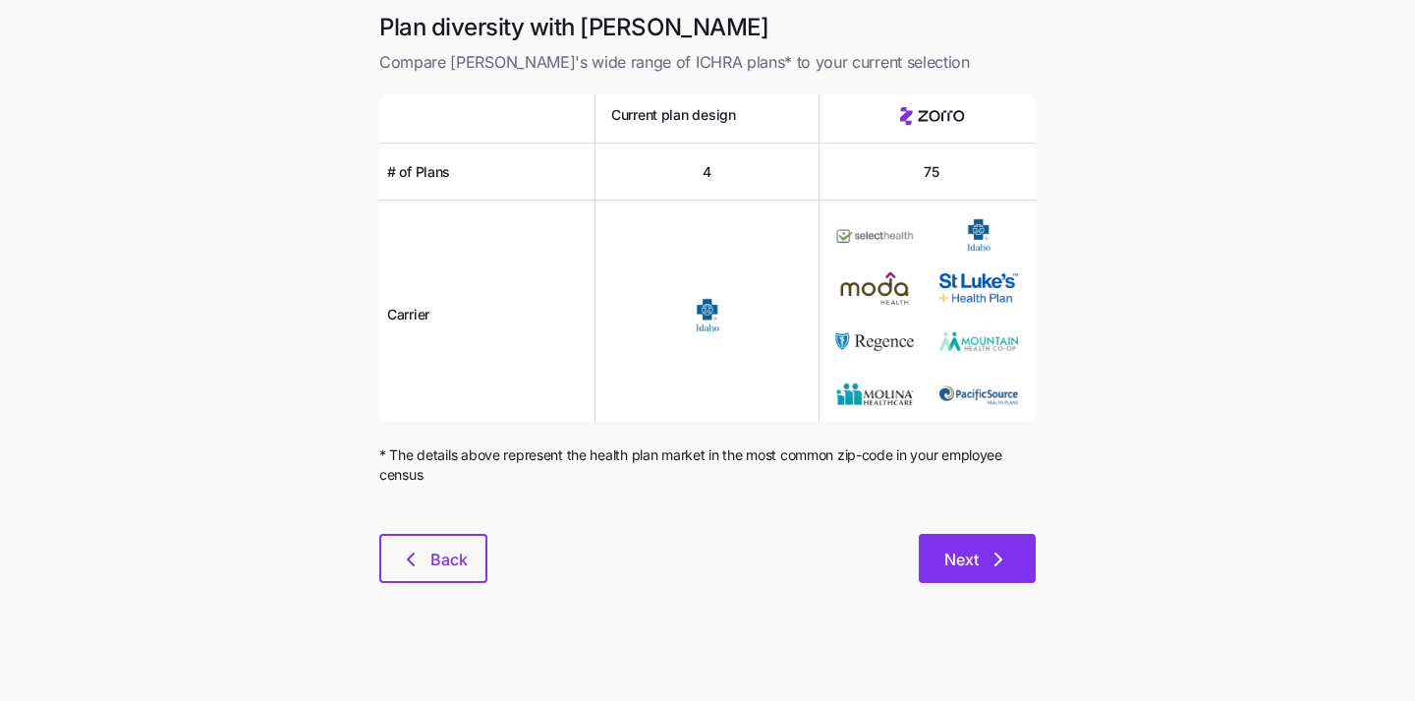
click at [998, 549] on icon "button" at bounding box center [998, 559] width 24 height 24
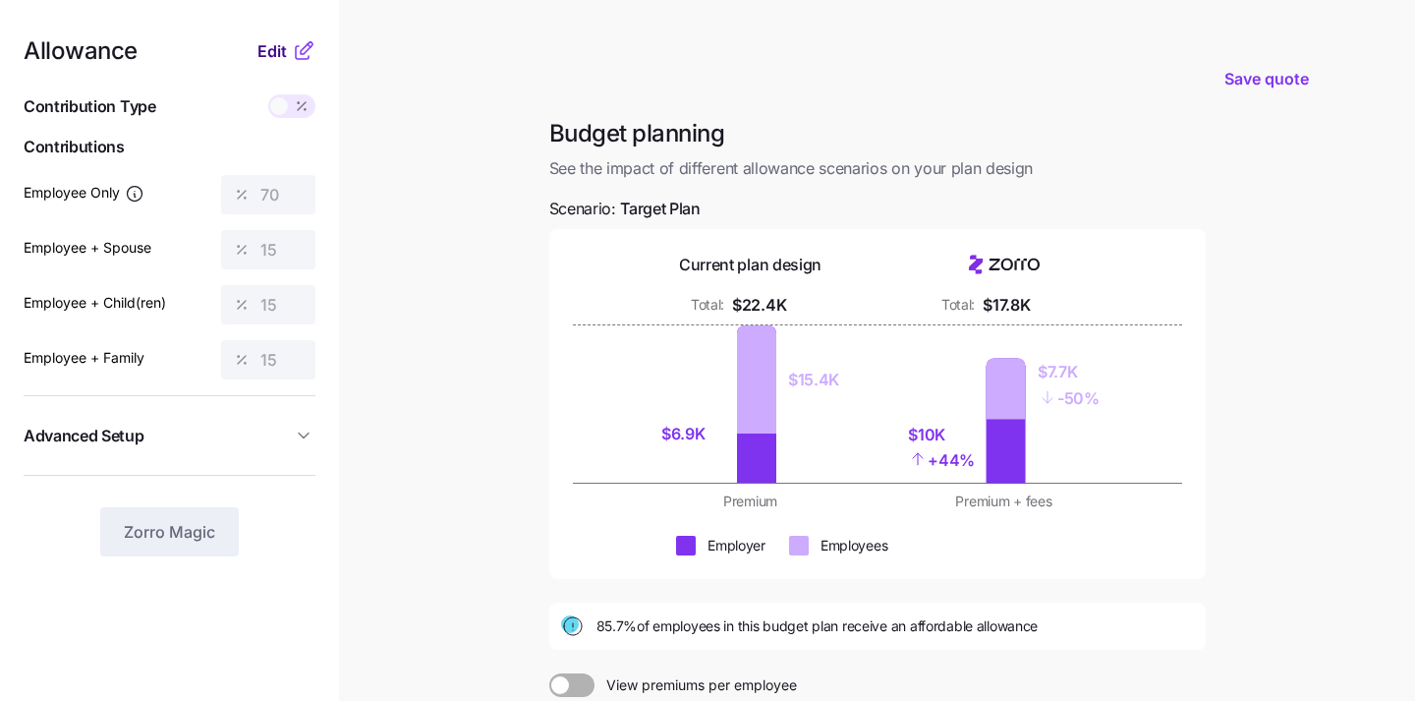
click at [268, 56] on span "Edit" at bounding box center [271, 51] width 29 height 24
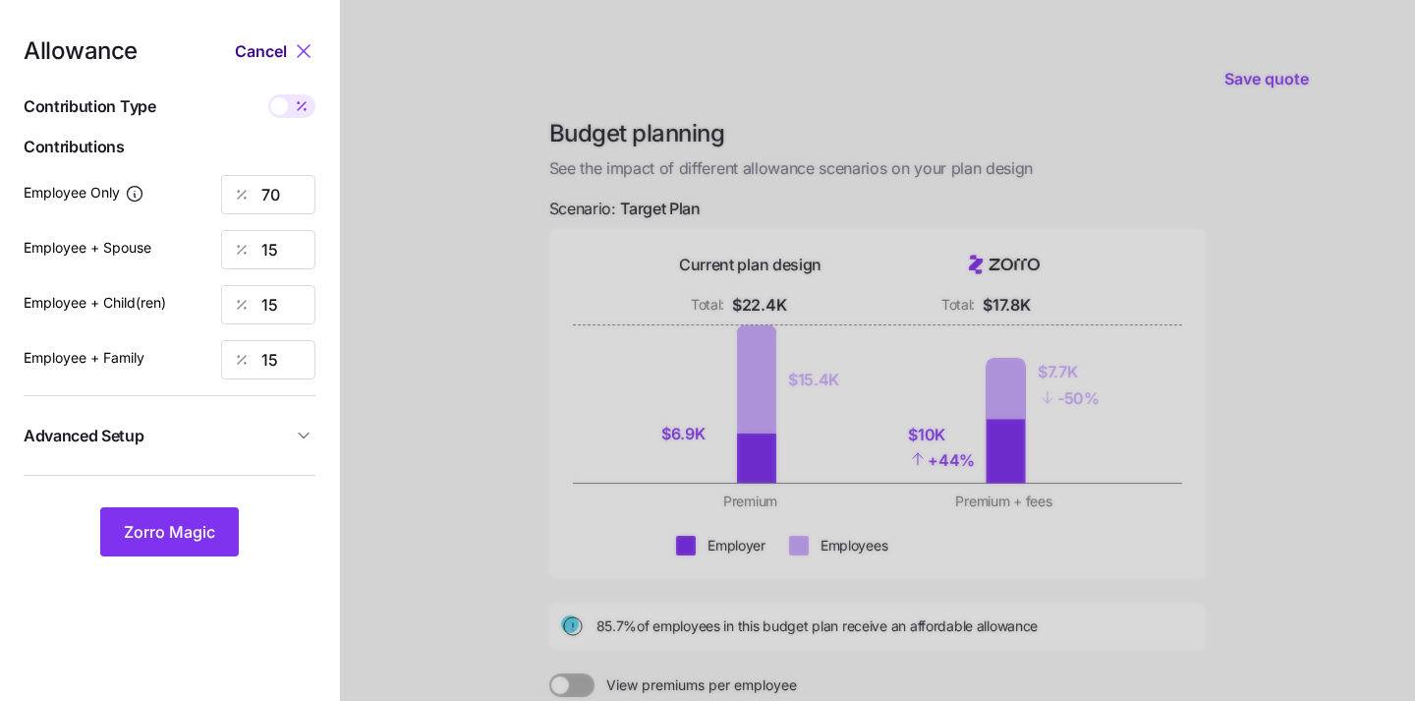
click at [285, 51] on span "Cancel" at bounding box center [261, 51] width 52 height 24
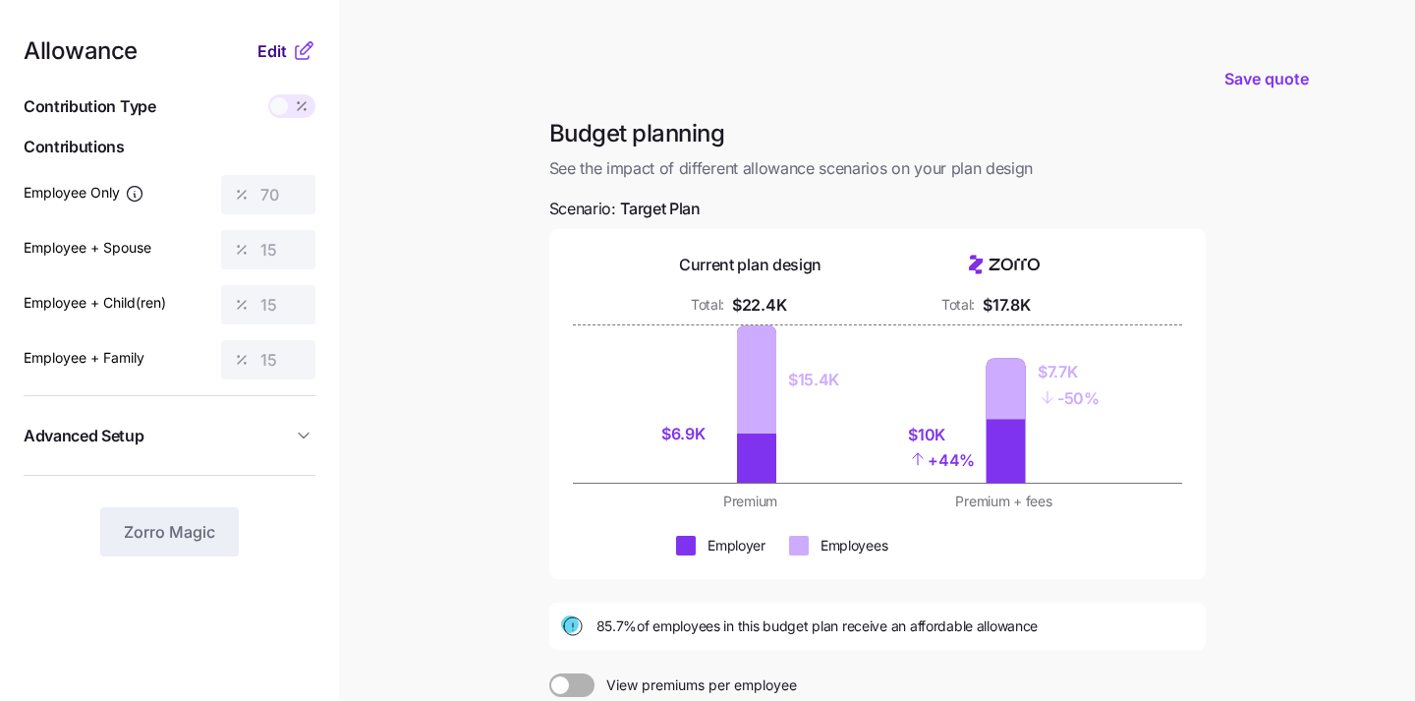
click at [279, 49] on span "Edit" at bounding box center [271, 51] width 29 height 24
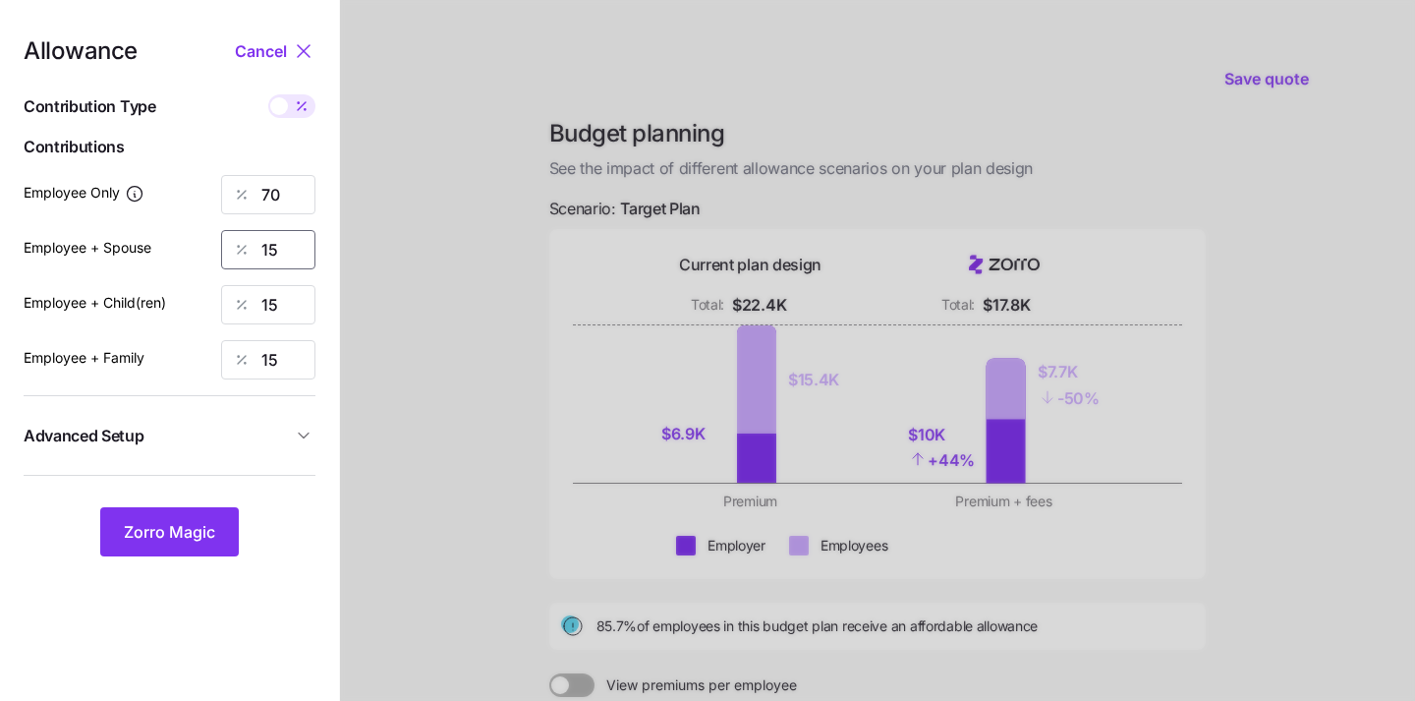
drag, startPoint x: 287, startPoint y: 237, endPoint x: 243, endPoint y: 240, distance: 44.3
click at [254, 240] on div "15" at bounding box center [268, 249] width 94 height 39
type input "0"
click at [275, 312] on input "15" at bounding box center [268, 304] width 94 height 39
type input "1"
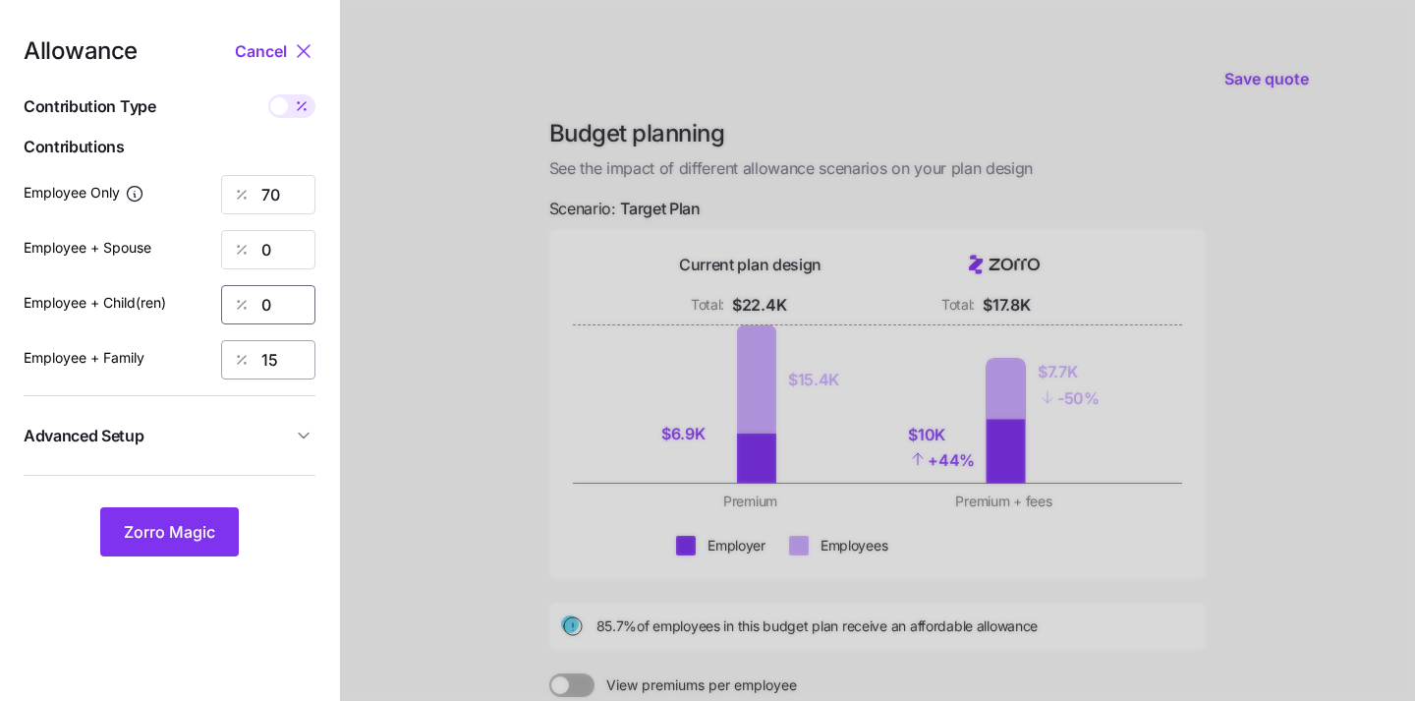
type input "0"
click at [290, 358] on input "15" at bounding box center [268, 359] width 94 height 39
type input "0"
click at [283, 210] on input "70" at bounding box center [268, 194] width 94 height 39
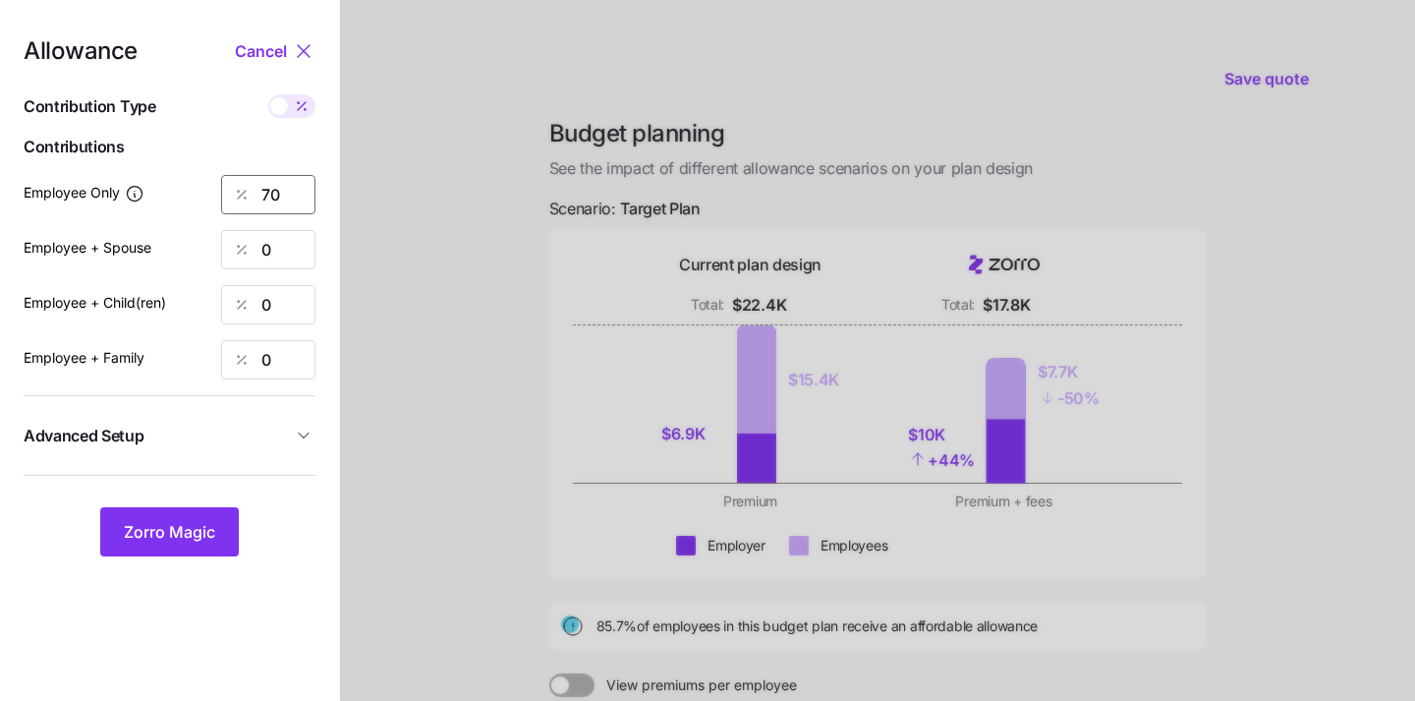
type input "7"
click at [185, 530] on span "Zorro Magic" at bounding box center [169, 532] width 91 height 24
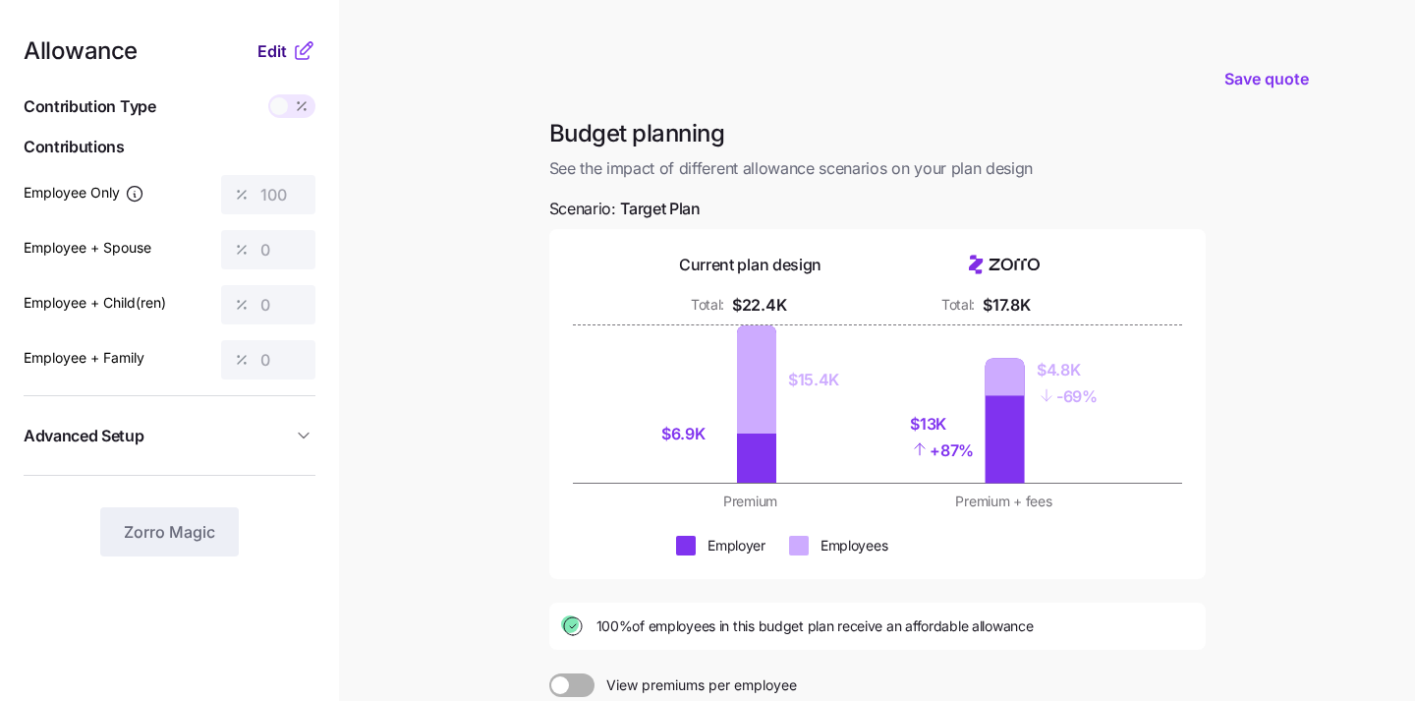
click at [275, 40] on span "Edit" at bounding box center [271, 51] width 29 height 24
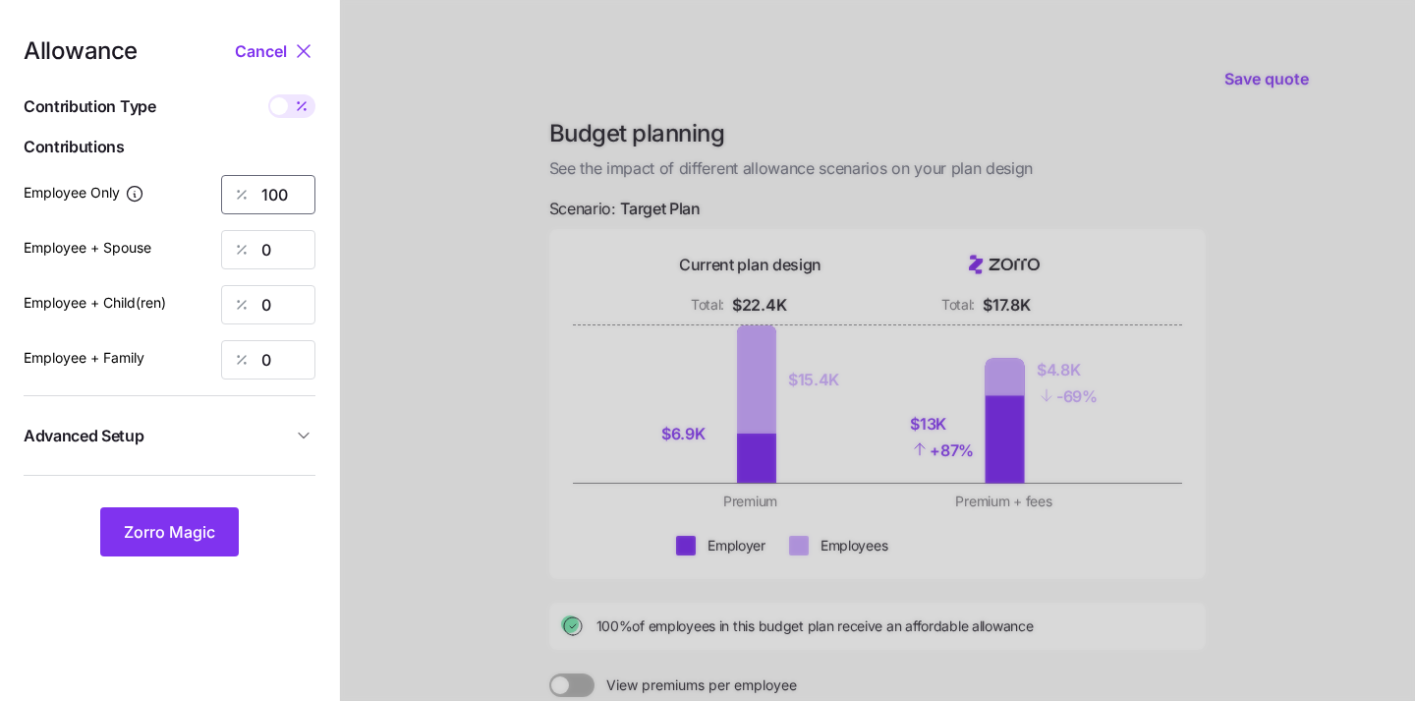
click at [291, 200] on input "100" at bounding box center [268, 194] width 94 height 39
type input "1"
click at [161, 551] on button "Zorro Magic" at bounding box center [169, 531] width 139 height 49
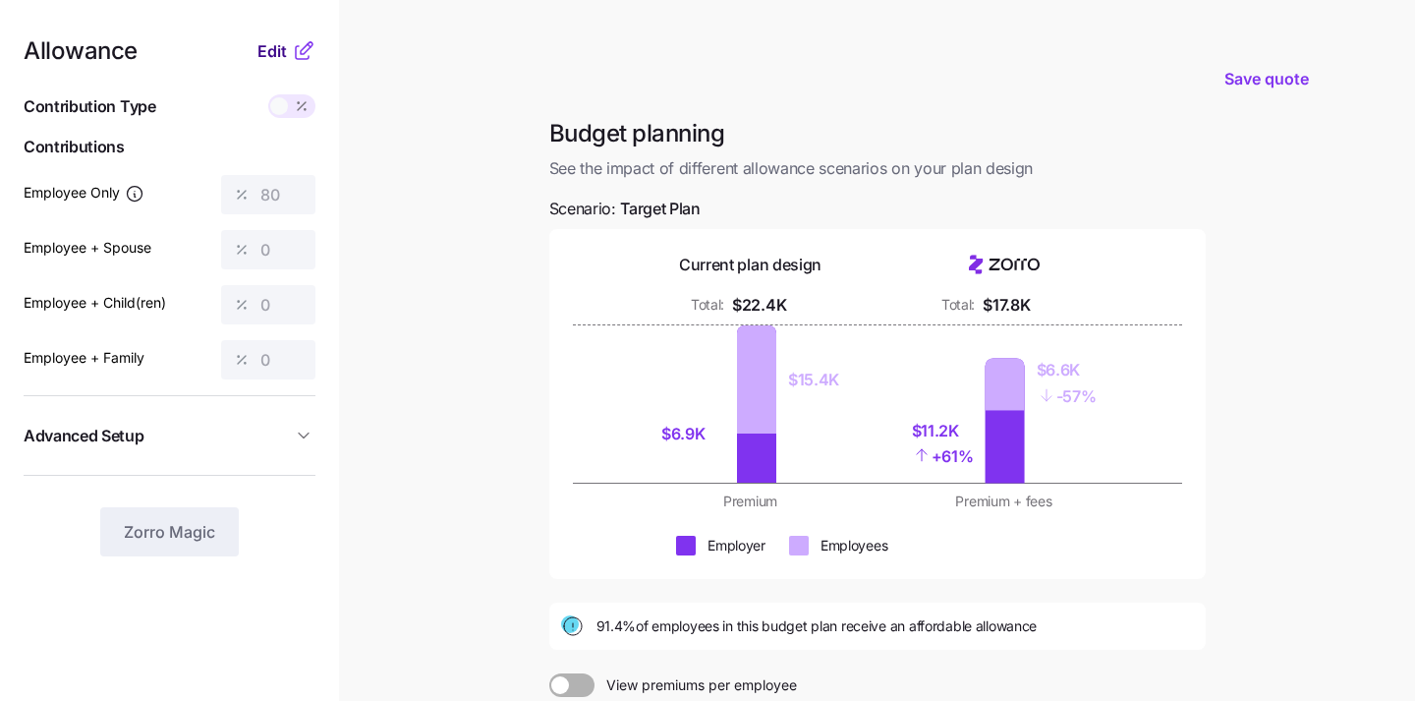
click at [270, 58] on span "Edit" at bounding box center [271, 51] width 29 height 24
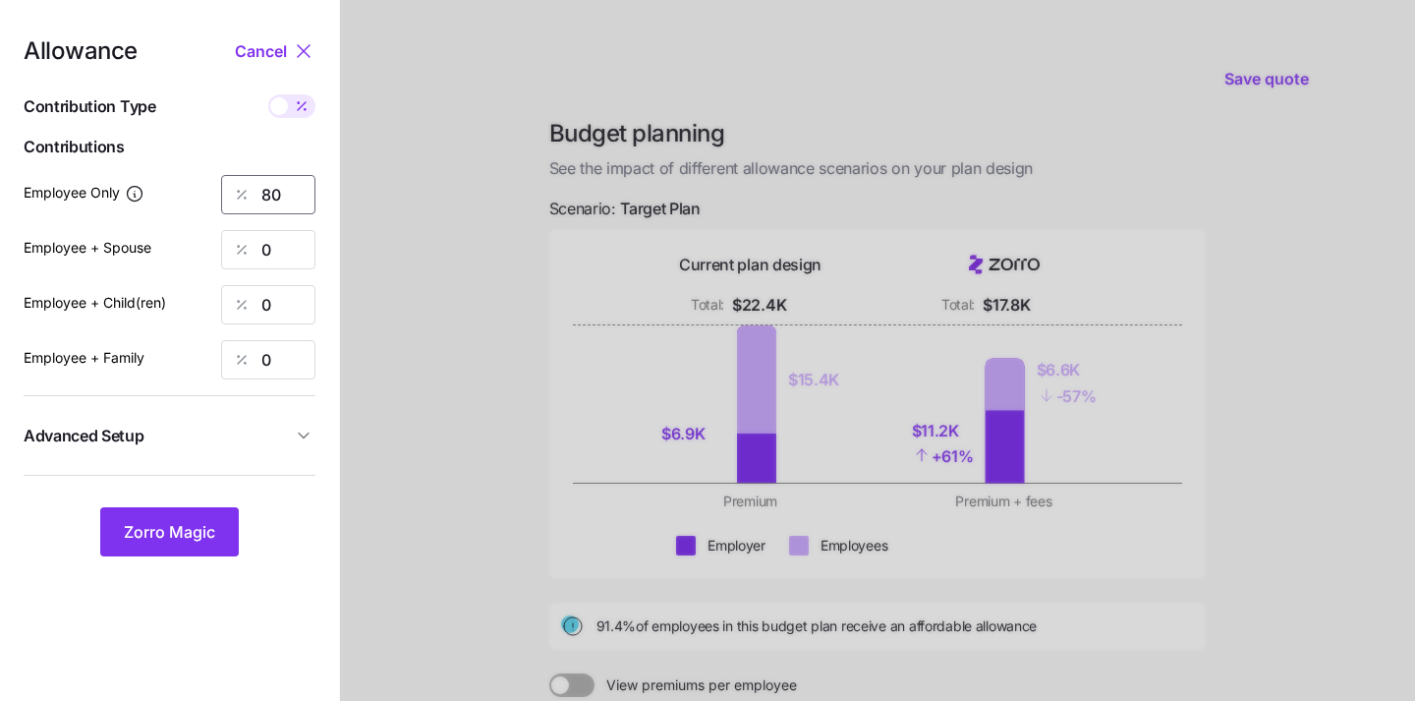
click at [290, 188] on input "80" at bounding box center [268, 194] width 94 height 39
type input "8"
click at [162, 520] on button "Zorro Magic" at bounding box center [169, 531] width 139 height 49
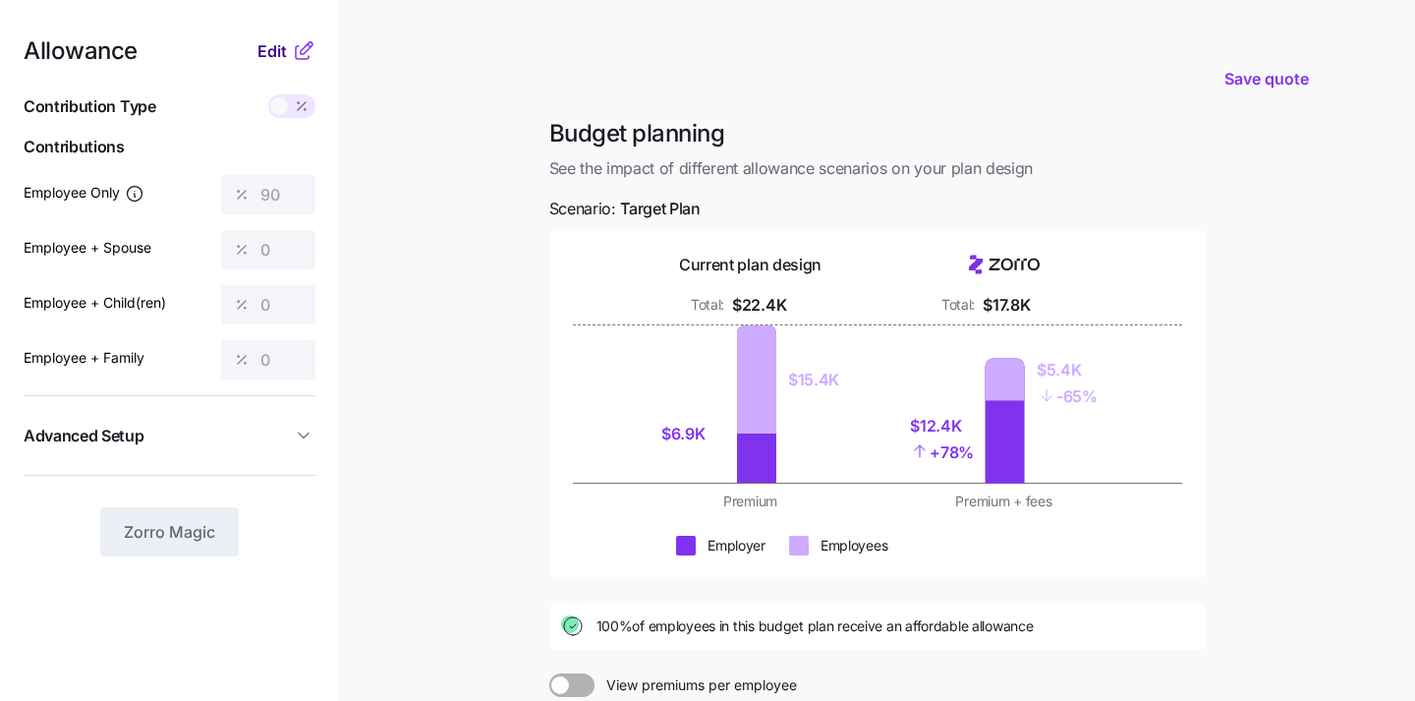
click at [274, 54] on span "Edit" at bounding box center [271, 51] width 29 height 24
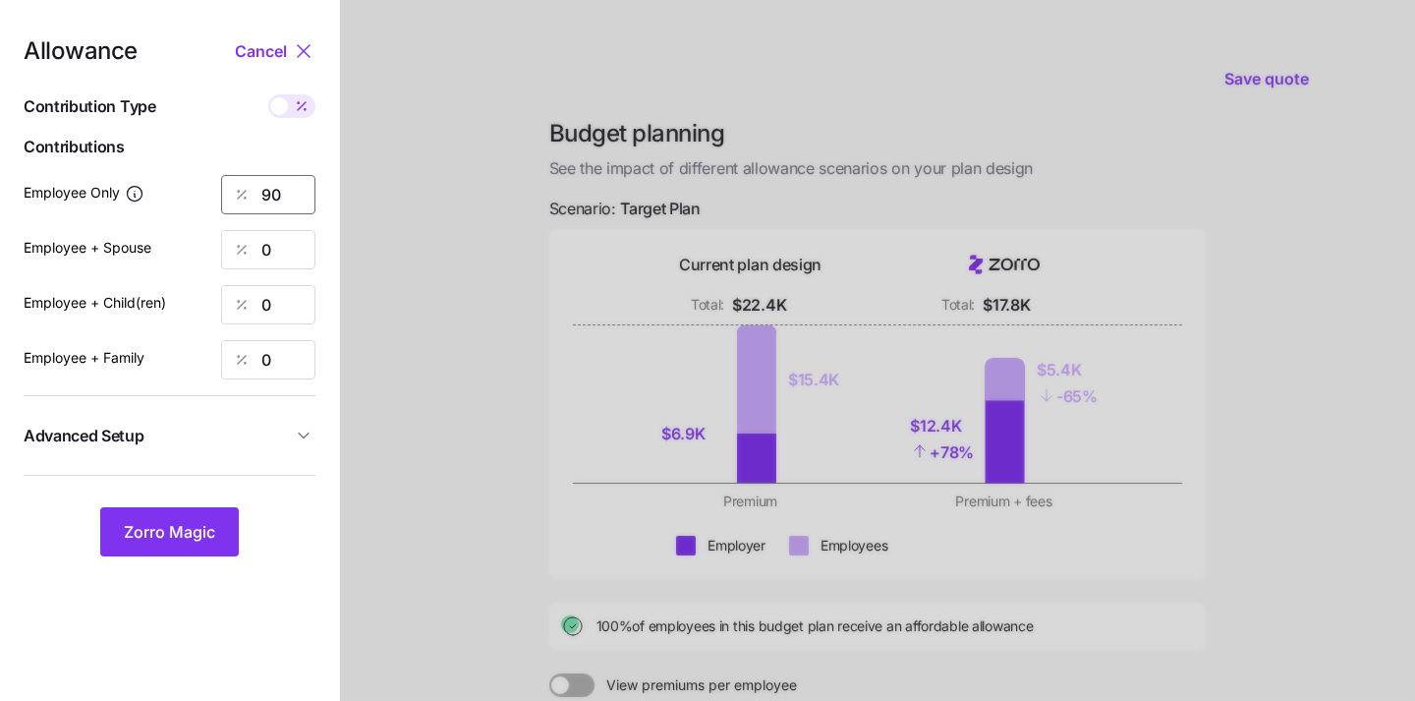
click at [287, 195] on input "90" at bounding box center [268, 194] width 94 height 39
type input "9"
click at [204, 540] on span "Zorro Magic" at bounding box center [169, 532] width 91 height 24
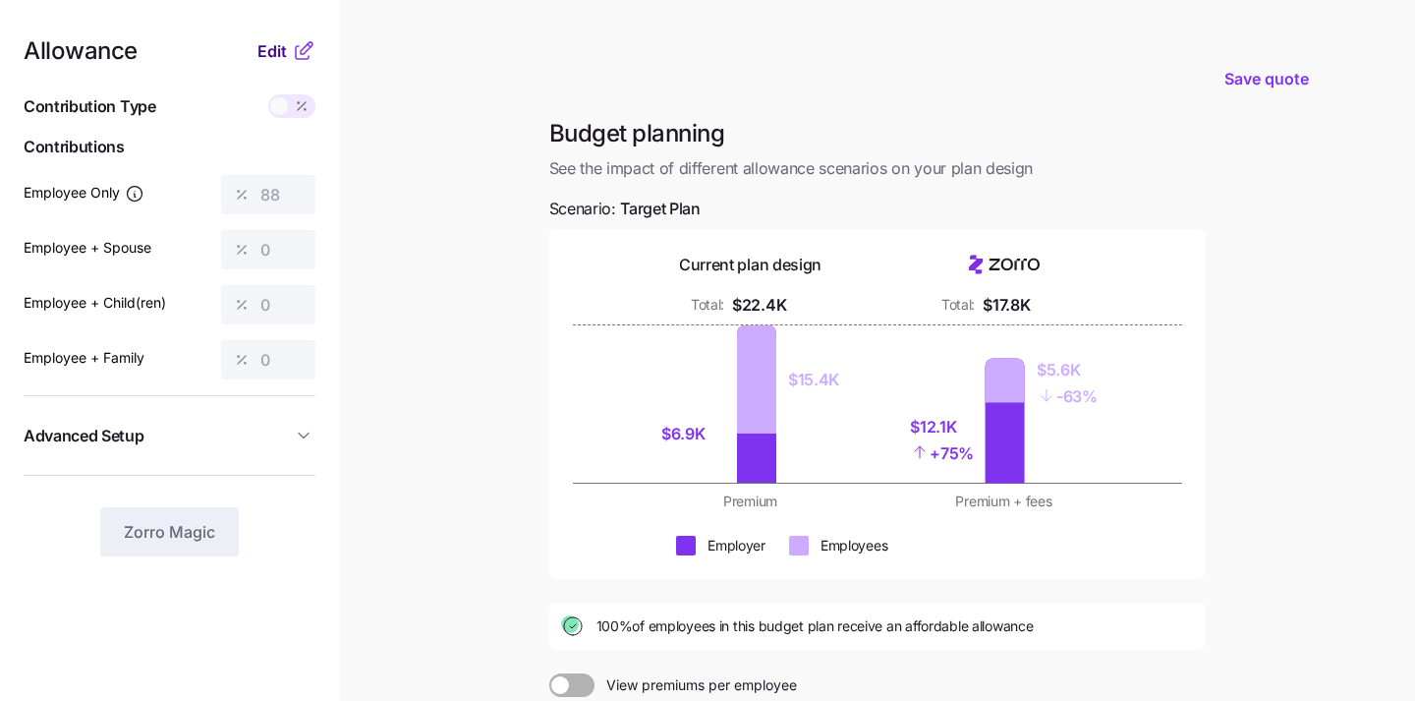
click at [288, 45] on button "Edit" at bounding box center [274, 51] width 34 height 24
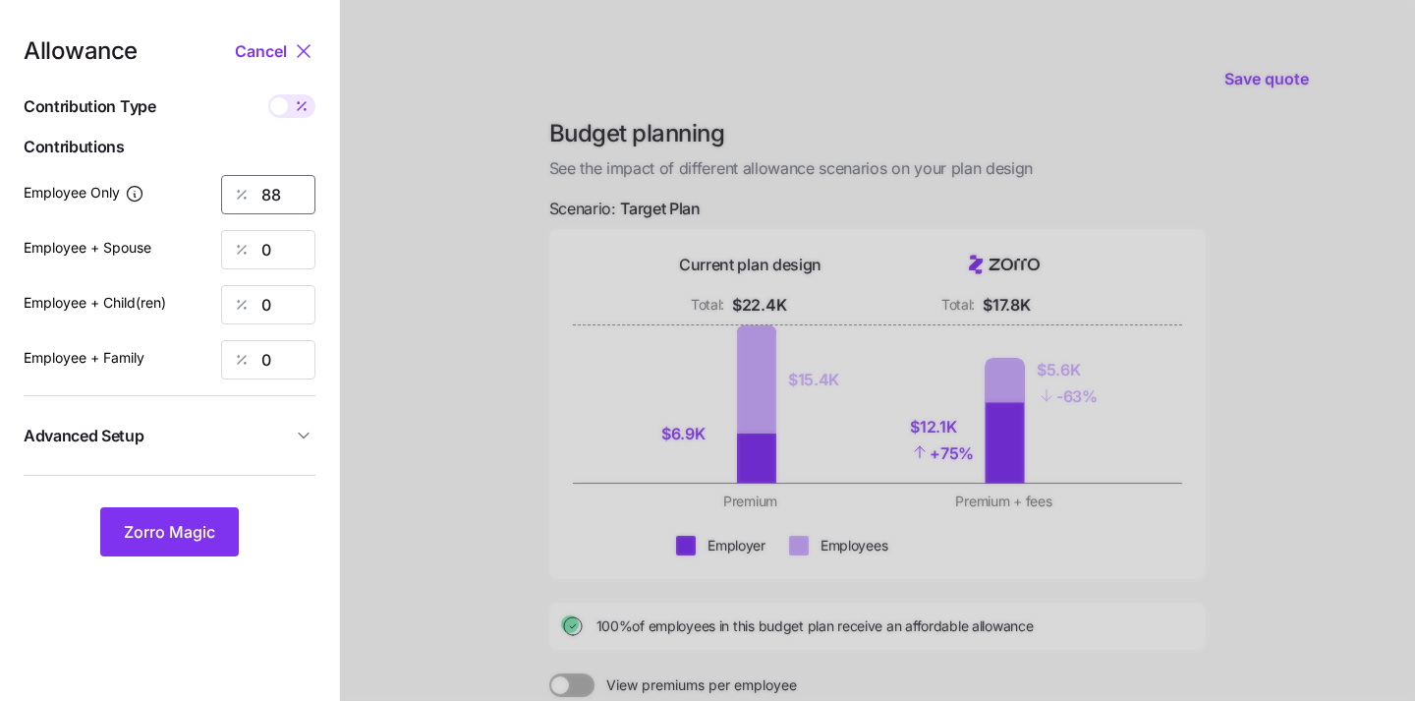
click at [300, 199] on input "88" at bounding box center [268, 194] width 94 height 39
click at [206, 548] on button "Zorro Magic" at bounding box center [169, 531] width 139 height 49
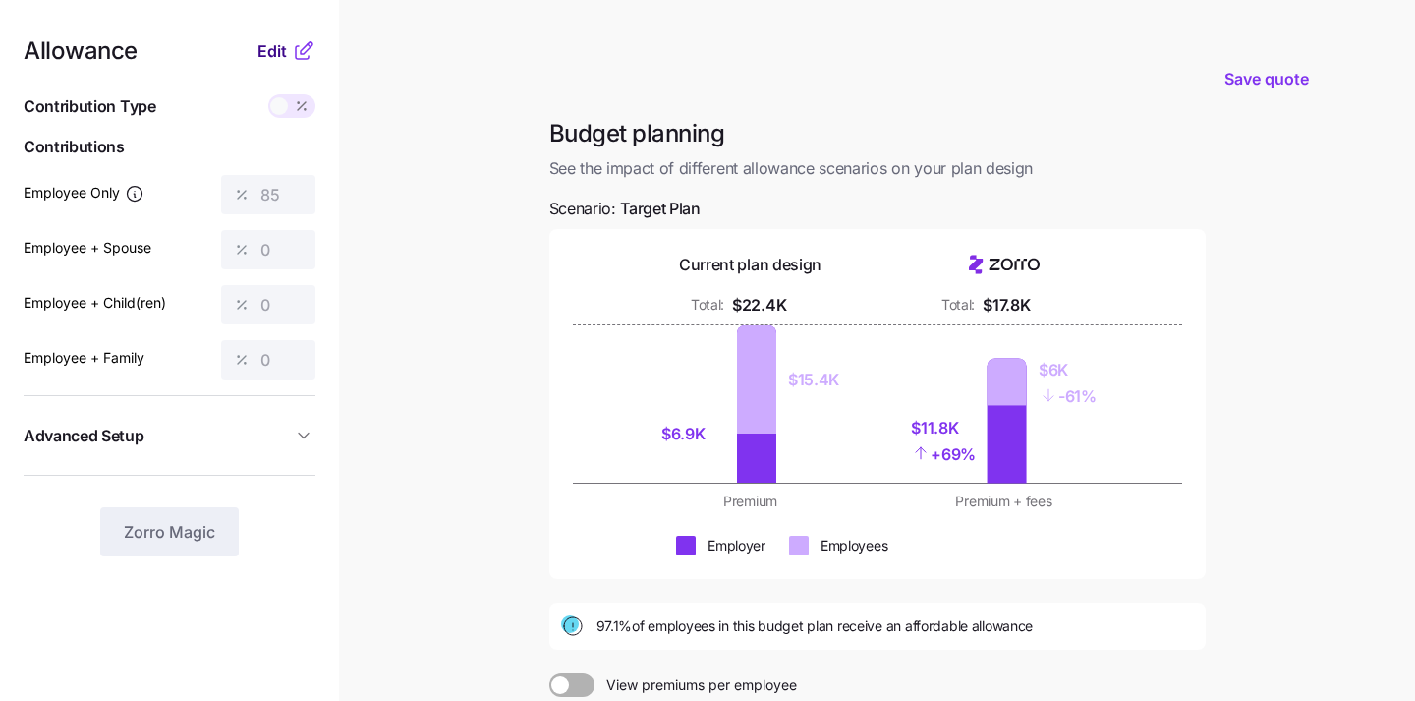
click at [285, 49] on span "Edit" at bounding box center [271, 51] width 29 height 24
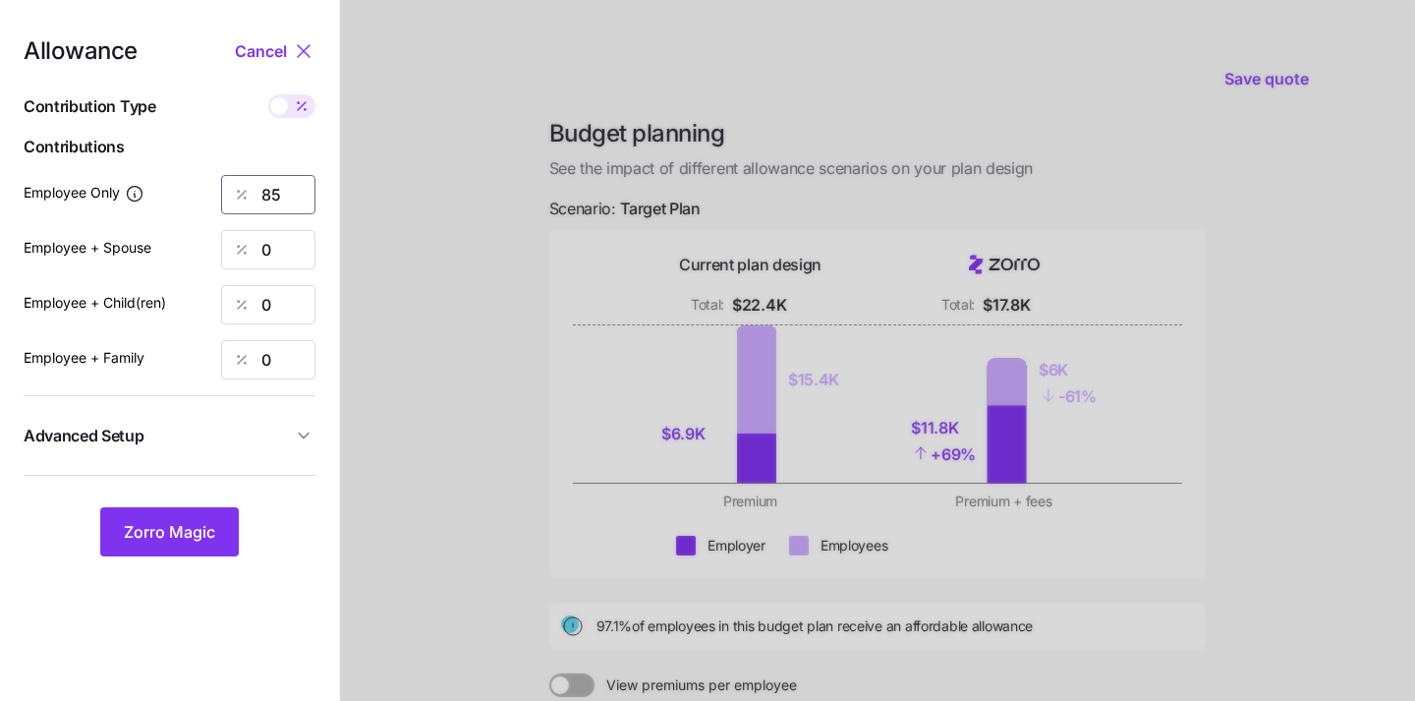
click at [293, 195] on input "85" at bounding box center [268, 194] width 94 height 39
type input "87"
click at [200, 557] on nav "Allowance Cancel Contribution Type Use classes Contributions Employee Only 87 E…" at bounding box center [169, 483] width 339 height 966
click at [198, 537] on span "Zorro Magic" at bounding box center [169, 532] width 91 height 24
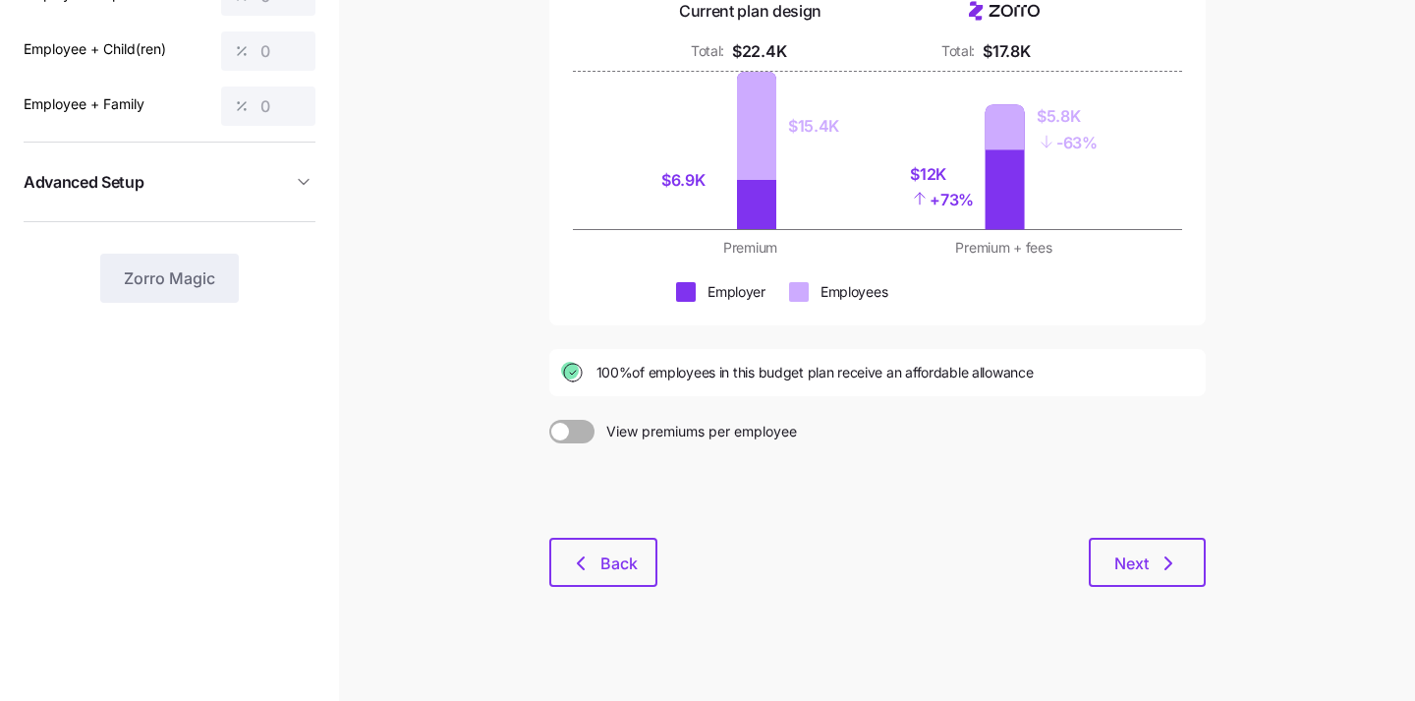
scroll to position [265, 0]
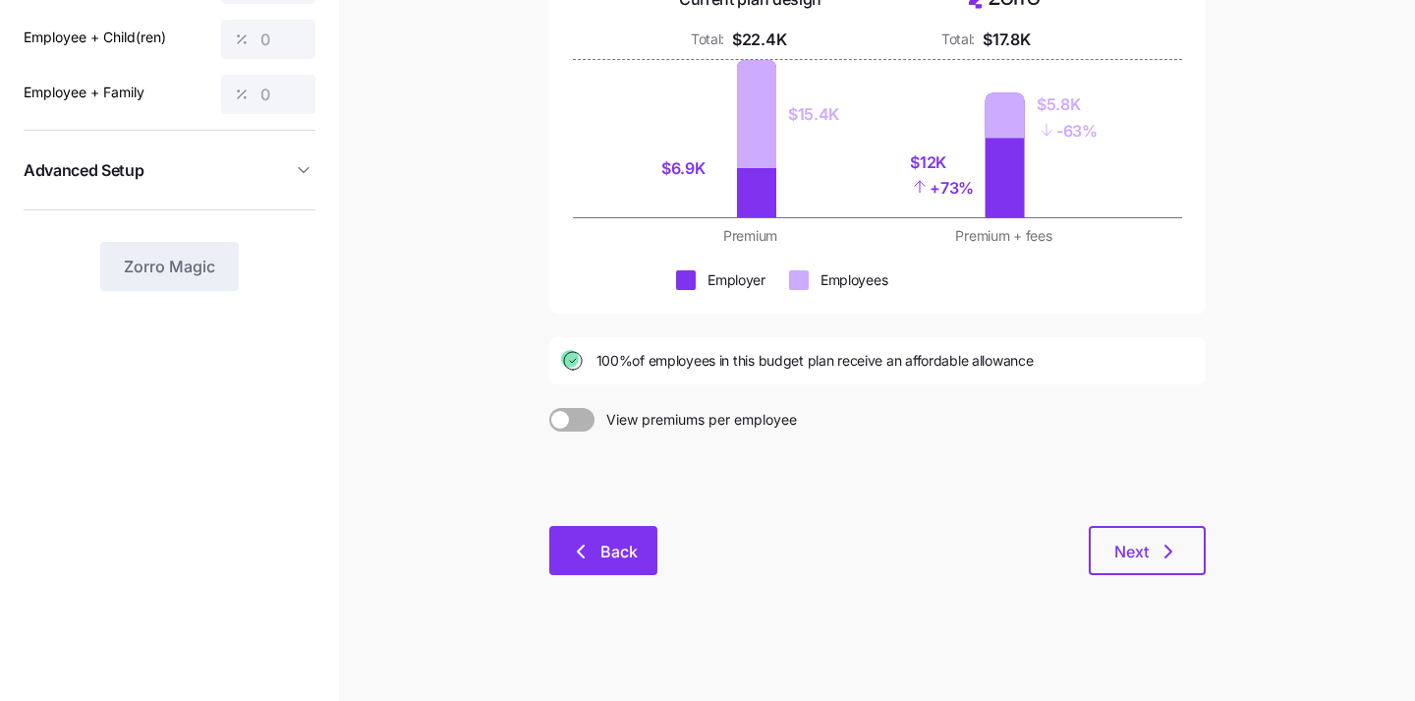
click at [570, 565] on button "Back" at bounding box center [603, 550] width 108 height 49
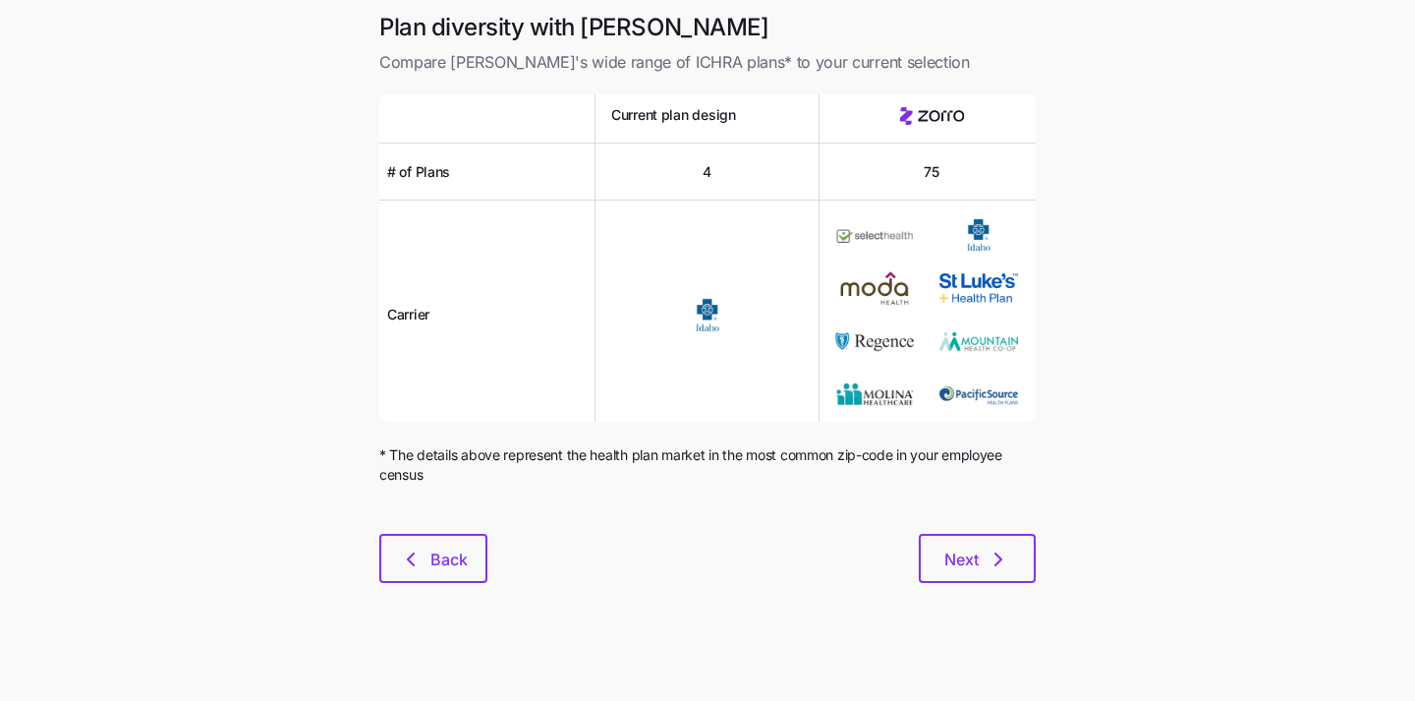
click at [618, 534] on div "Next" at bounding box center [761, 558] width 548 height 49
click at [460, 548] on span "Back" at bounding box center [448, 559] width 37 height 24
